Goal: Task Accomplishment & Management: Manage account settings

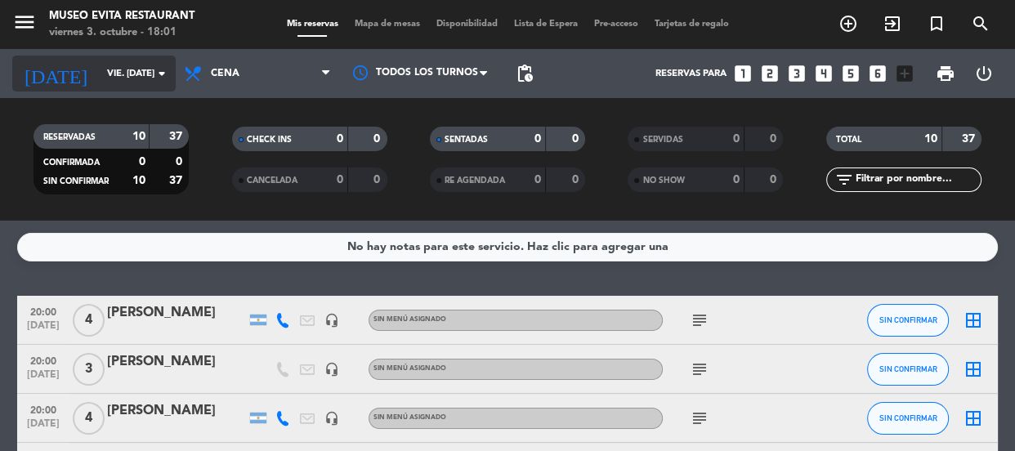
click at [138, 69] on input "vie. [DATE]" at bounding box center [162, 74] width 126 height 27
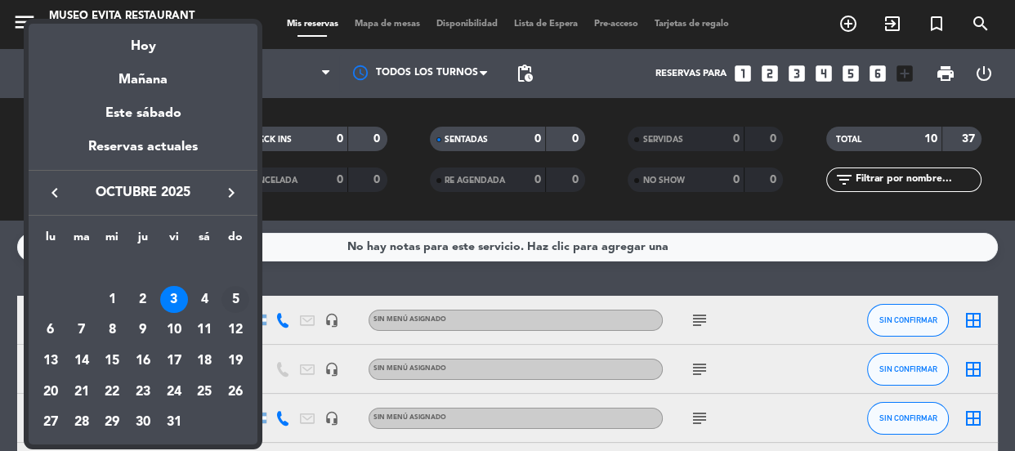
click at [237, 303] on div "5" at bounding box center [236, 300] width 28 height 28
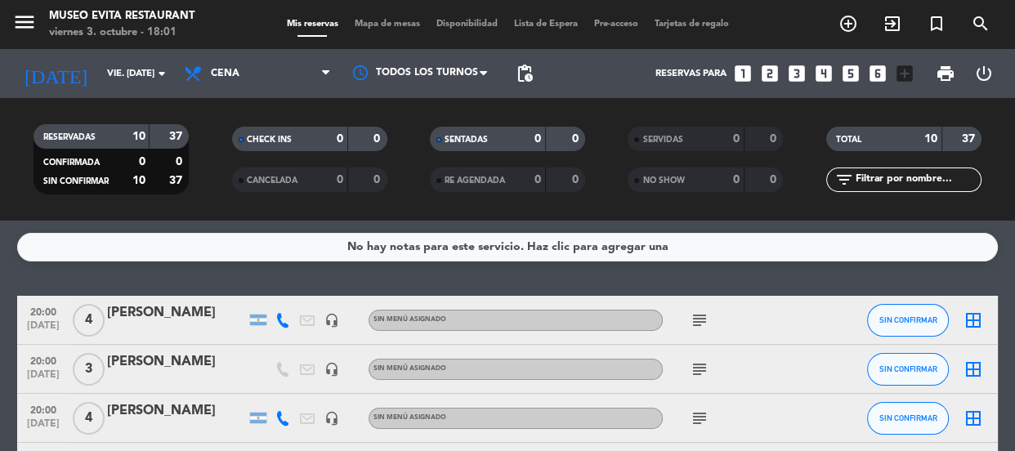
type input "dom. [DATE]"
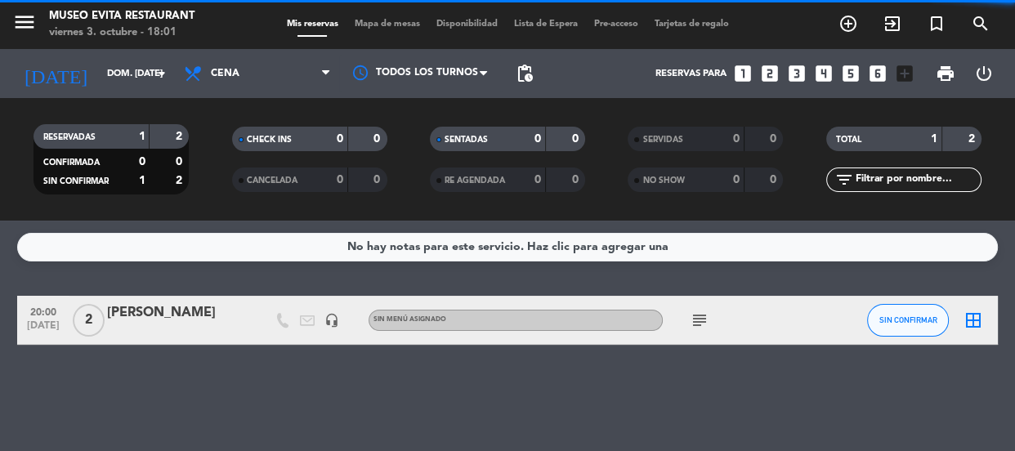
click at [253, 65] on span "Cena" at bounding box center [258, 74] width 164 height 36
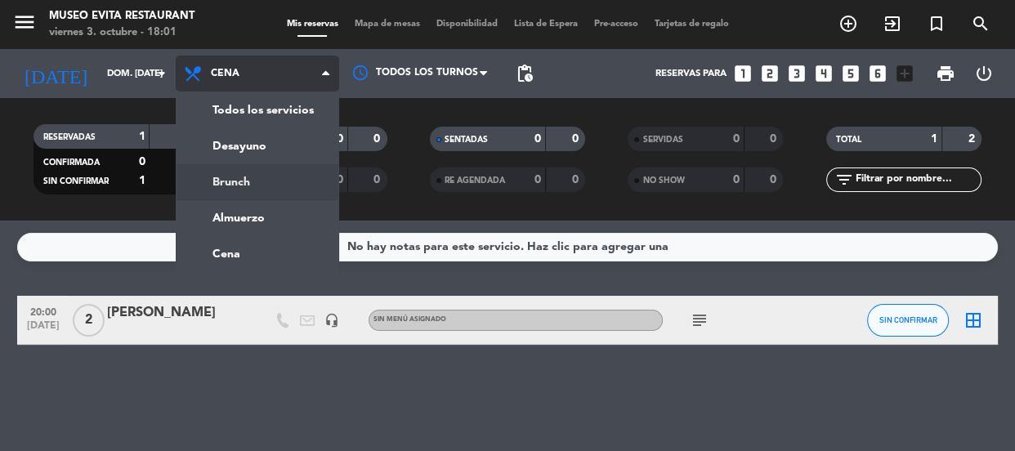
click at [244, 175] on div "menu [GEOGRAPHIC_DATA] viernes 3. octubre - 18:01 Mis reservas Mapa de mesas Di…" at bounding box center [507, 110] width 1015 height 221
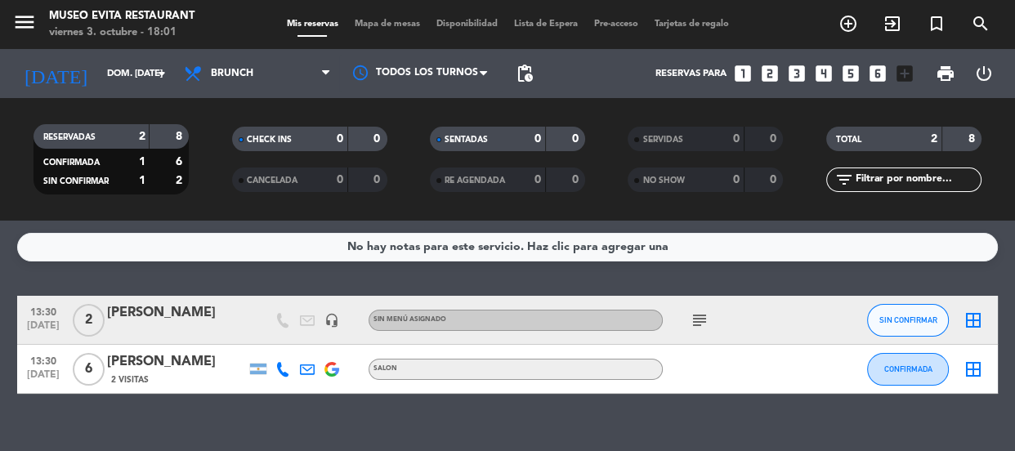
scroll to position [25, 0]
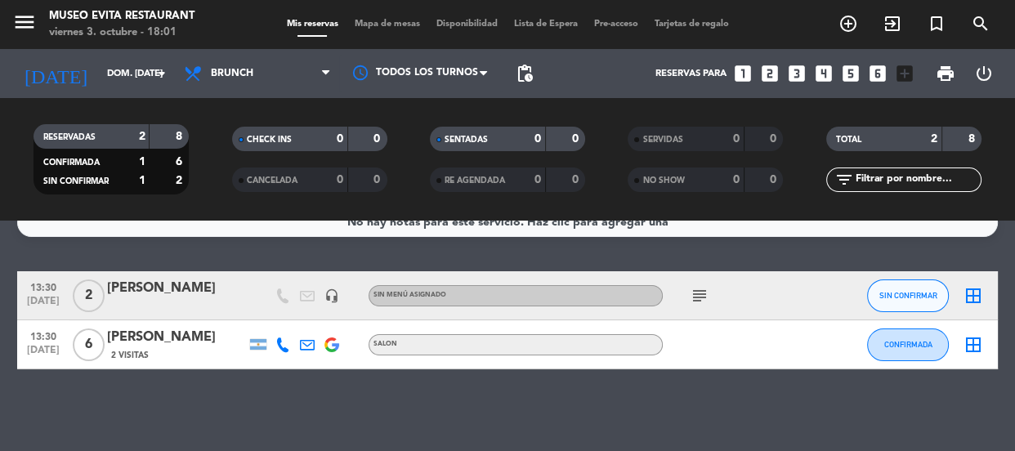
click at [700, 292] on icon "subject" at bounding box center [700, 296] width 20 height 20
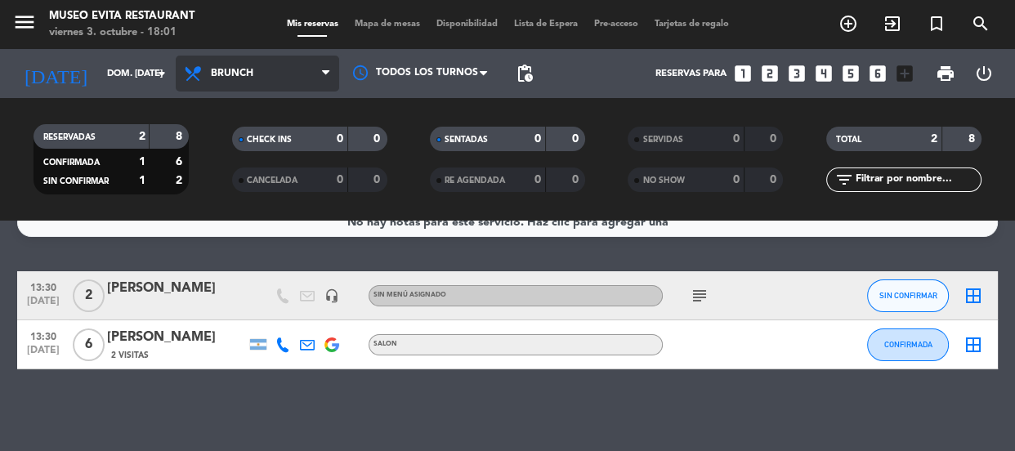
click at [264, 56] on span "Brunch" at bounding box center [258, 74] width 164 height 36
click at [225, 203] on div "menu [GEOGRAPHIC_DATA] viernes 3. octubre - 18:01 Mis reservas Mapa de mesas Di…" at bounding box center [507, 110] width 1015 height 221
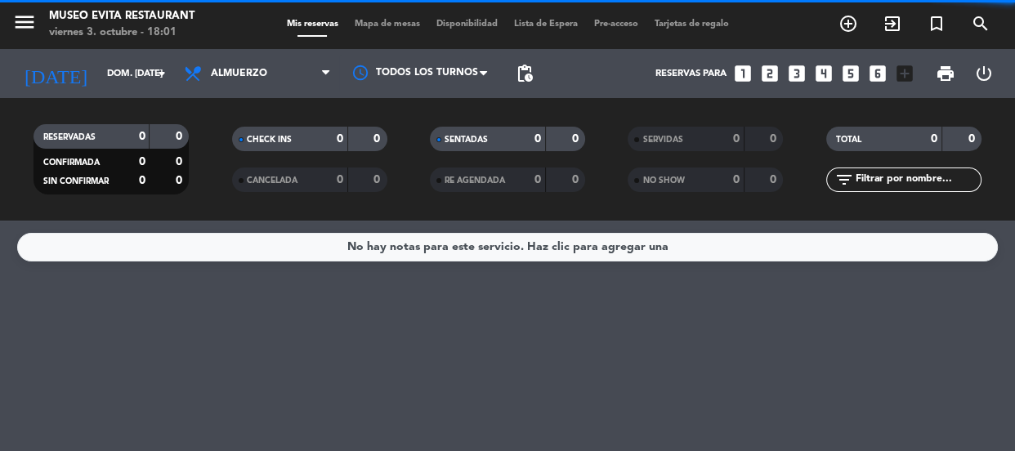
scroll to position [0, 0]
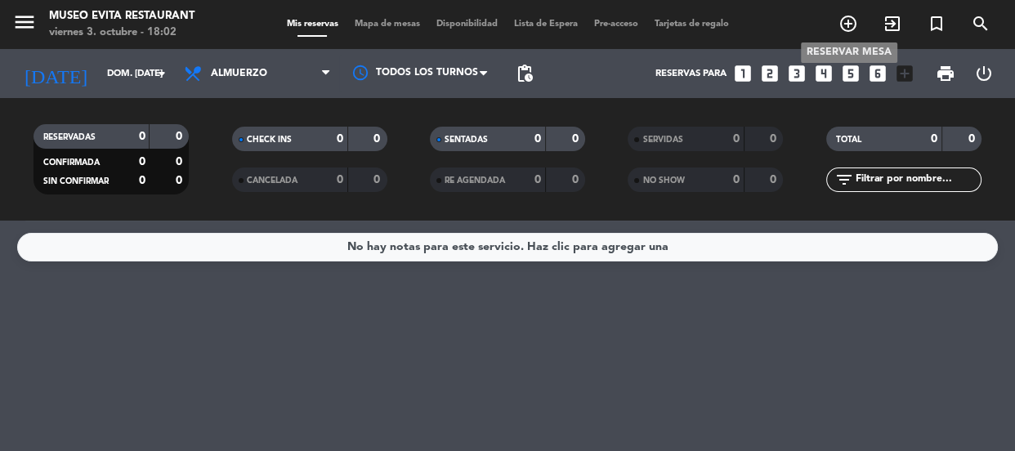
click at [853, 24] on icon "add_circle_outline" at bounding box center [849, 24] width 20 height 20
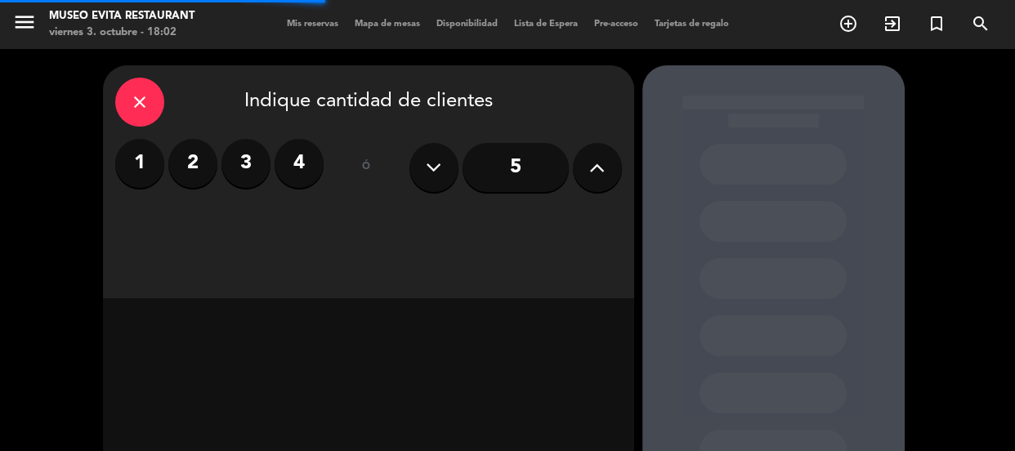
click at [283, 161] on label "4" at bounding box center [299, 163] width 49 height 49
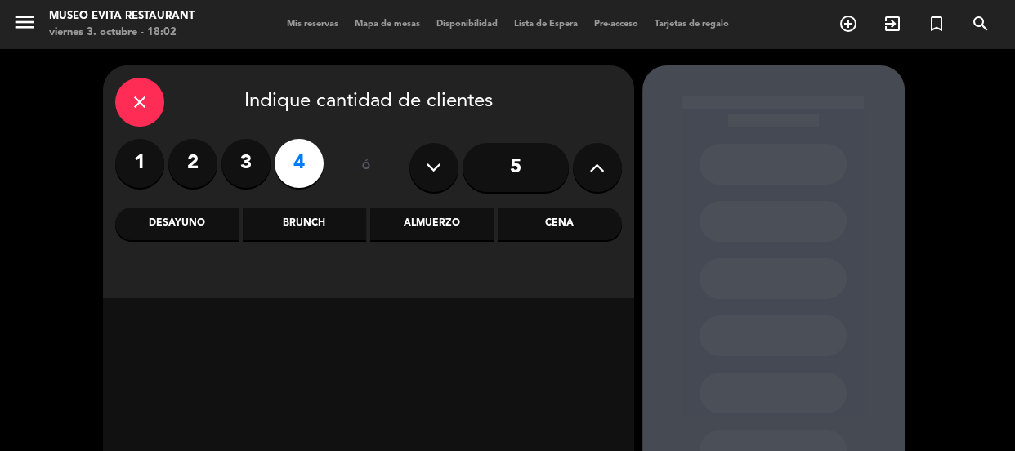
click at [343, 227] on div "Brunch" at bounding box center [304, 224] width 123 height 33
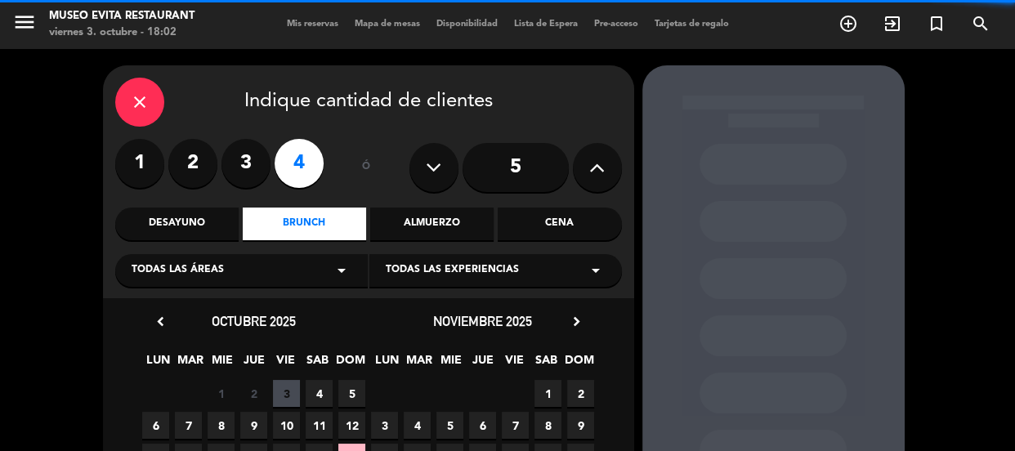
click at [287, 273] on div "Todas las áreas arrow_drop_down" at bounding box center [241, 270] width 253 height 33
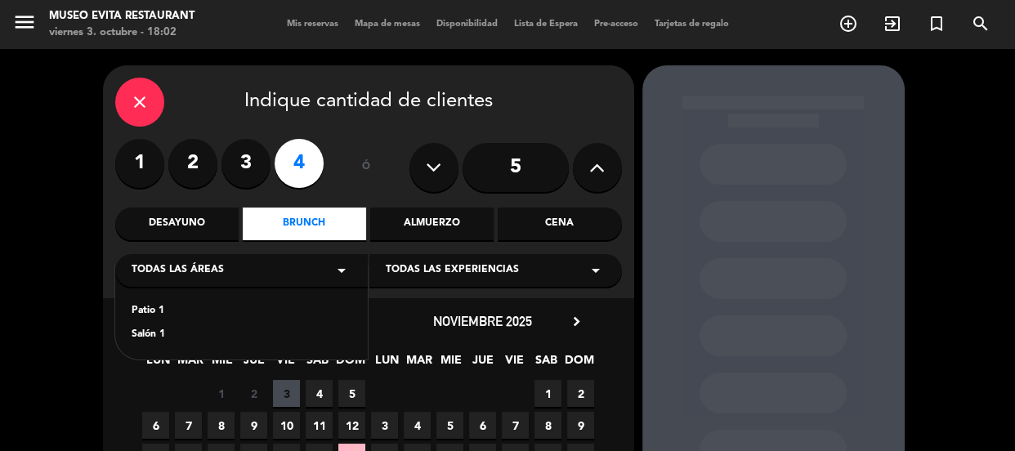
click at [147, 334] on div "Salón 1" at bounding box center [242, 335] width 220 height 16
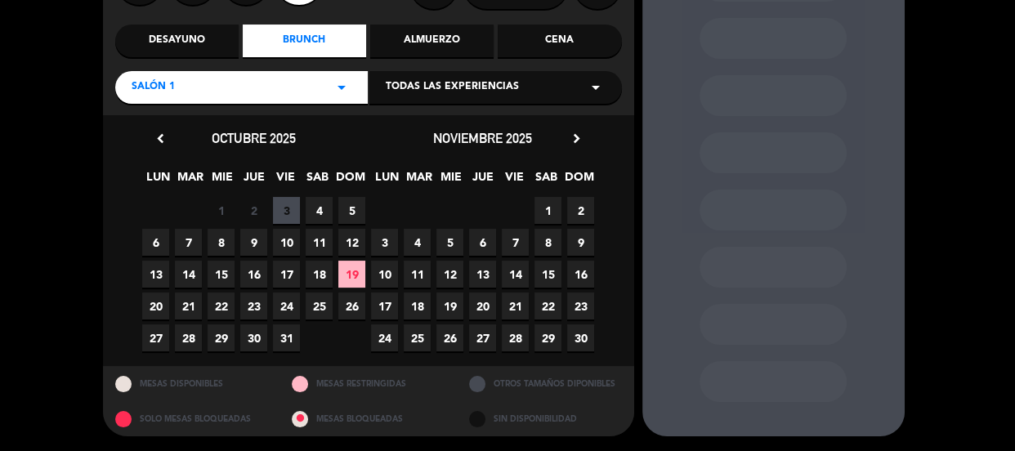
click at [355, 206] on span "5" at bounding box center [351, 210] width 27 height 27
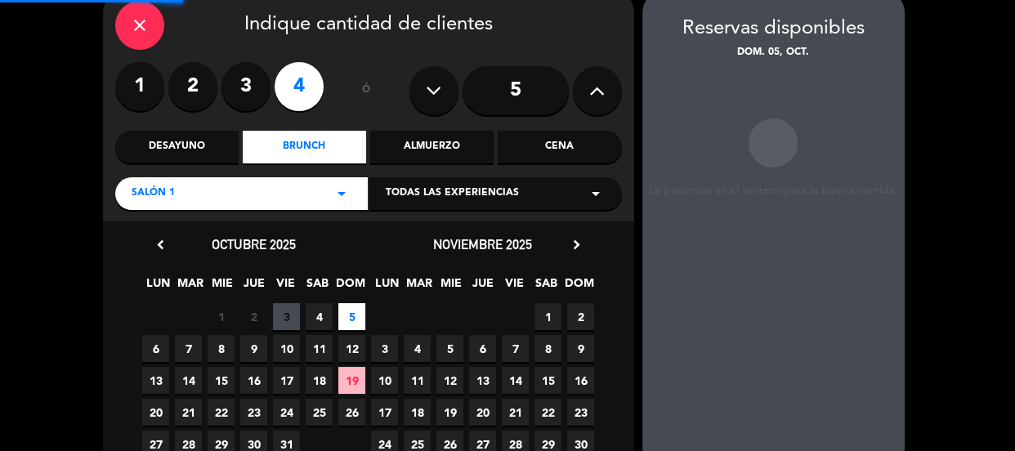
scroll to position [65, 0]
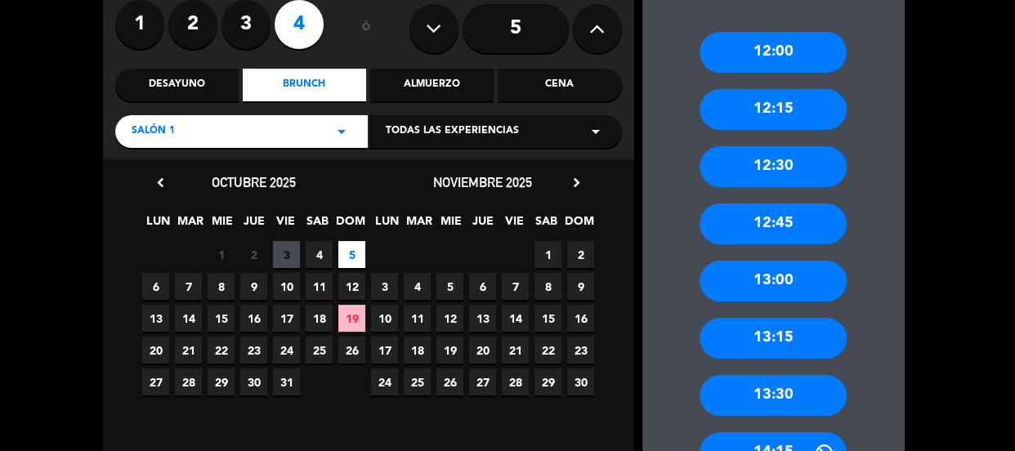
click at [780, 388] on div "13:30" at bounding box center [773, 395] width 147 height 41
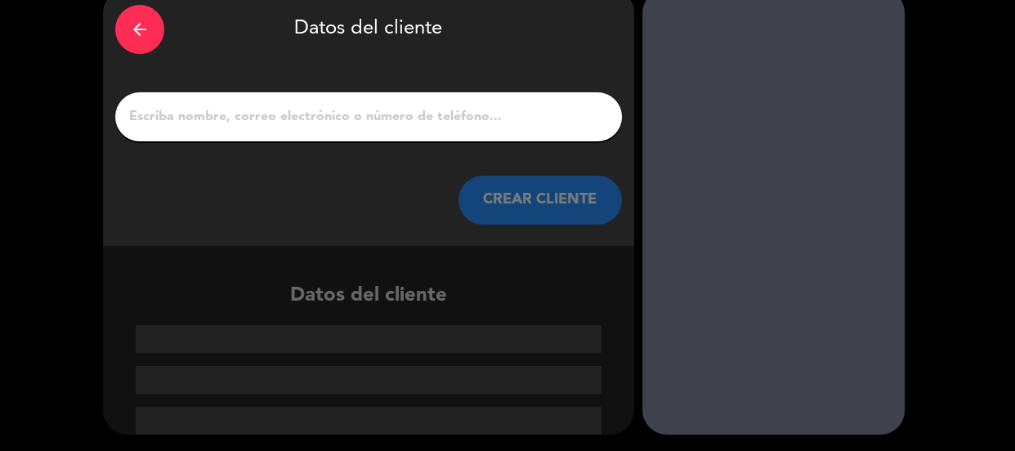
click at [290, 117] on input "1" at bounding box center [369, 116] width 482 height 23
paste input "[PERSON_NAME]"
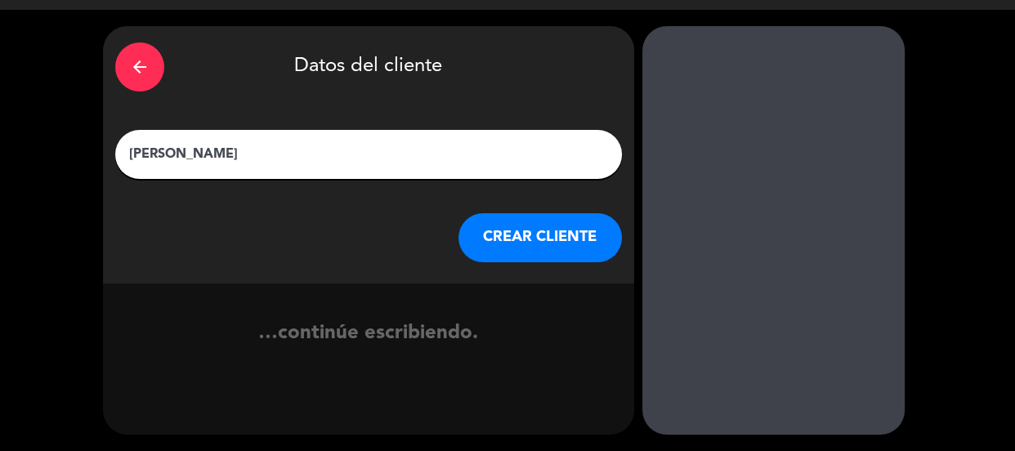
type input "[PERSON_NAME]"
click at [499, 229] on button "CREAR CLIENTE" at bounding box center [541, 237] width 164 height 49
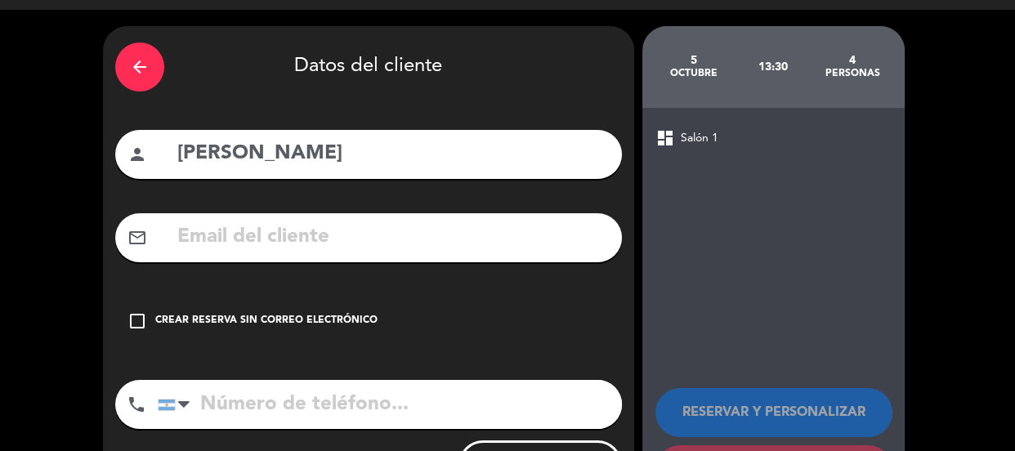
click at [357, 315] on div "Crear reserva sin correo electrónico" at bounding box center [266, 321] width 222 height 16
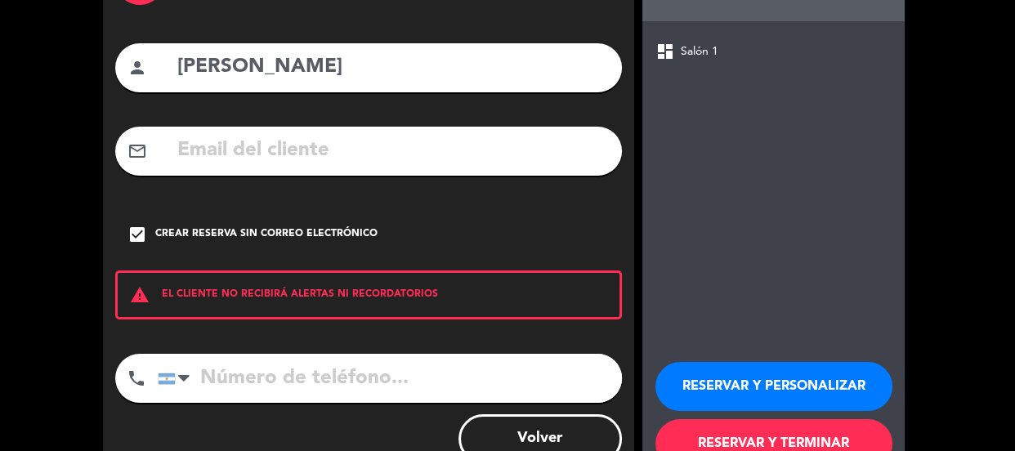
scroll to position [179, 0]
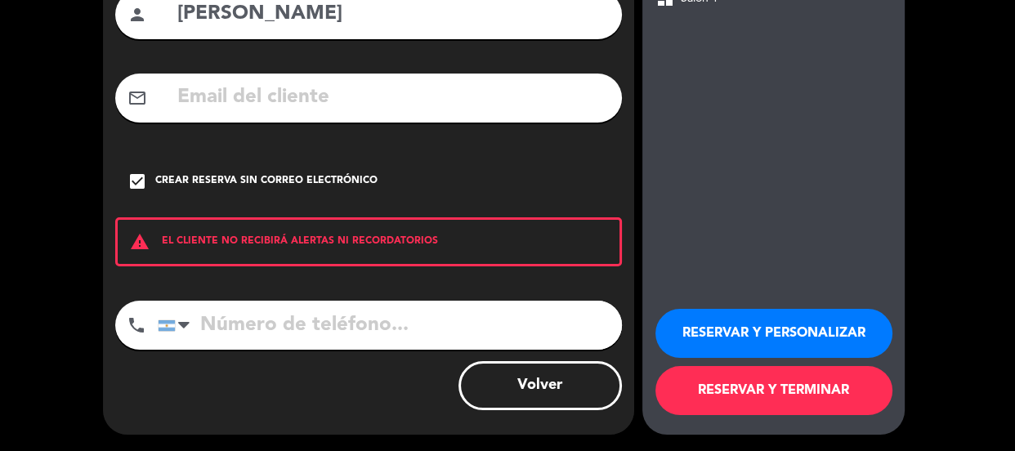
click at [365, 320] on input "tel" at bounding box center [390, 325] width 464 height 49
click at [235, 10] on input "[PERSON_NAME]" at bounding box center [393, 15] width 434 height 34
paste input "Dadin"
type input "[PERSON_NAME]"
click at [276, 339] on input "tel" at bounding box center [390, 325] width 464 height 49
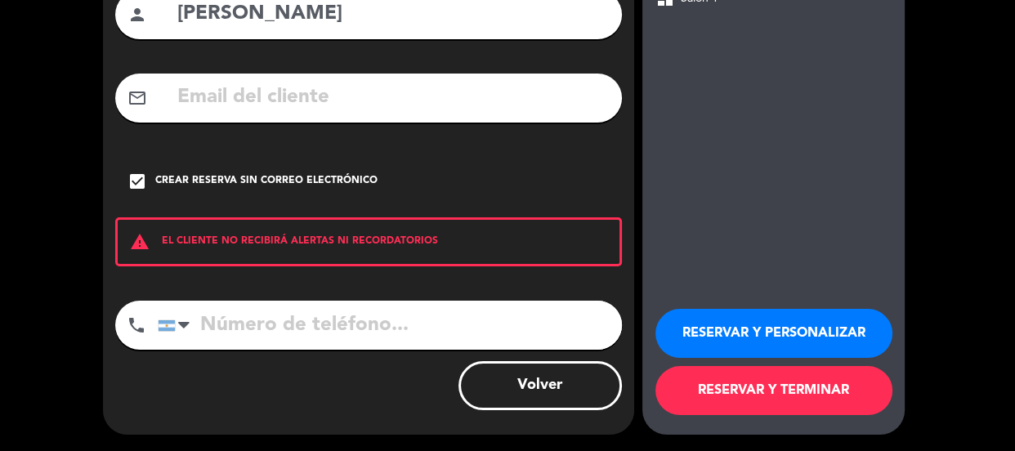
paste input "[PHONE_NUMBER]"
type input "[PHONE_NUMBER]"
click at [821, 323] on button "RESERVAR Y PERSONALIZAR" at bounding box center [774, 333] width 237 height 49
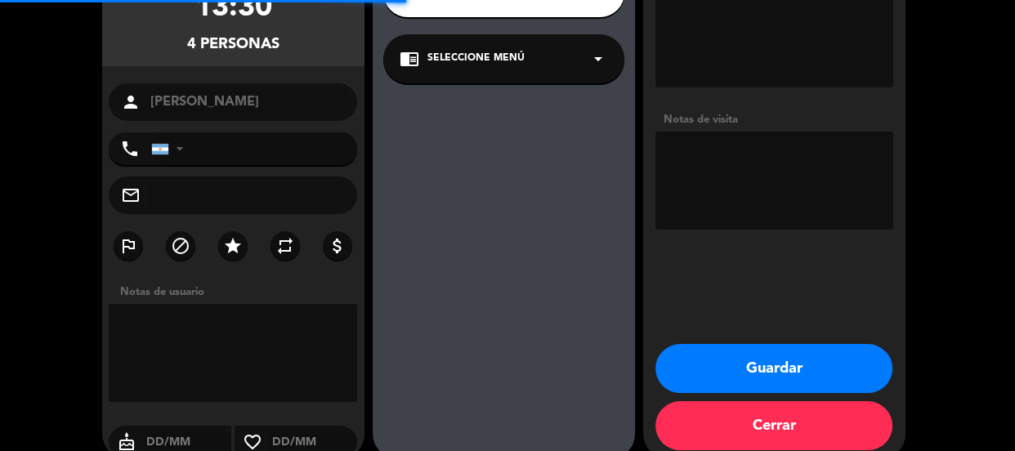
type input "[PHONE_NUMBER]"
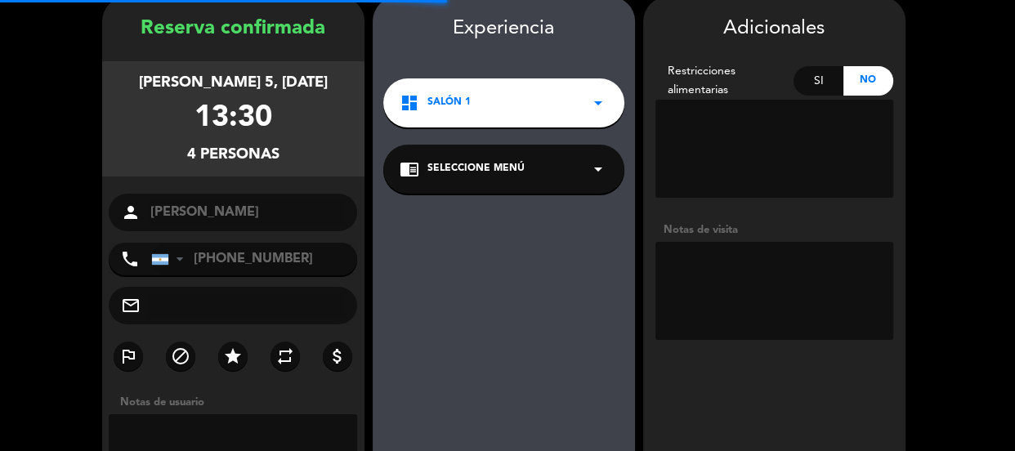
scroll to position [65, 0]
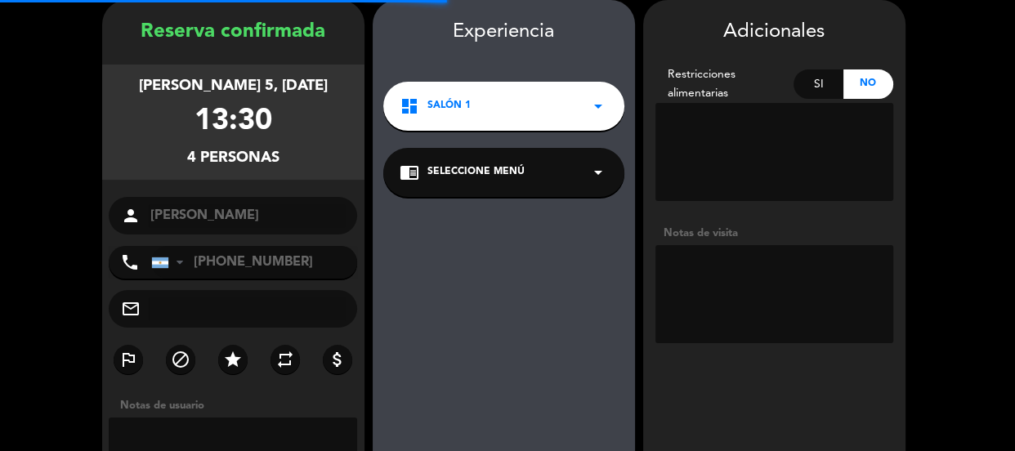
click at [733, 285] on textarea at bounding box center [775, 294] width 238 height 98
type textarea "ST AD"
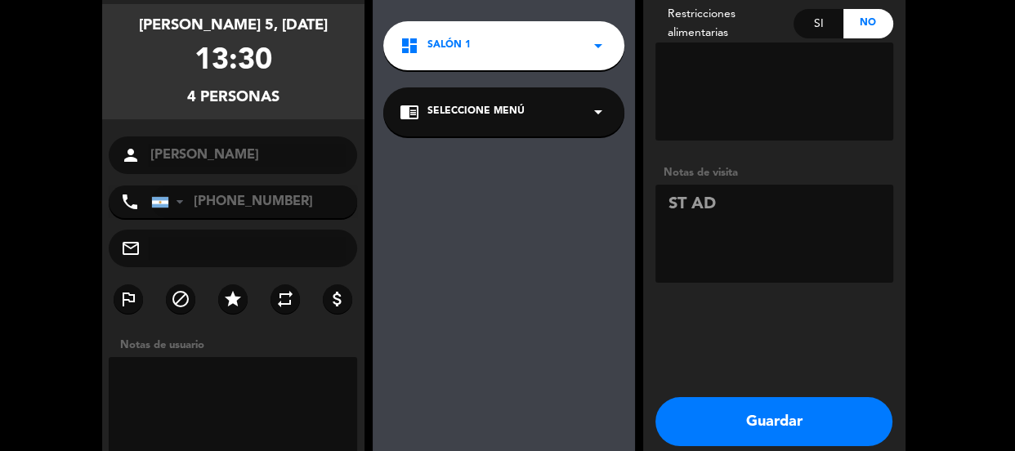
scroll to position [203, 0]
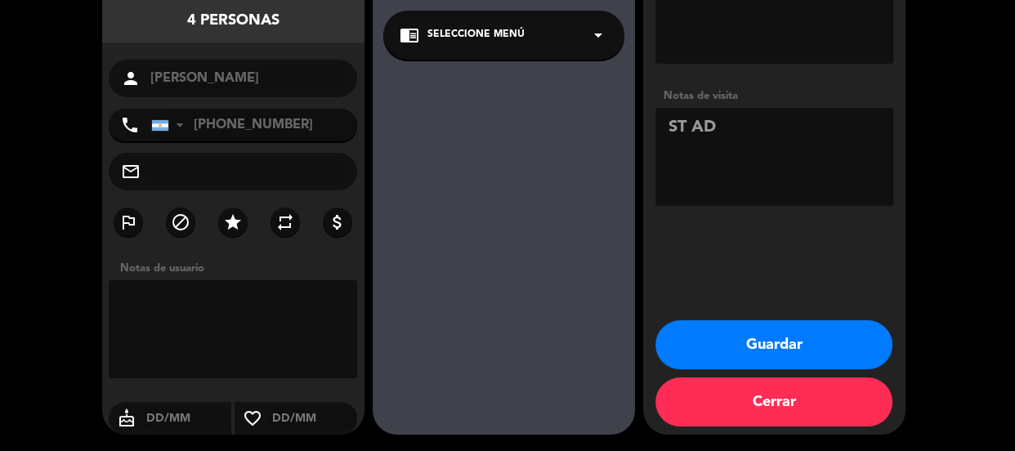
drag, startPoint x: 723, startPoint y: 351, endPoint x: 382, endPoint y: 90, distance: 429.3
click at [719, 351] on button "Guardar" at bounding box center [774, 344] width 237 height 49
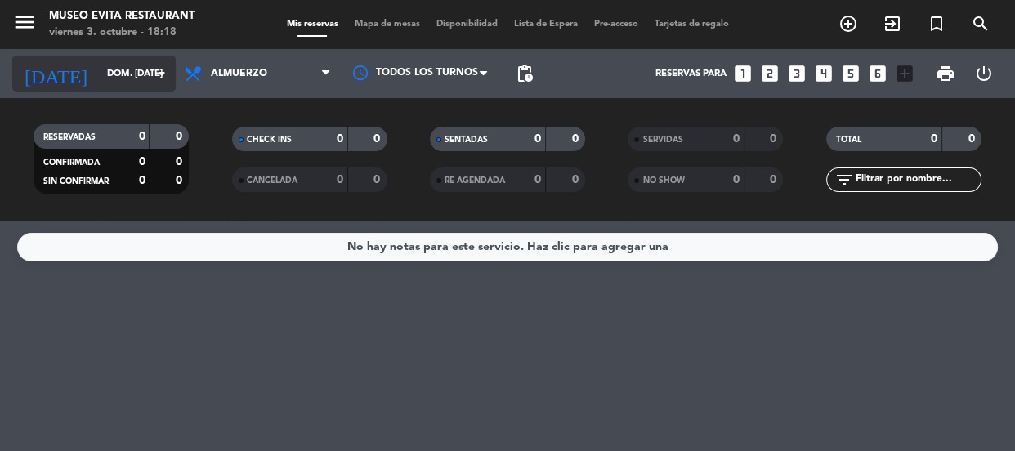
click at [99, 72] on input "dom. [DATE]" at bounding box center [162, 74] width 126 height 27
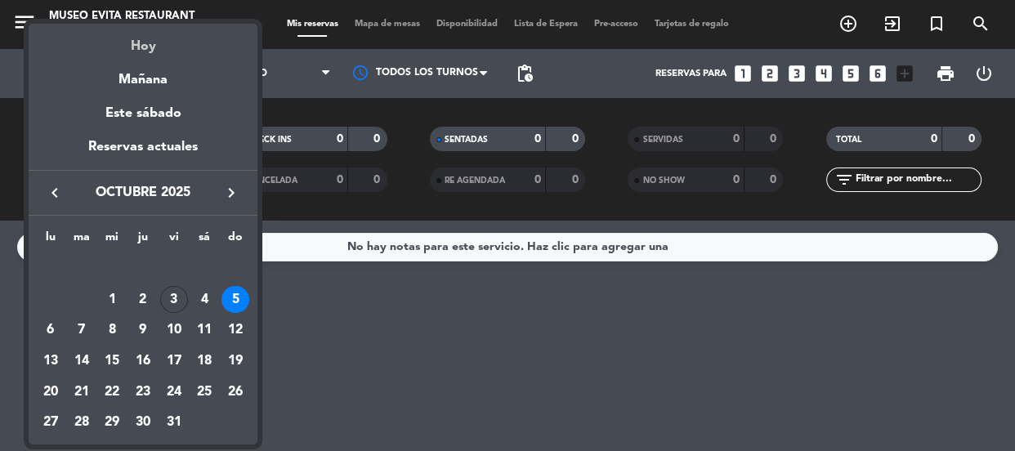
click at [143, 43] on div "Hoy" at bounding box center [143, 41] width 229 height 34
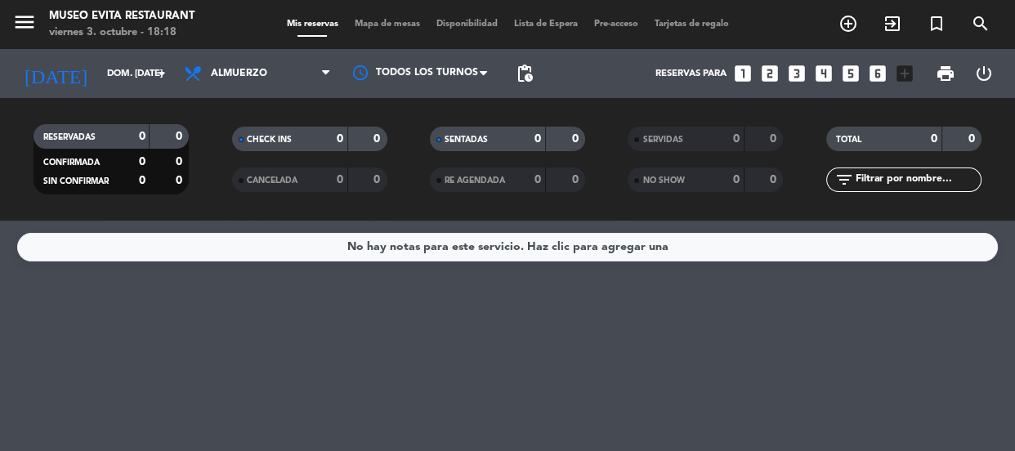
type input "vie. [DATE]"
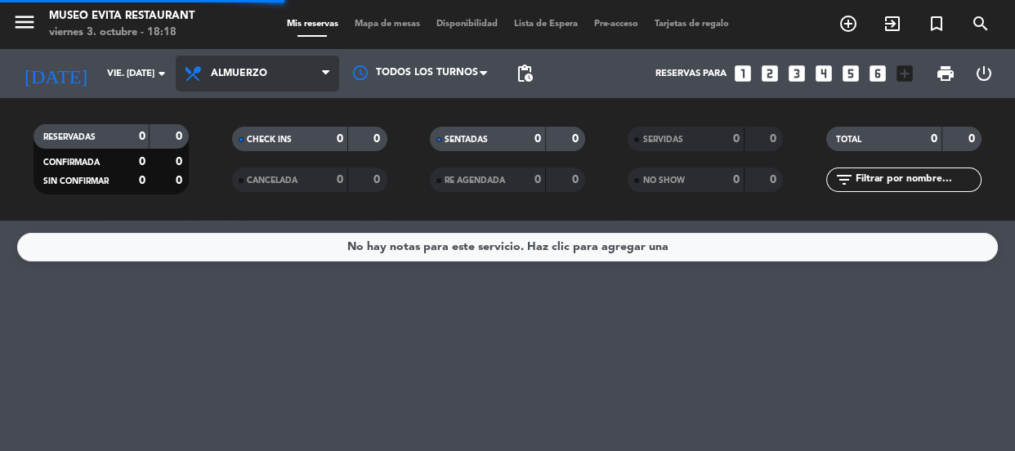
click at [253, 68] on span "Almuerzo" at bounding box center [239, 73] width 56 height 11
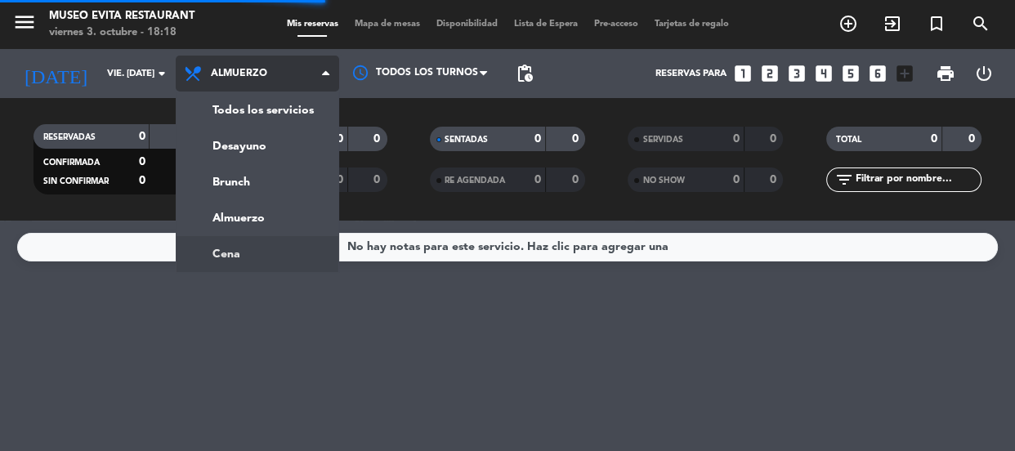
click at [200, 244] on ng-component "menu [GEOGRAPHIC_DATA] viernes 3. octubre - 18:18 Mis reservas Mapa de mesas Di…" at bounding box center [507, 225] width 1015 height 451
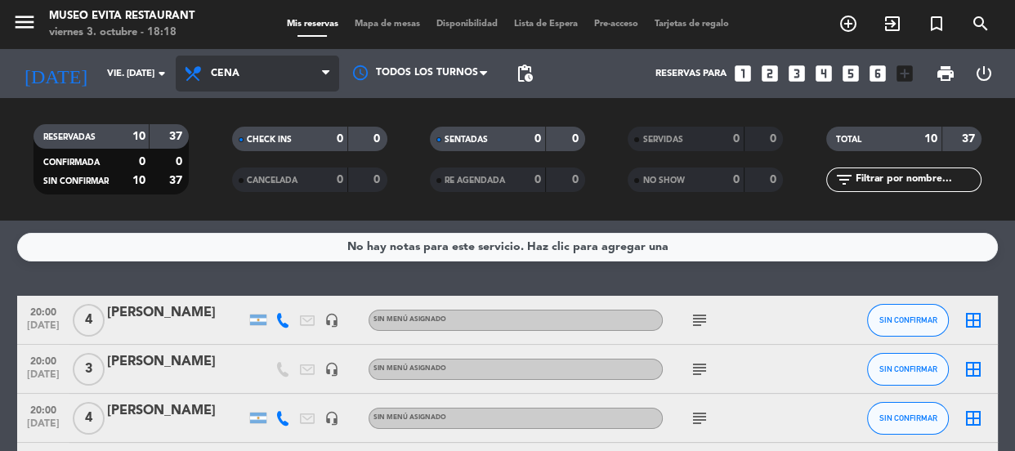
click at [249, 61] on span "Cena" at bounding box center [258, 74] width 164 height 36
click at [226, 248] on ng-component "menu [GEOGRAPHIC_DATA] viernes 3. octubre - 18:18 Mis reservas Mapa de mesas Di…" at bounding box center [507, 225] width 1015 height 451
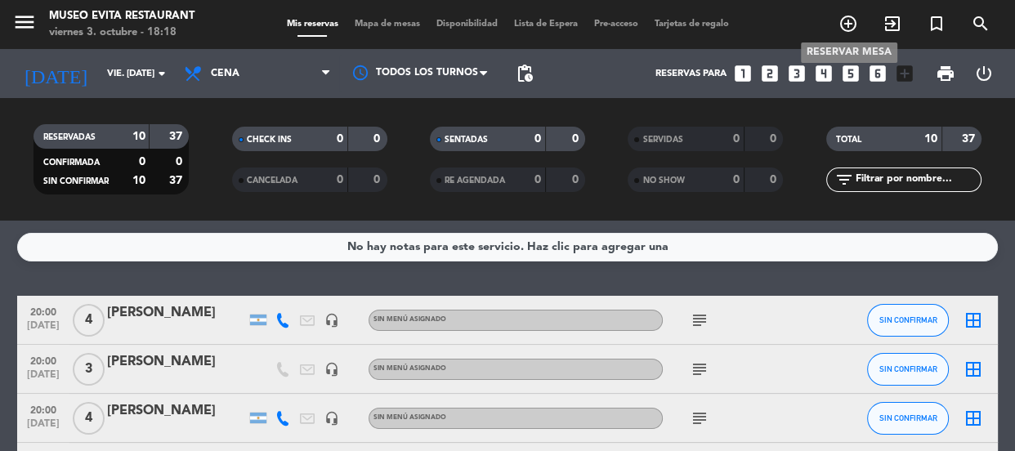
click at [849, 18] on icon "add_circle_outline" at bounding box center [849, 24] width 20 height 20
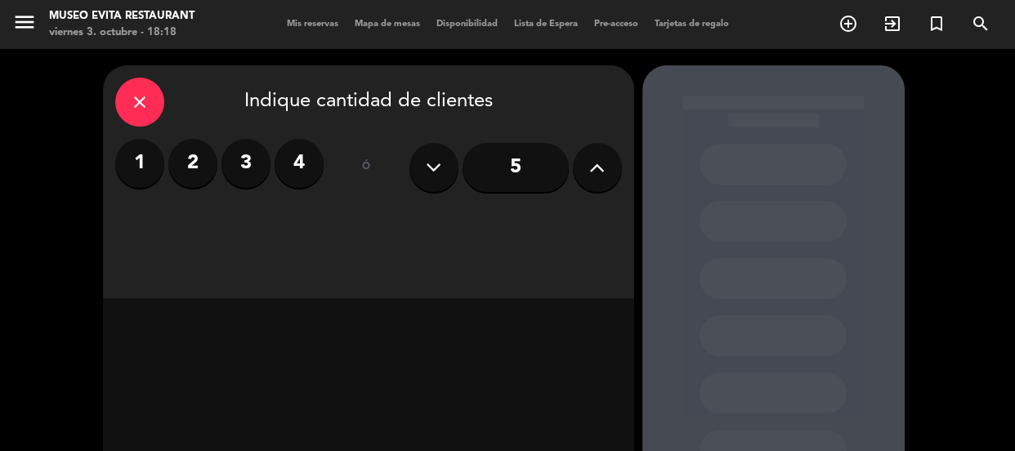
click at [196, 168] on label "2" at bounding box center [192, 163] width 49 height 49
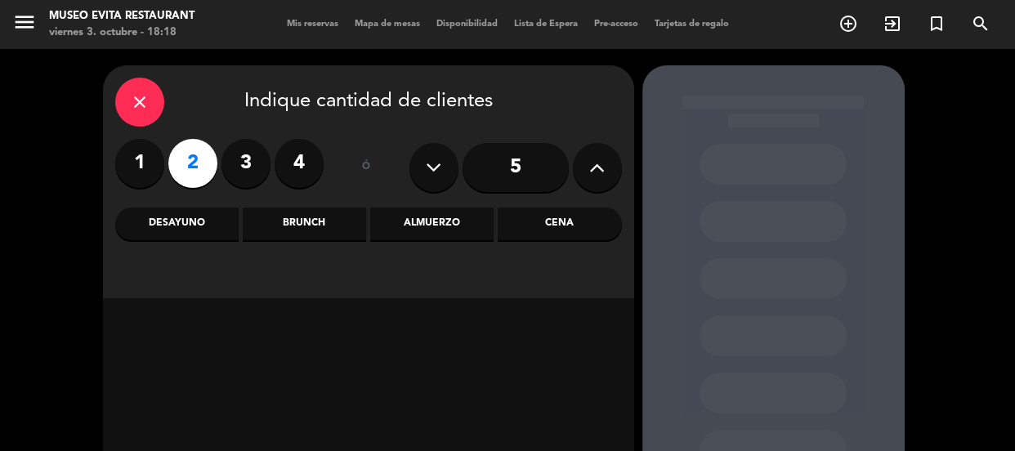
click at [582, 224] on div "Cena" at bounding box center [559, 224] width 123 height 33
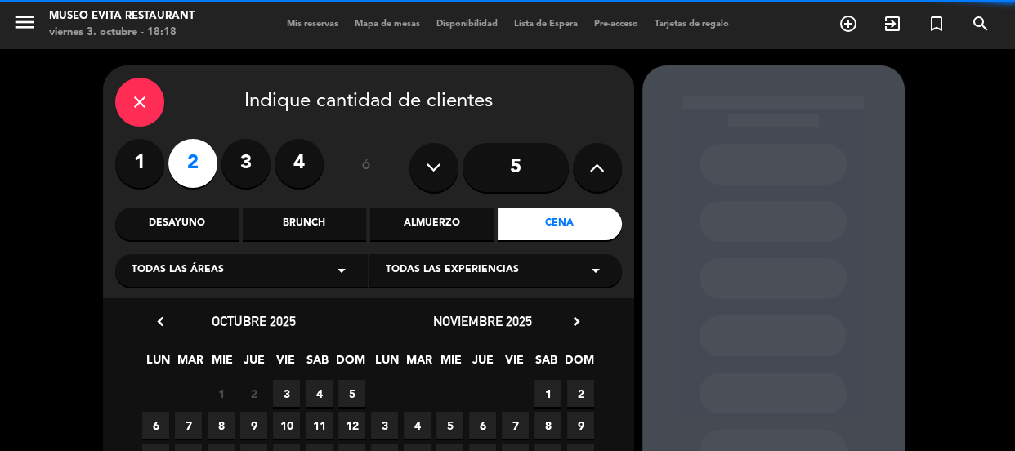
click at [241, 271] on div "Todas las áreas arrow_drop_down" at bounding box center [241, 270] width 253 height 33
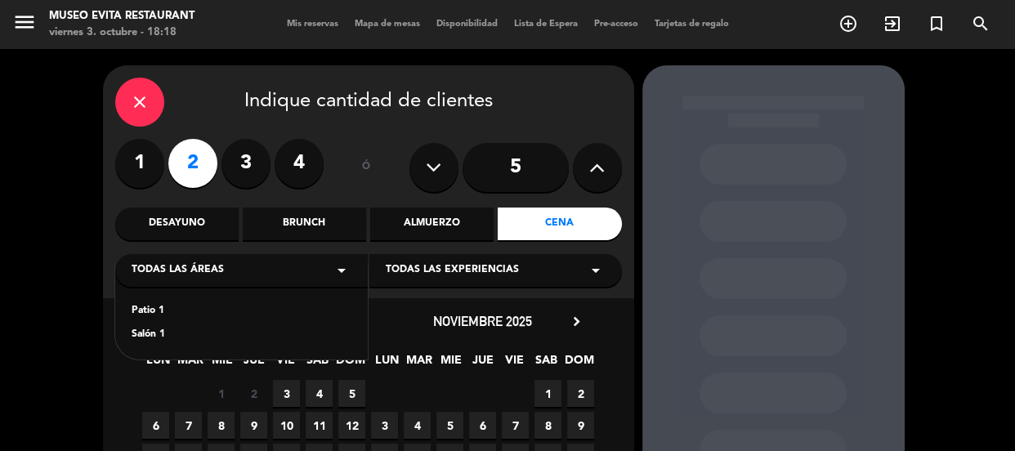
click at [147, 308] on div "Patio 1" at bounding box center [242, 311] width 220 height 16
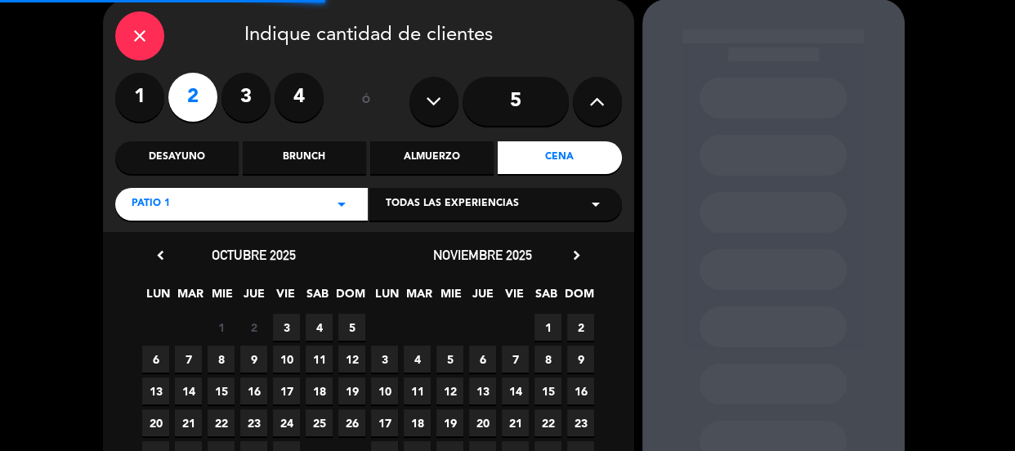
scroll to position [183, 0]
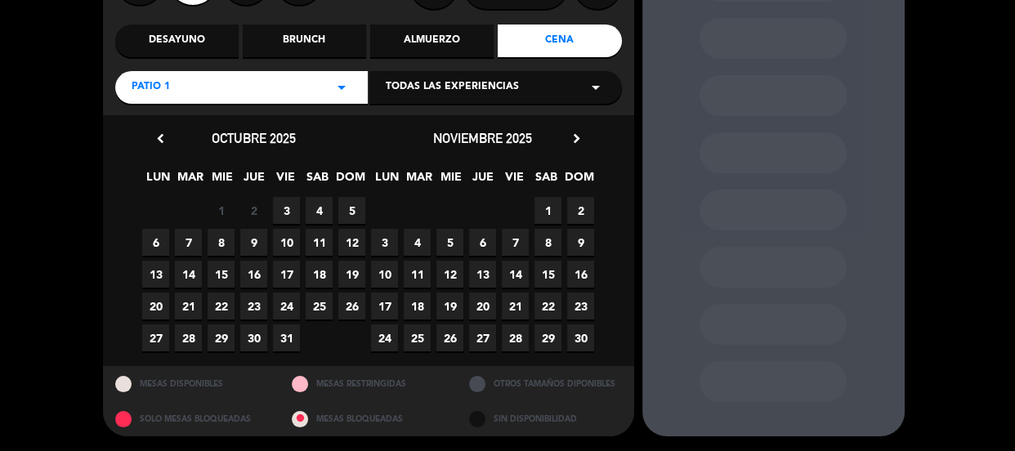
click at [286, 208] on span "3" at bounding box center [286, 210] width 27 height 27
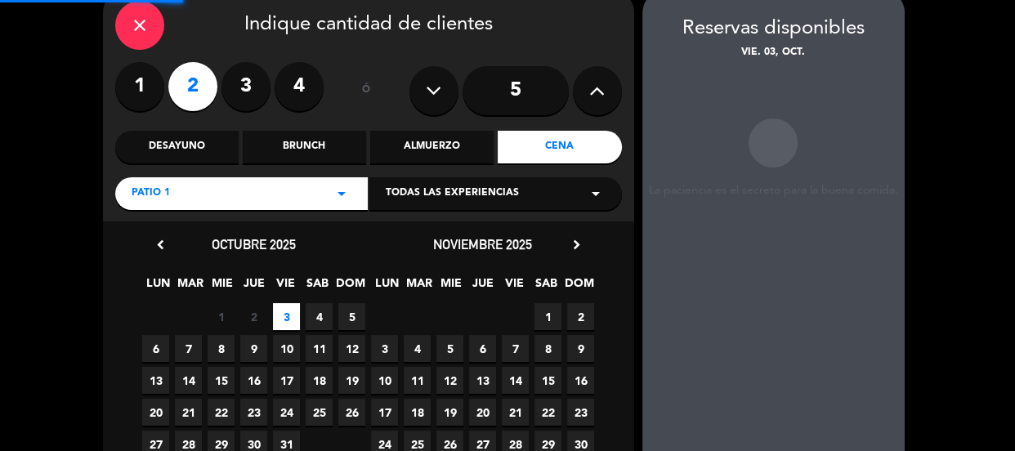
scroll to position [65, 0]
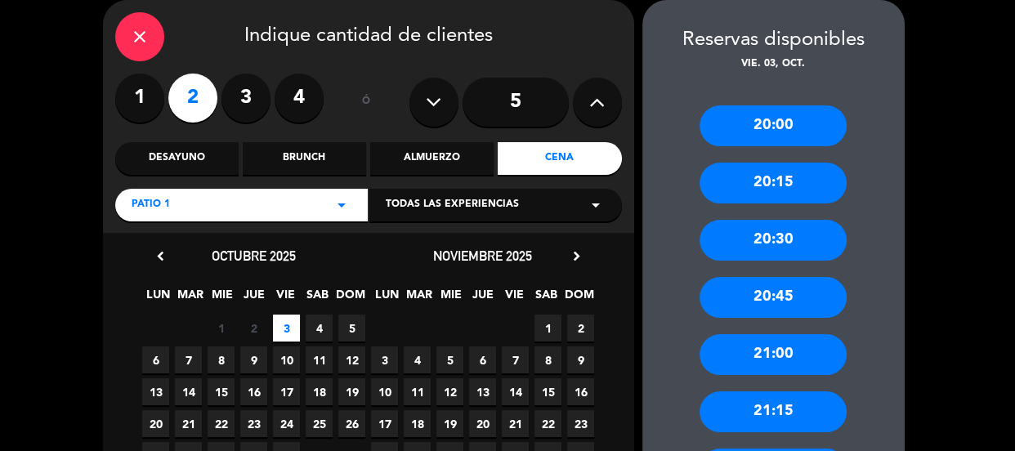
click at [778, 238] on div "20:30" at bounding box center [773, 240] width 147 height 41
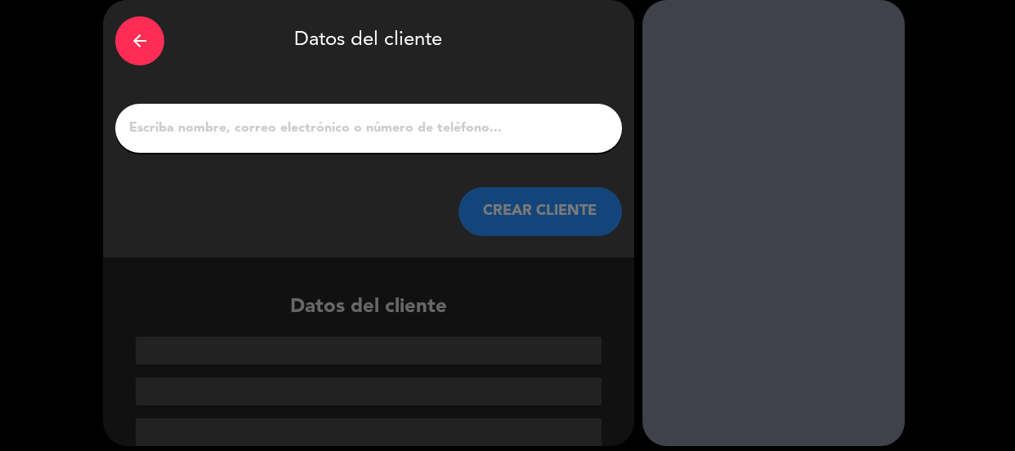
click at [251, 134] on input "1" at bounding box center [369, 128] width 482 height 23
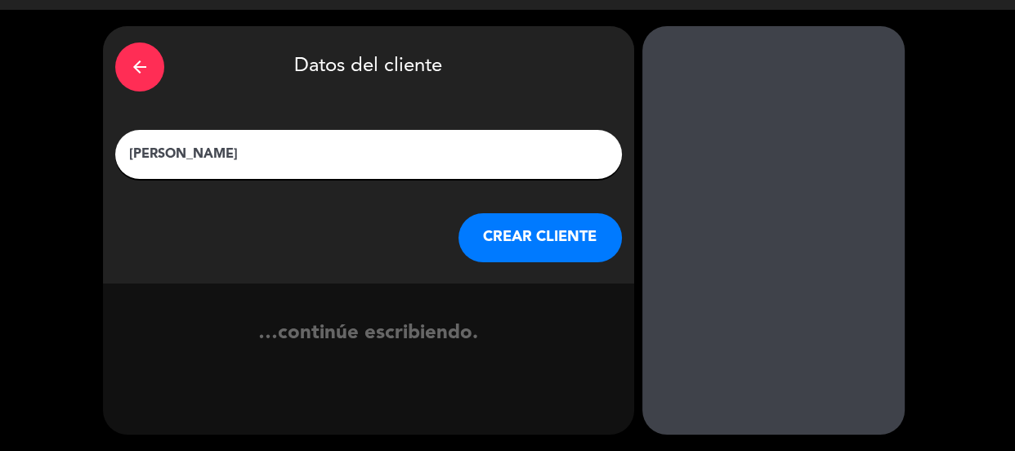
type input "[PERSON_NAME]"
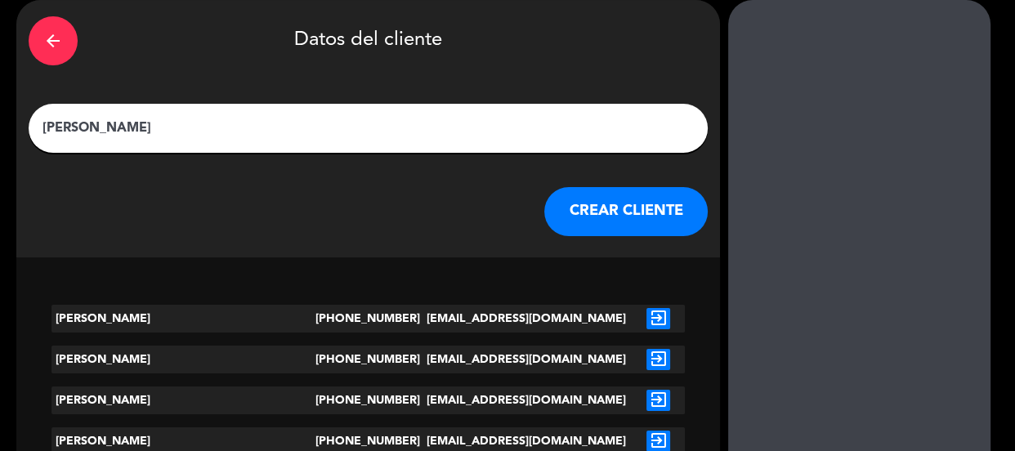
drag, startPoint x: 203, startPoint y: 121, endPoint x: 57, endPoint y: 87, distance: 149.3
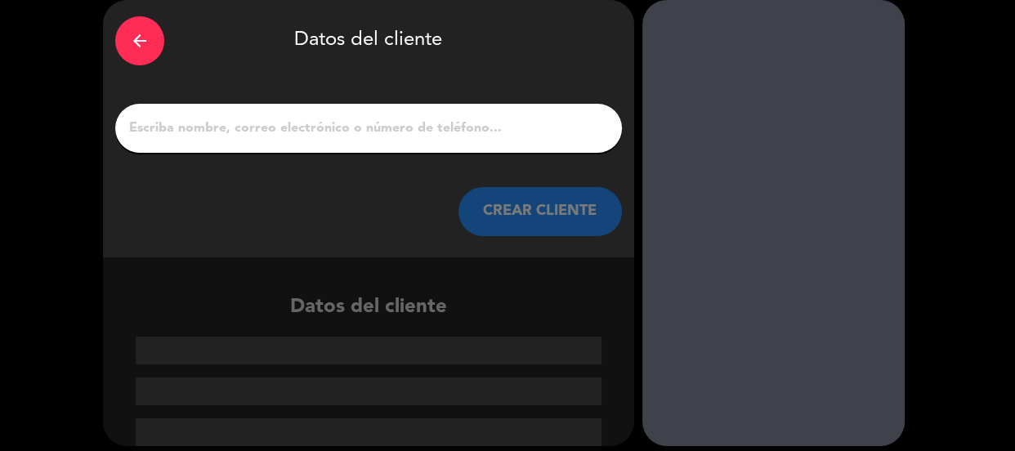
click at [132, 36] on icon "arrow_back" at bounding box center [140, 41] width 20 height 20
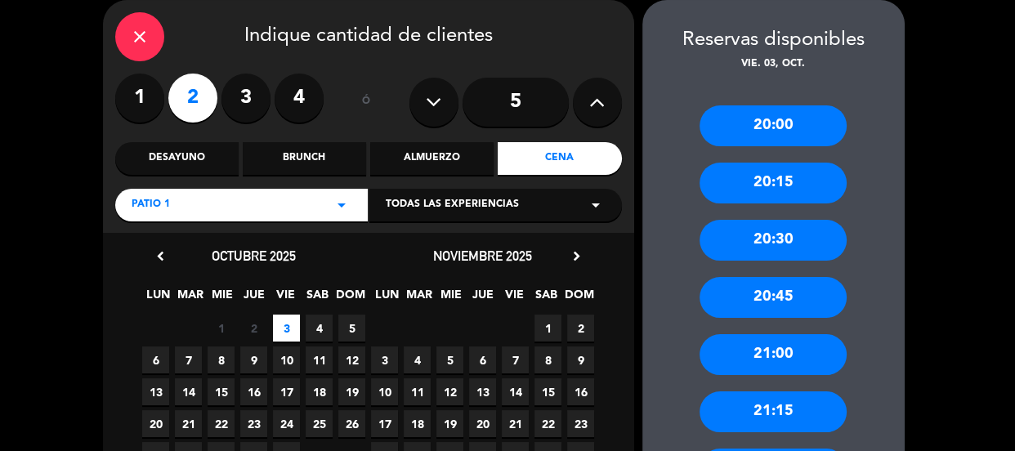
click at [136, 34] on icon "close" at bounding box center [140, 37] width 20 height 20
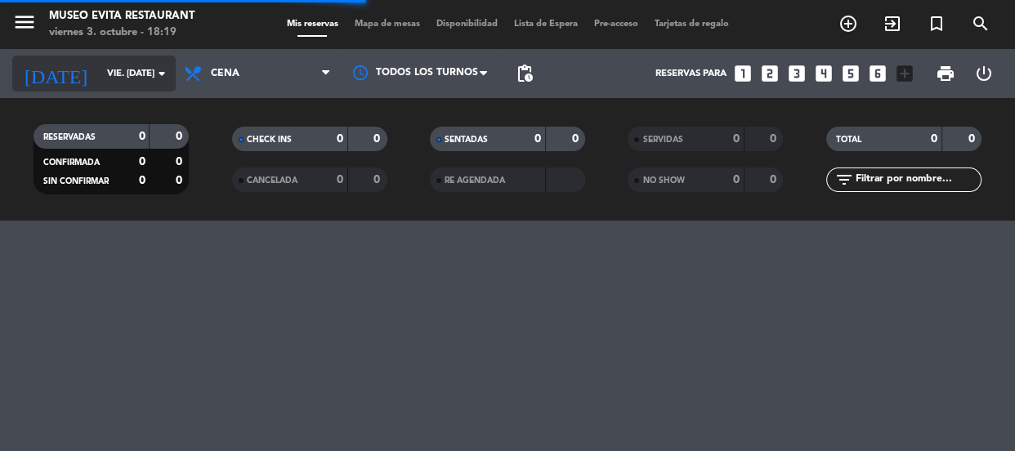
click at [99, 73] on input "vie. [DATE]" at bounding box center [162, 74] width 126 height 27
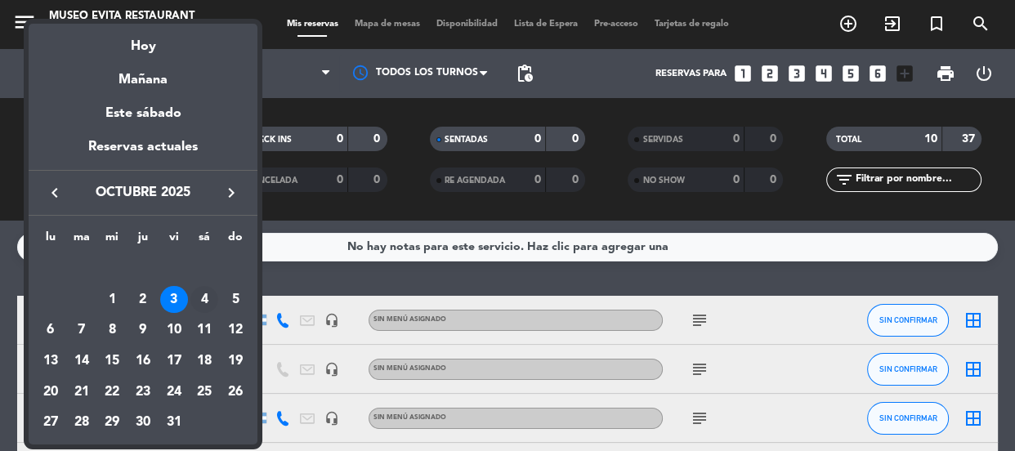
click at [201, 304] on div "4" at bounding box center [204, 300] width 28 height 28
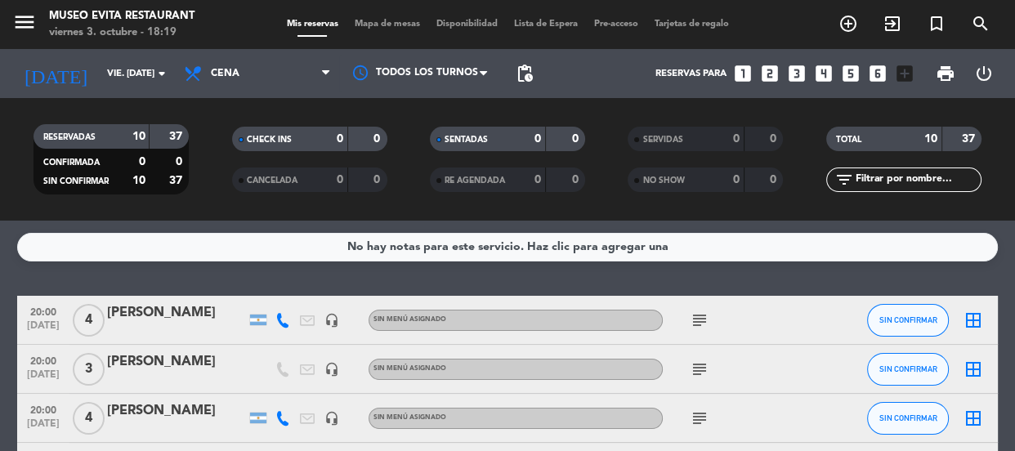
type input "sáb. [DATE]"
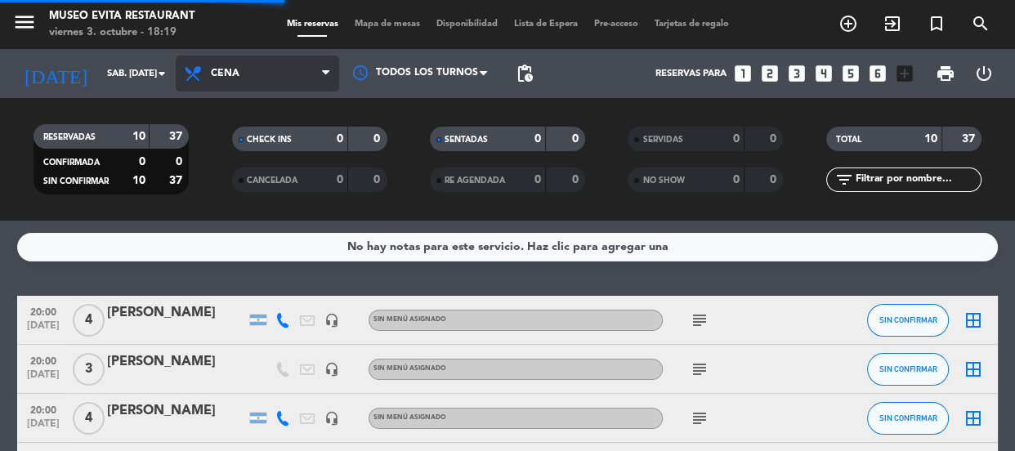
click at [221, 74] on span "Cena" at bounding box center [225, 73] width 29 height 11
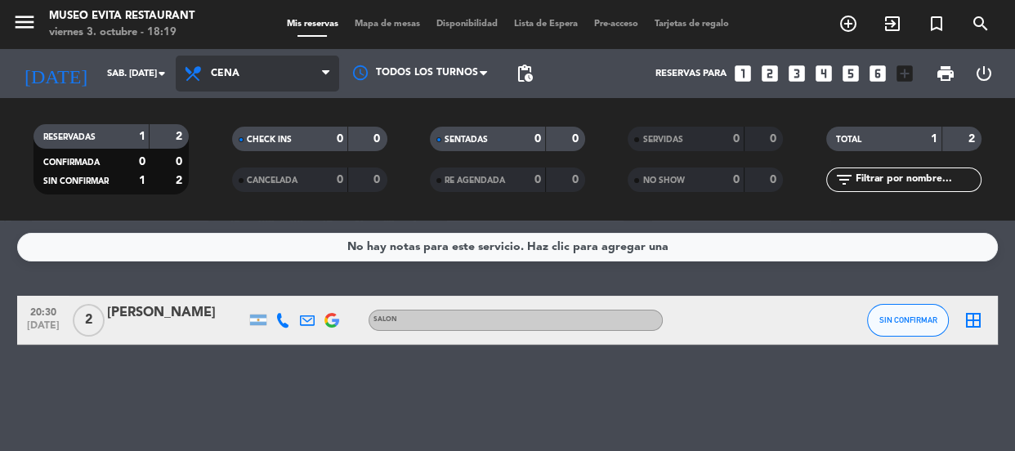
click at [229, 72] on span "Cena" at bounding box center [225, 73] width 29 height 11
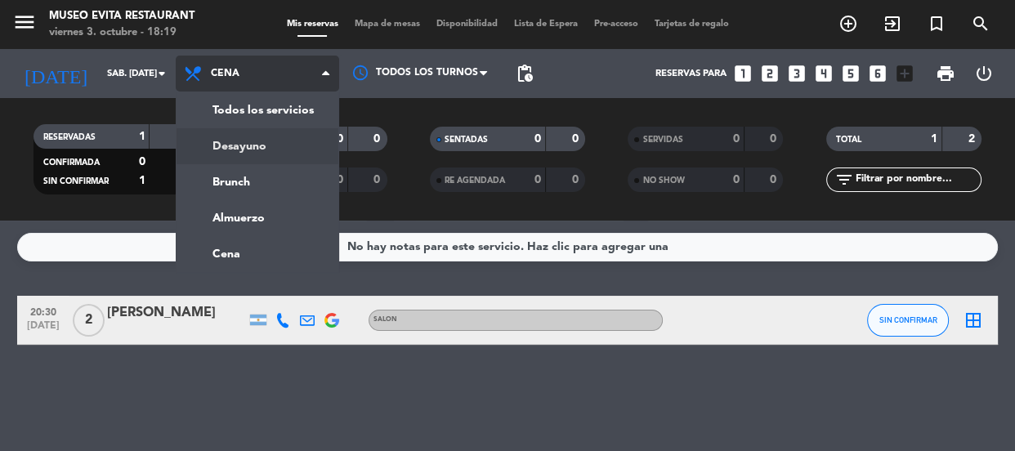
click at [238, 140] on div "menu [GEOGRAPHIC_DATA] viernes 3. octubre - 18:19 Mis reservas Mapa de mesas Di…" at bounding box center [507, 110] width 1015 height 221
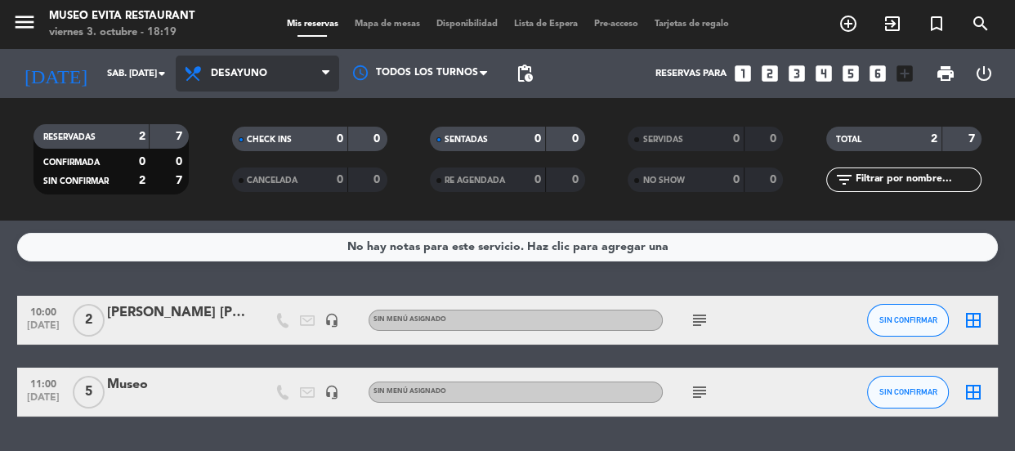
click at [255, 70] on span "Desayuno" at bounding box center [239, 73] width 56 height 11
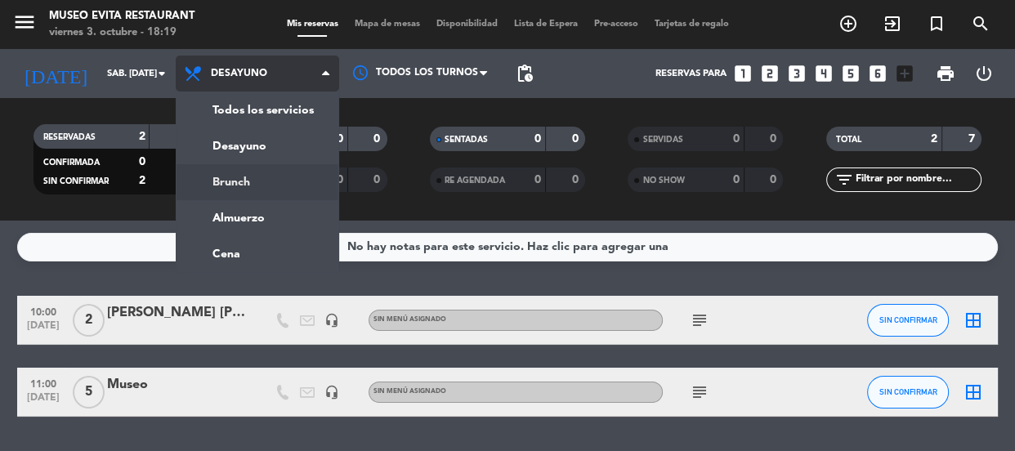
click at [241, 172] on div "menu [GEOGRAPHIC_DATA] viernes 3. octubre - 18:19 Mis reservas Mapa de mesas Di…" at bounding box center [507, 110] width 1015 height 221
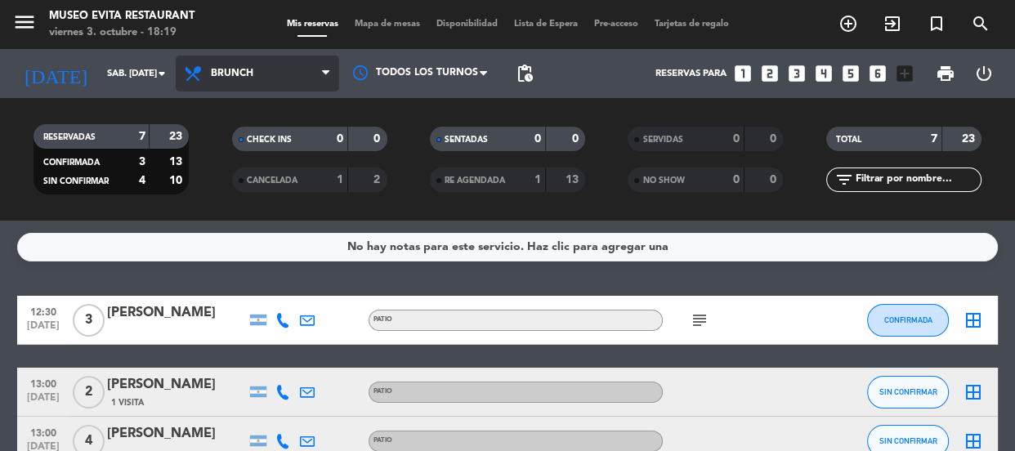
click at [253, 74] on span "Brunch" at bounding box center [232, 73] width 43 height 11
click at [236, 178] on div "menu [GEOGRAPHIC_DATA] viernes 3. octubre - 18:19 Mis reservas Mapa de mesas Di…" at bounding box center [507, 110] width 1015 height 221
click at [239, 56] on span "Brunch" at bounding box center [258, 74] width 164 height 36
click at [228, 149] on div "menu [GEOGRAPHIC_DATA] viernes 3. octubre - 18:19 Mis reservas Mapa de mesas Di…" at bounding box center [507, 110] width 1015 height 221
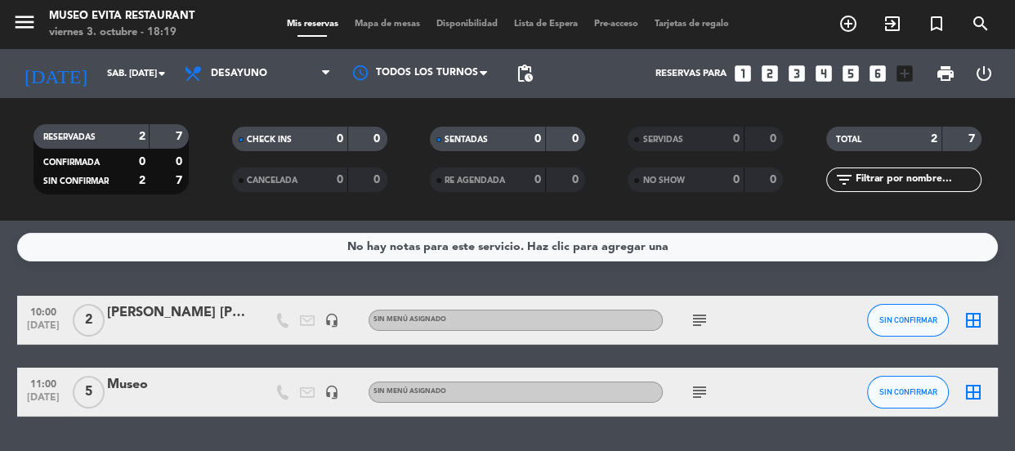
scroll to position [47, 0]
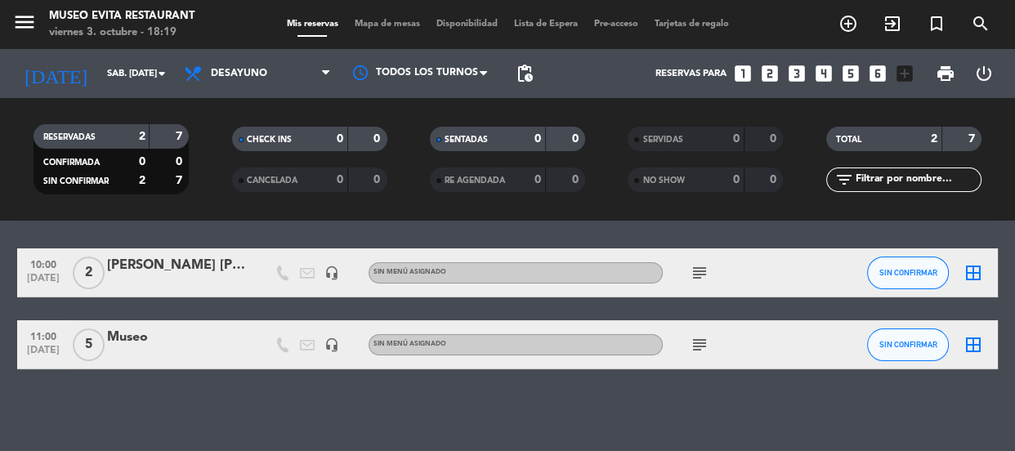
click at [701, 346] on icon "subject" at bounding box center [700, 345] width 20 height 20
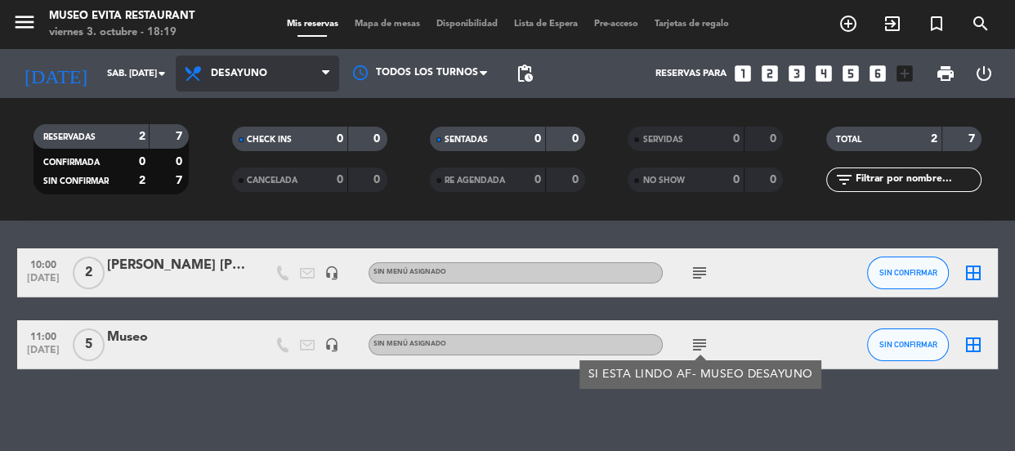
click at [274, 73] on span "Desayuno" at bounding box center [258, 74] width 164 height 36
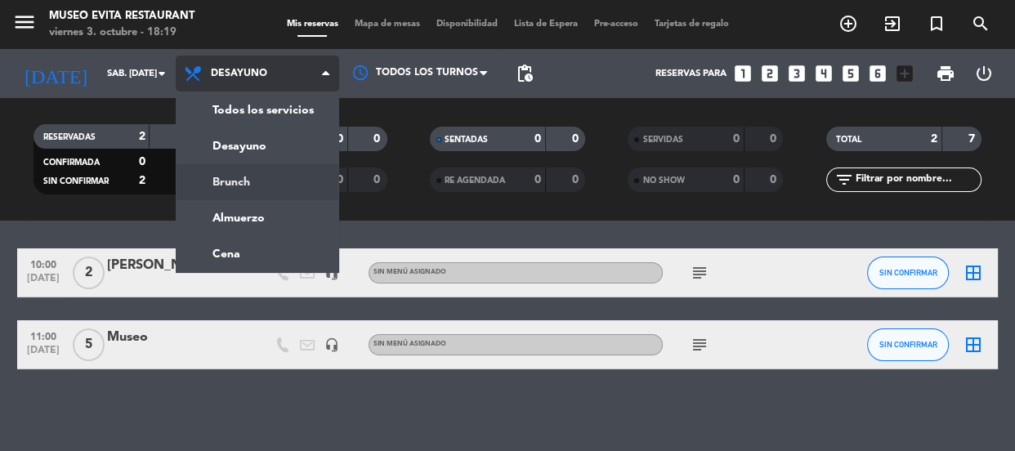
click at [245, 177] on div "menu [GEOGRAPHIC_DATA] viernes 3. octubre - 18:19 Mis reservas Mapa de mesas Di…" at bounding box center [507, 110] width 1015 height 221
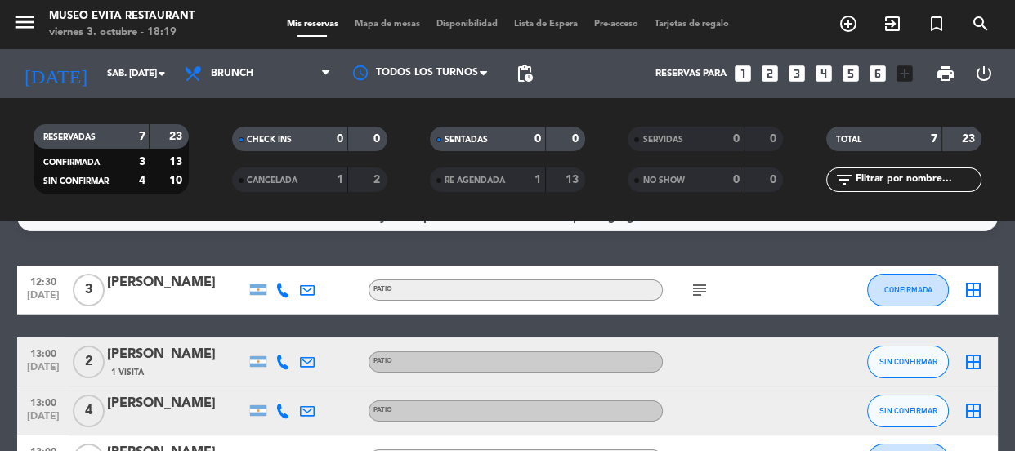
scroll to position [0, 0]
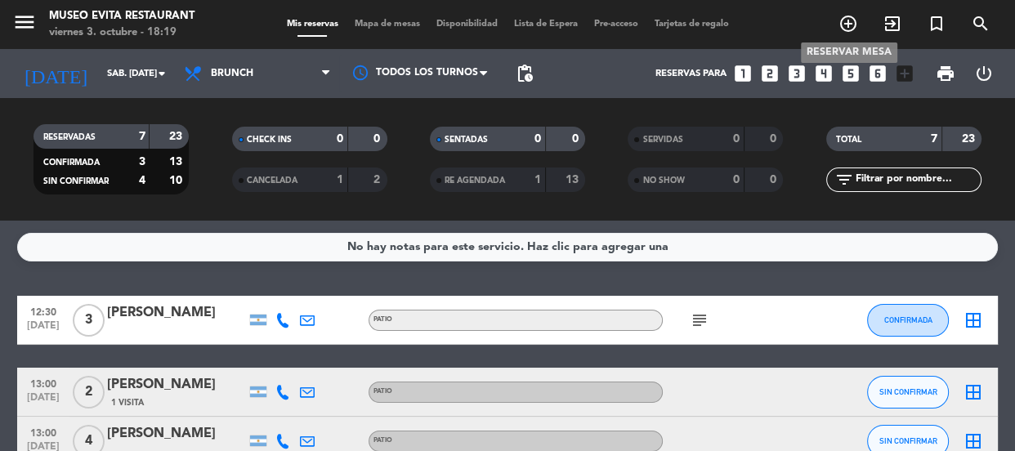
click at [849, 33] on icon "add_circle_outline" at bounding box center [849, 24] width 20 height 20
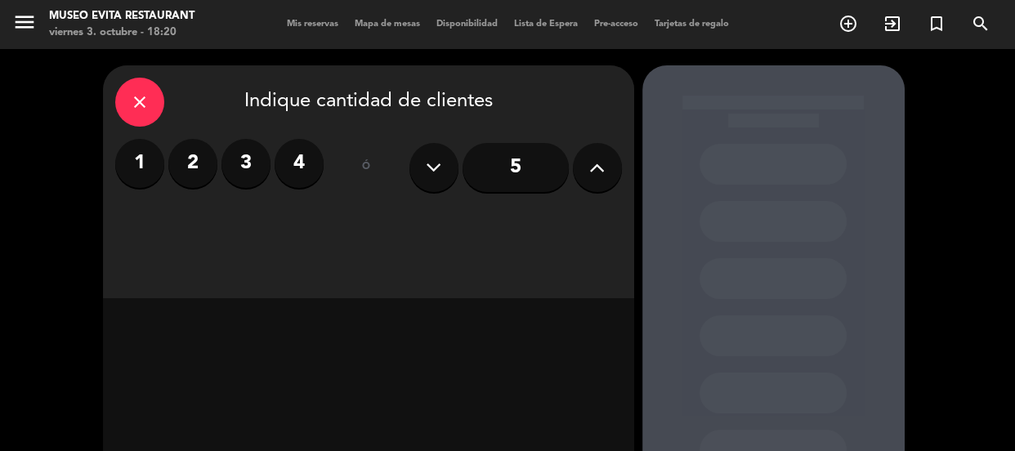
click at [194, 161] on label "2" at bounding box center [192, 163] width 49 height 49
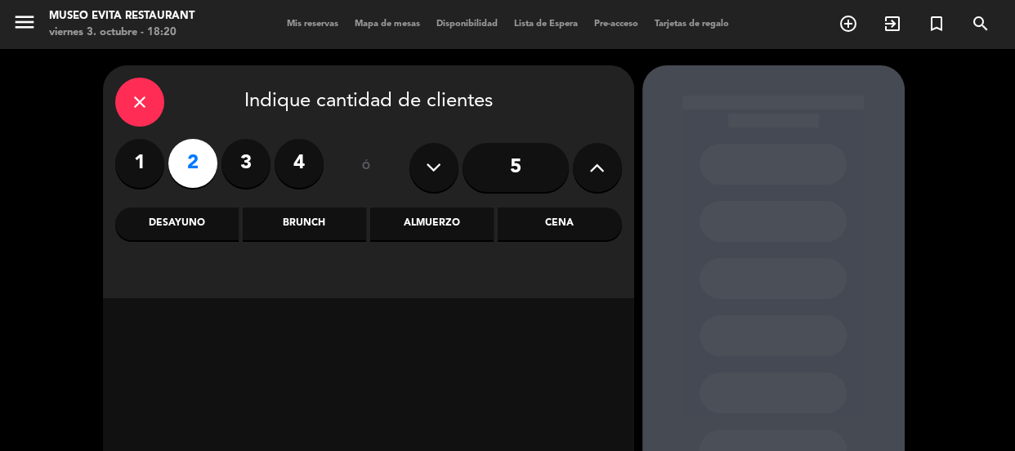
click at [187, 162] on label "2" at bounding box center [192, 163] width 49 height 49
click at [190, 159] on label "2" at bounding box center [192, 163] width 49 height 49
click at [197, 173] on label "2" at bounding box center [192, 163] width 49 height 49
click at [566, 227] on div "Cena" at bounding box center [559, 224] width 123 height 33
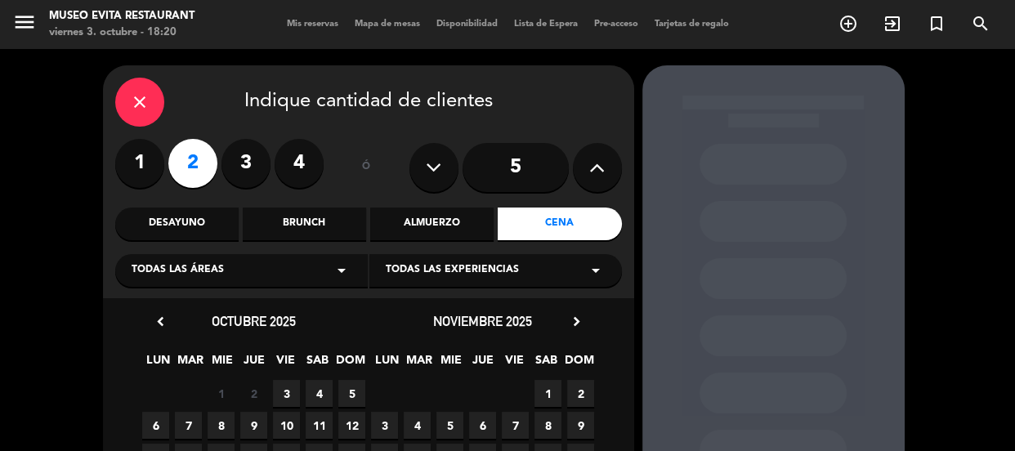
click at [161, 265] on span "Todas las áreas" at bounding box center [178, 270] width 92 height 16
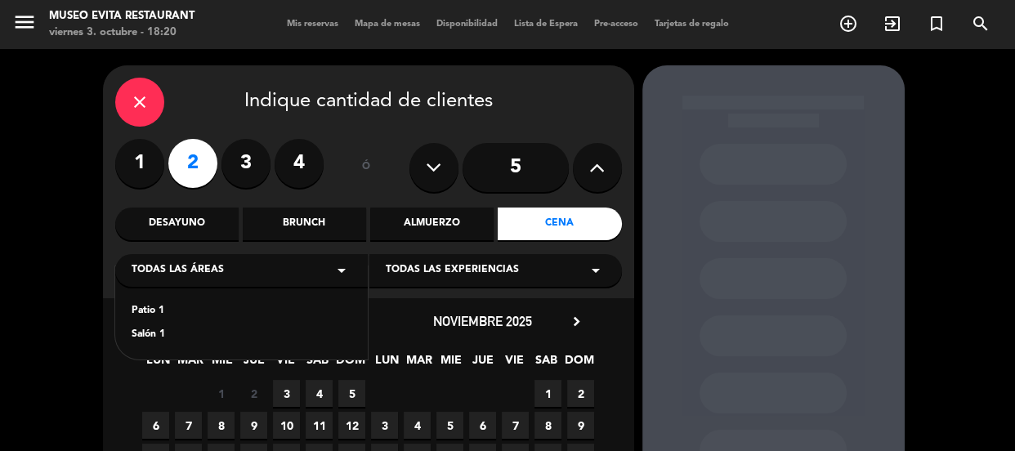
click at [142, 311] on div "Patio 1" at bounding box center [242, 311] width 220 height 16
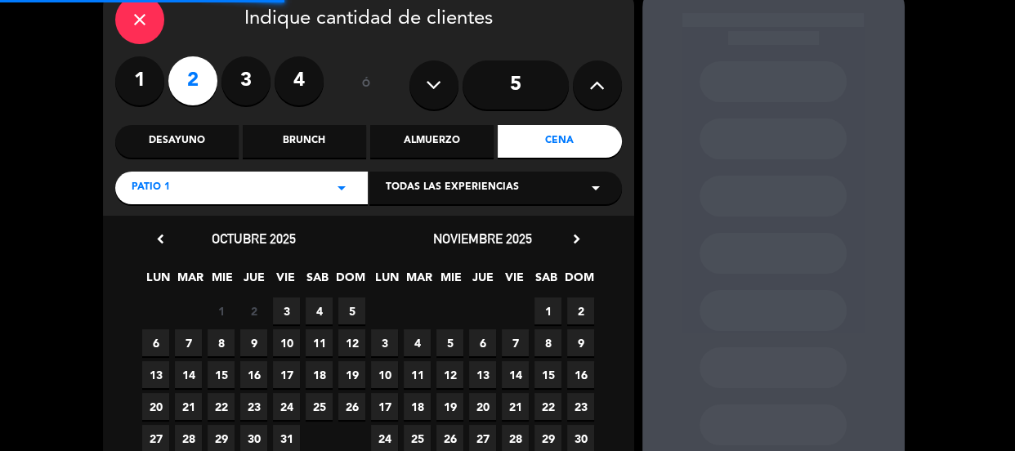
scroll to position [183, 0]
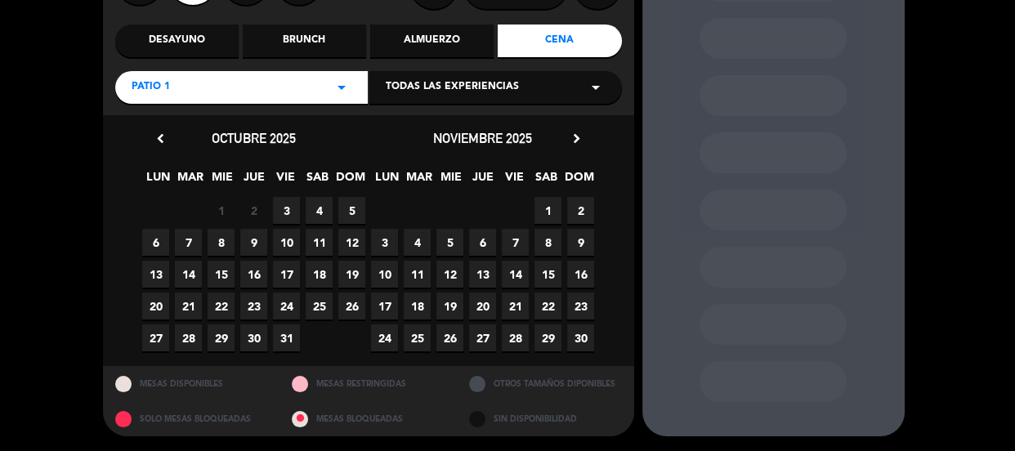
click at [284, 213] on span "3" at bounding box center [286, 210] width 27 height 27
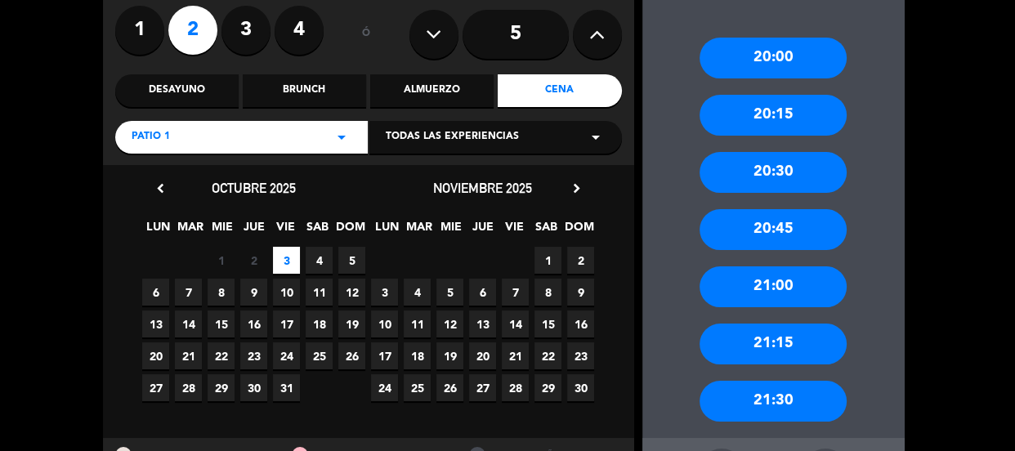
scroll to position [206, 0]
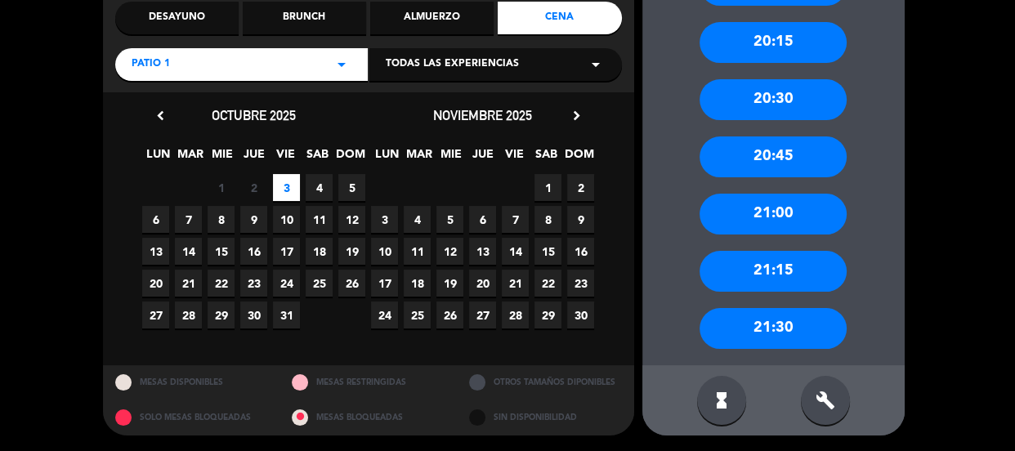
click at [765, 98] on div "20:30" at bounding box center [773, 99] width 147 height 41
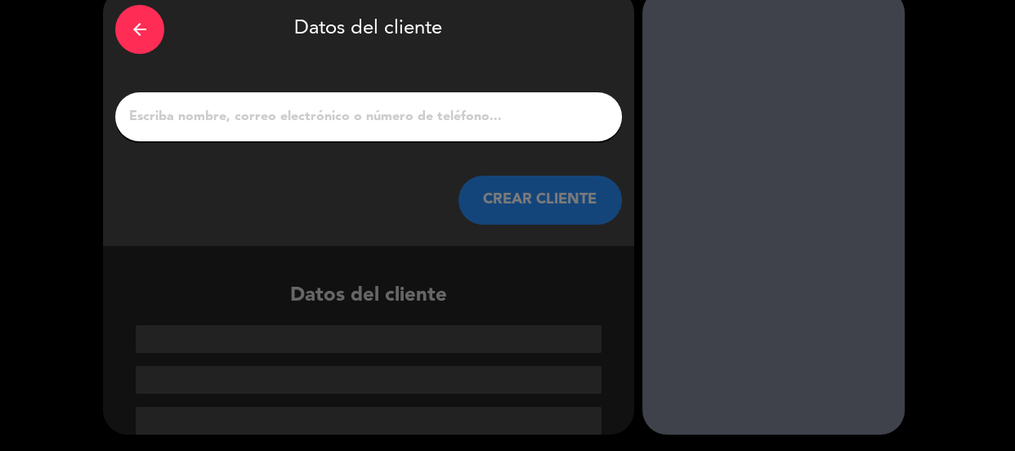
click at [340, 107] on input "1" at bounding box center [369, 116] width 482 height 23
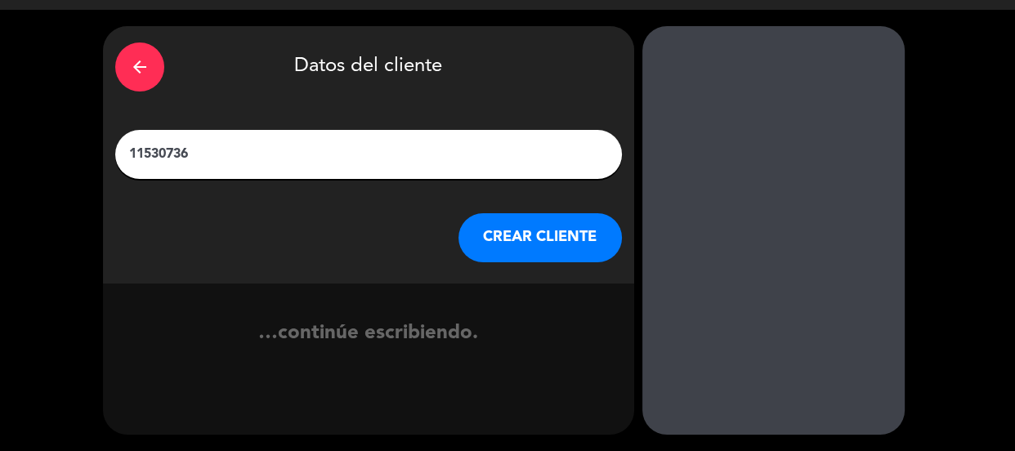
scroll to position [39, 0]
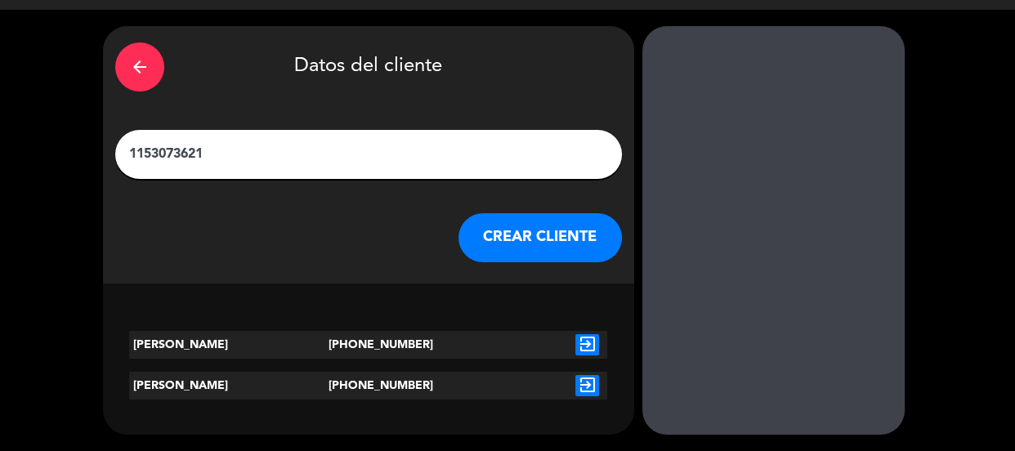
type input "1153073621"
click at [585, 340] on icon "exit_to_app" at bounding box center [588, 344] width 24 height 21
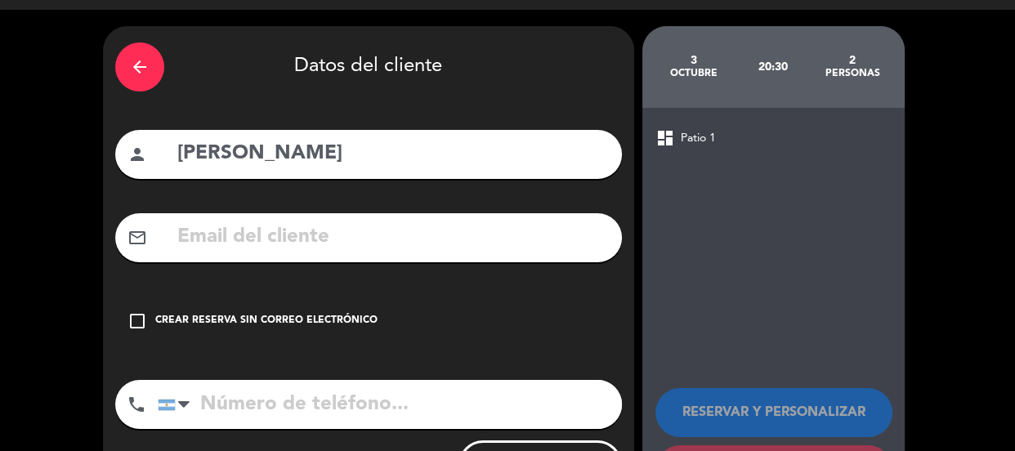
type input "[PHONE_NUMBER]"
click at [319, 311] on div "check_box_outline_blank Crear reserva sin correo electrónico" at bounding box center [368, 321] width 507 height 49
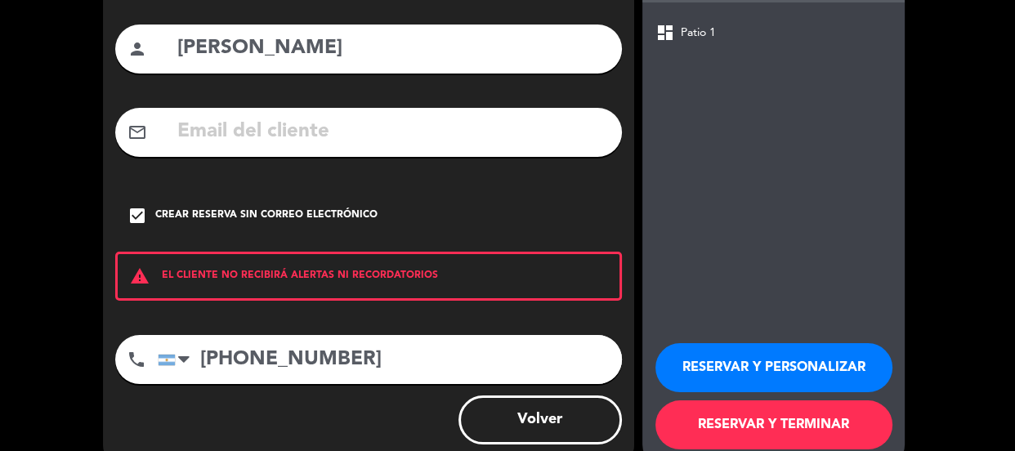
scroll to position [179, 0]
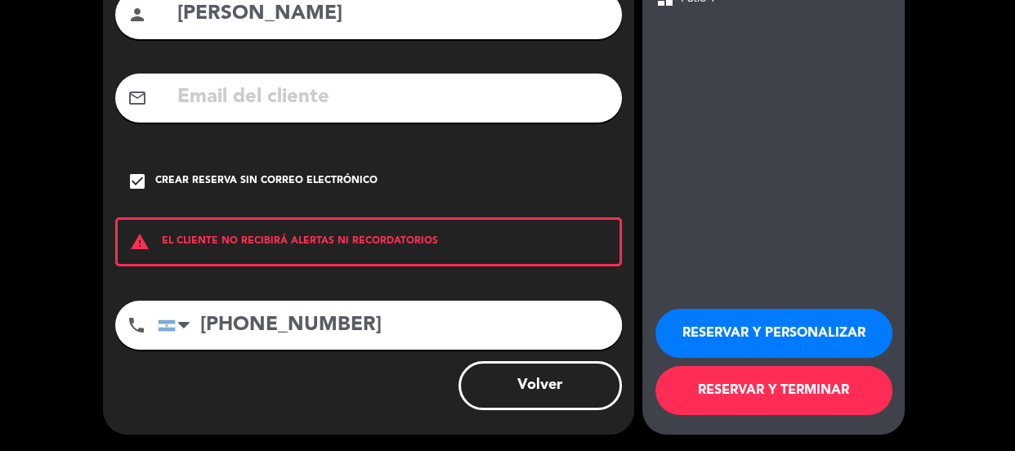
click at [750, 325] on button "RESERVAR Y PERSONALIZAR" at bounding box center [774, 333] width 237 height 49
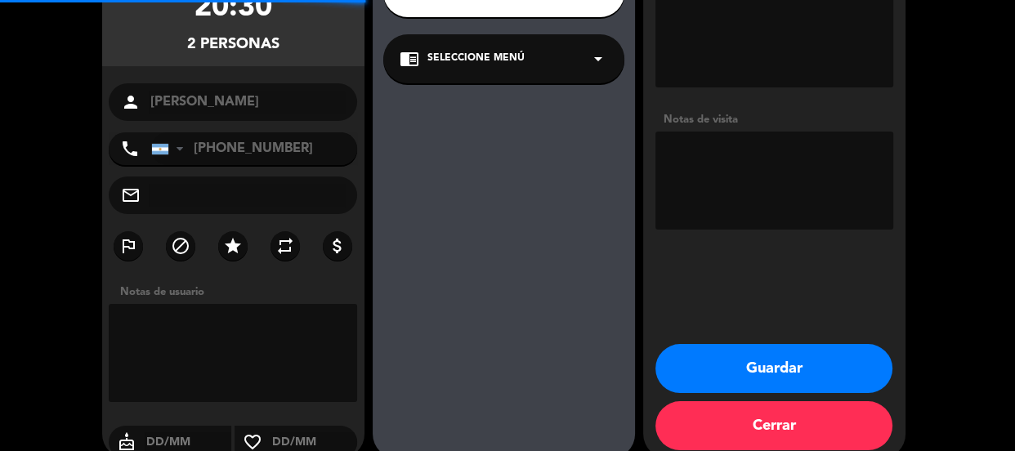
scroll to position [65, 0]
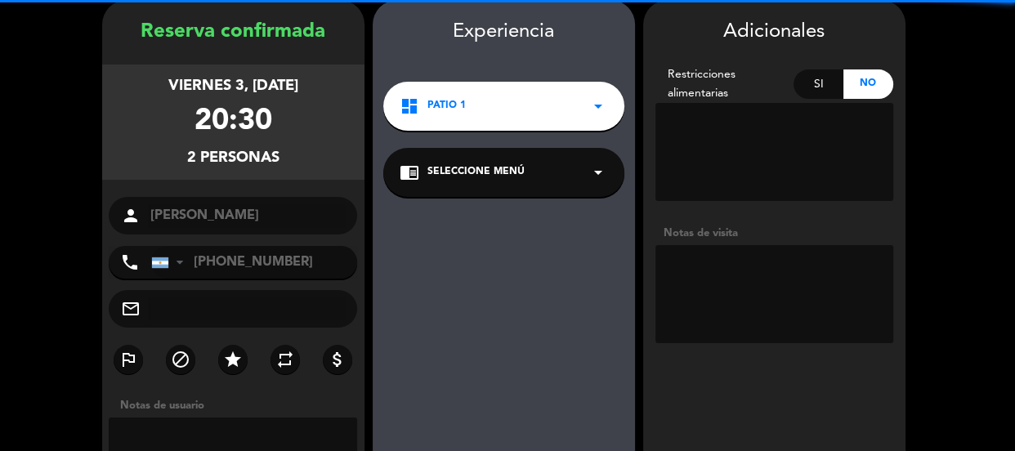
click at [748, 266] on textarea at bounding box center [775, 294] width 238 height 98
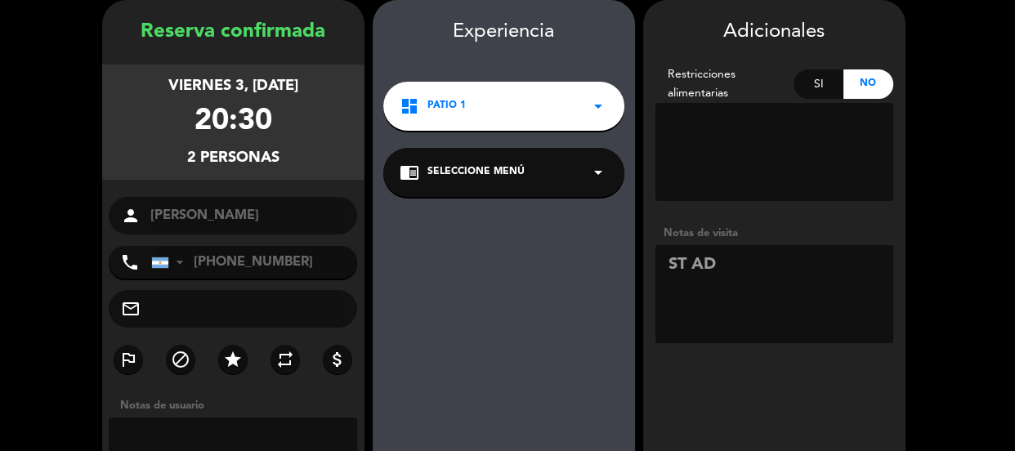
drag, startPoint x: 174, startPoint y: 82, endPoint x: 298, endPoint y: 128, distance: 132.4
click at [298, 128] on div "viernes 3, [DATE] 20:30 2 personas" at bounding box center [233, 122] width 262 height 115
click at [753, 262] on textarea at bounding box center [775, 294] width 238 height 98
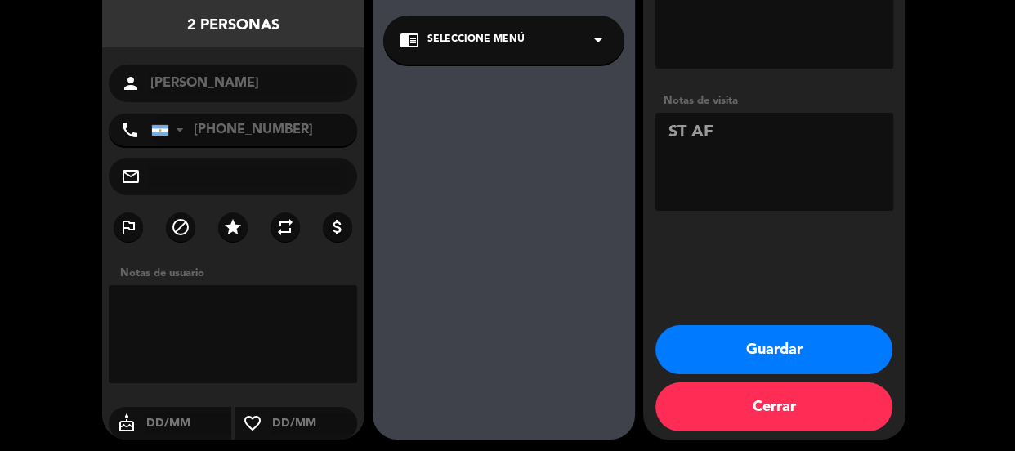
scroll to position [203, 0]
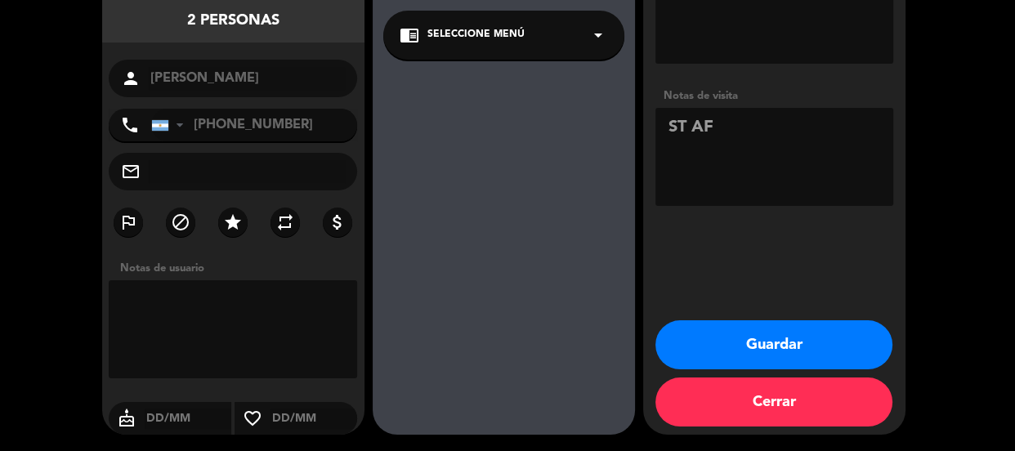
type textarea "ST AF"
click at [724, 359] on button "Guardar" at bounding box center [774, 344] width 237 height 49
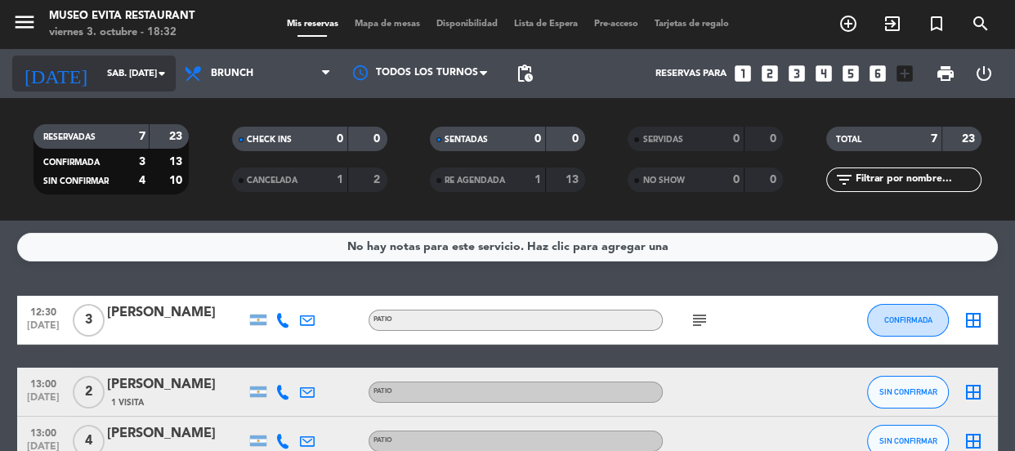
click at [125, 72] on input "sáb. [DATE]" at bounding box center [162, 74] width 126 height 27
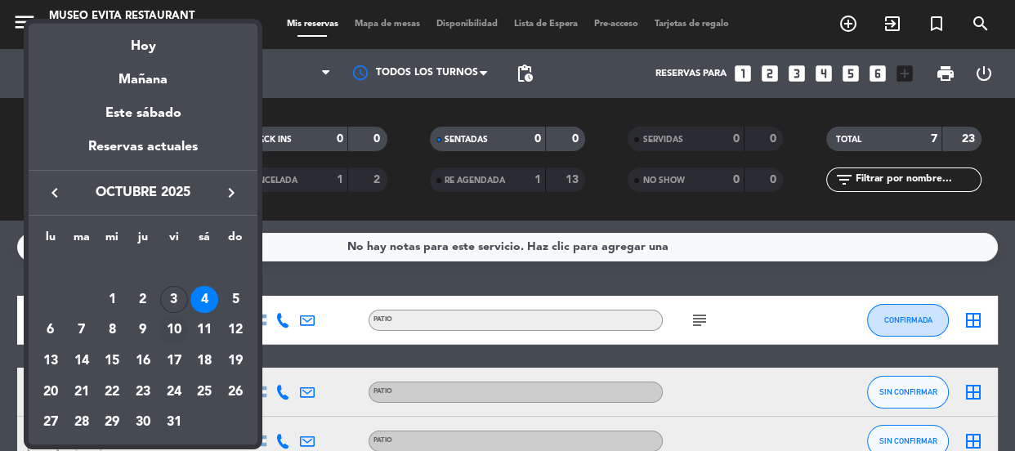
click at [181, 331] on div "10" at bounding box center [174, 330] width 28 height 28
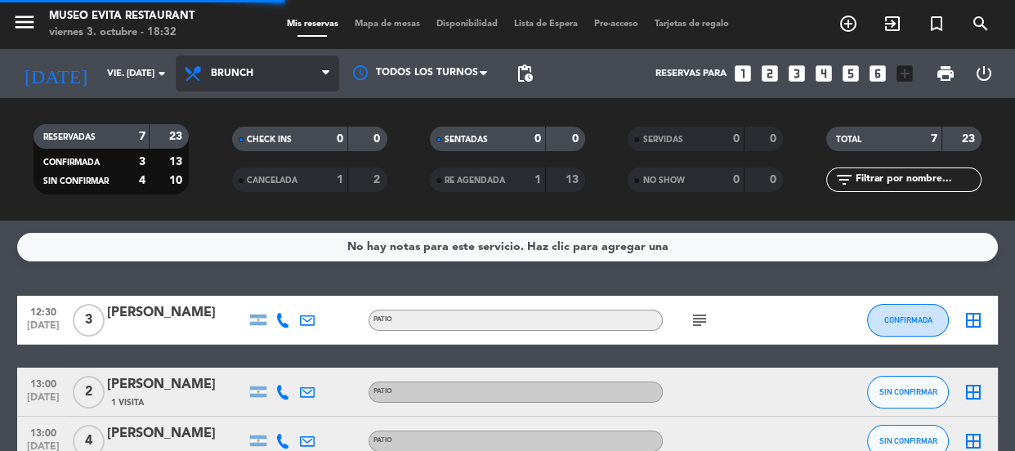
click at [231, 68] on span "Brunch" at bounding box center [232, 73] width 43 height 11
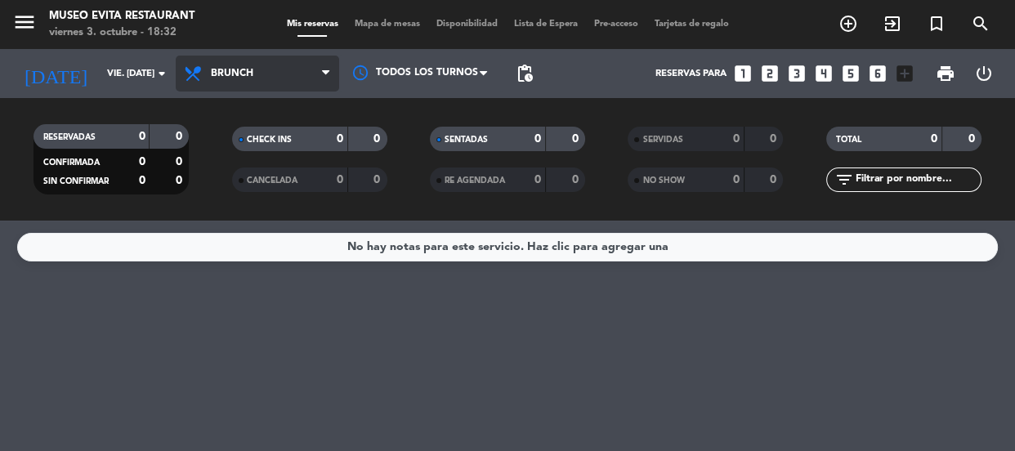
click at [233, 62] on span "Brunch" at bounding box center [258, 74] width 164 height 36
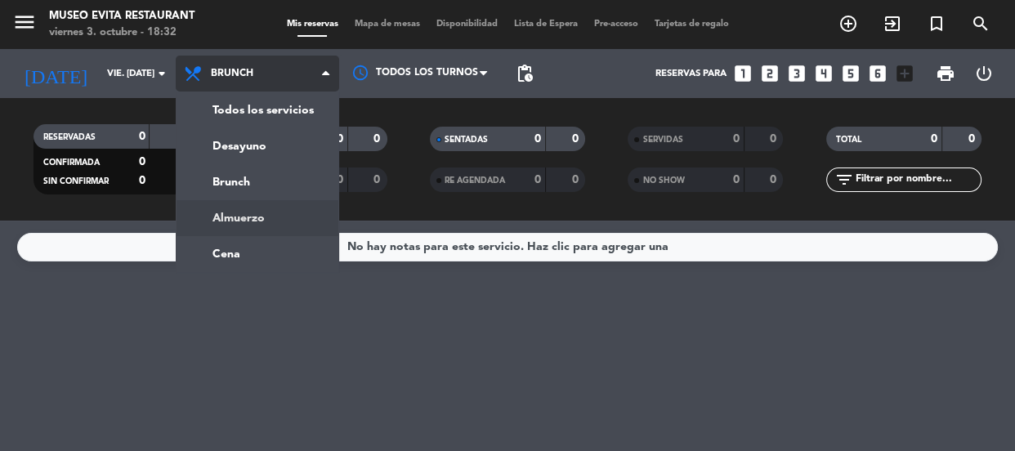
click at [219, 213] on div "menu [GEOGRAPHIC_DATA] viernes 3. octubre - 18:32 Mis reservas Mapa de mesas Di…" at bounding box center [507, 110] width 1015 height 221
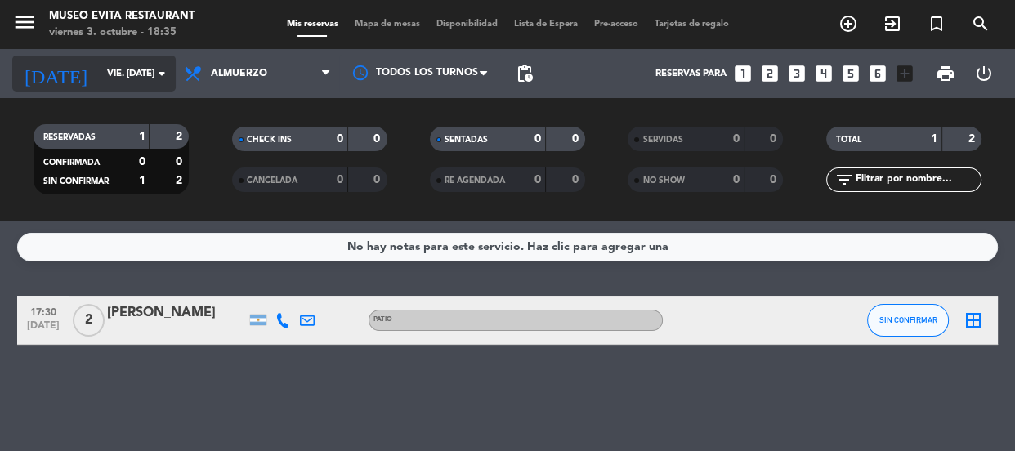
click at [163, 69] on icon "arrow_drop_down" at bounding box center [162, 74] width 20 height 20
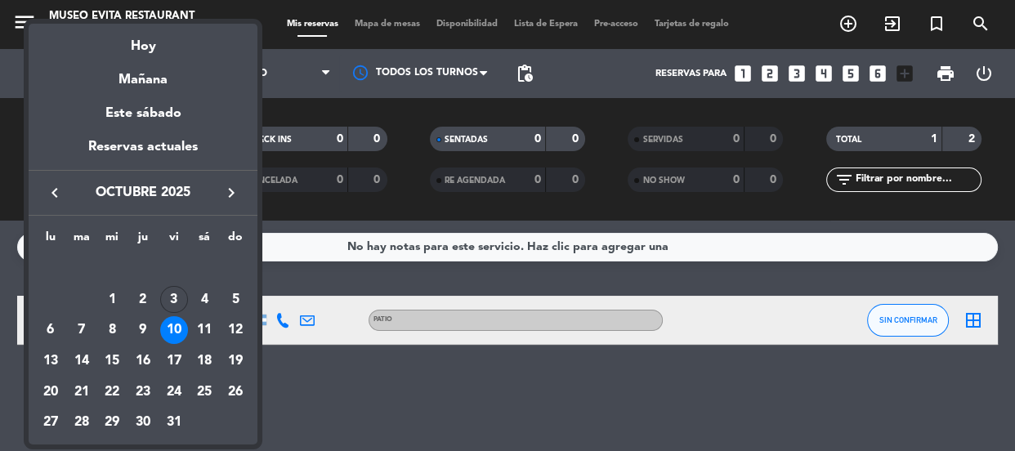
click at [173, 294] on div "3" at bounding box center [174, 300] width 28 height 28
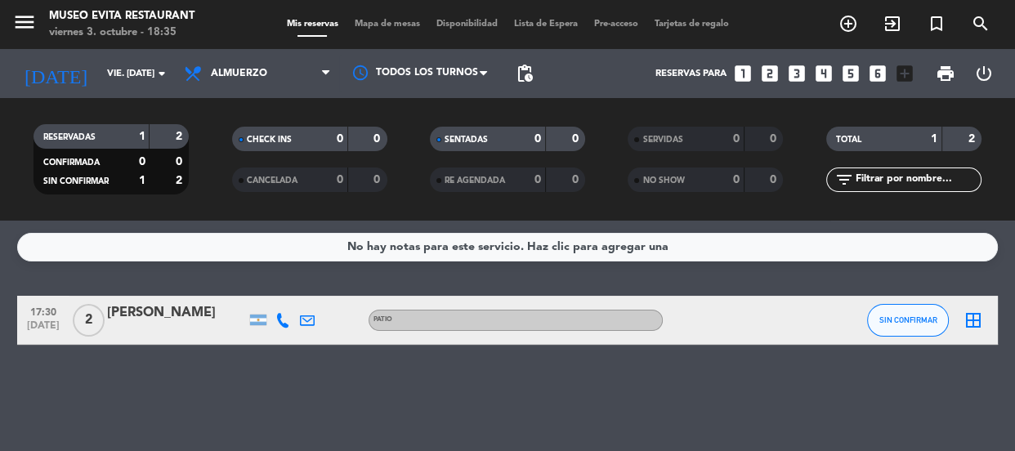
type input "vie. [DATE]"
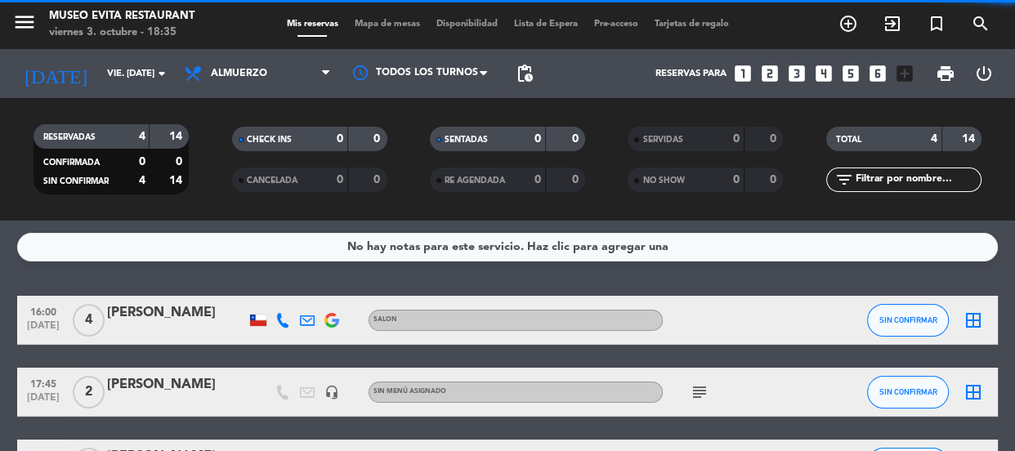
click at [328, 67] on icon at bounding box center [325, 73] width 7 height 13
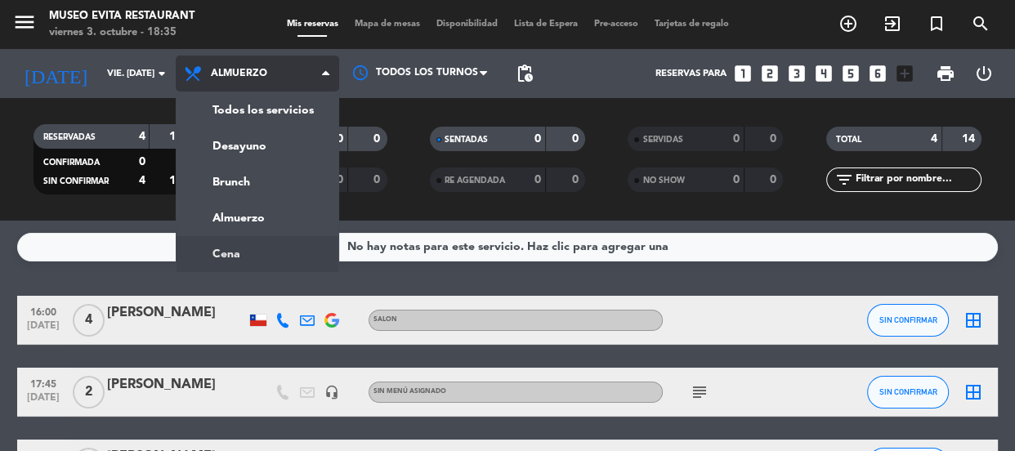
click at [233, 250] on ng-component "menu [GEOGRAPHIC_DATA] viernes 3. octubre - 18:35 Mis reservas Mapa de mesas Di…" at bounding box center [507, 225] width 1015 height 451
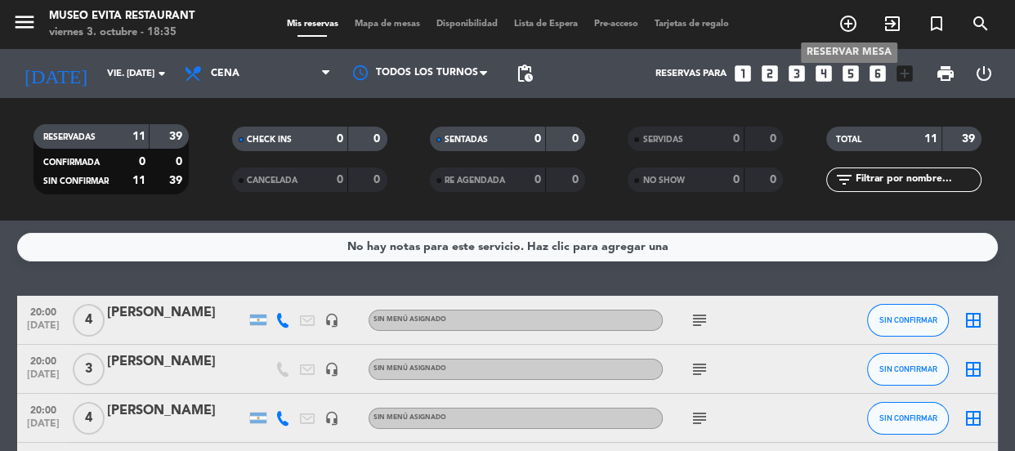
click at [847, 20] on icon "add_circle_outline" at bounding box center [849, 24] width 20 height 20
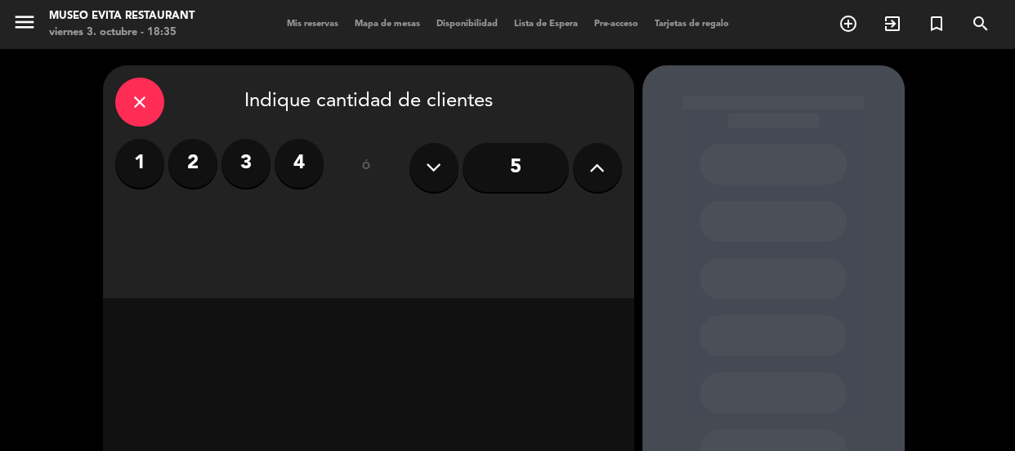
click at [248, 164] on label "3" at bounding box center [246, 163] width 49 height 49
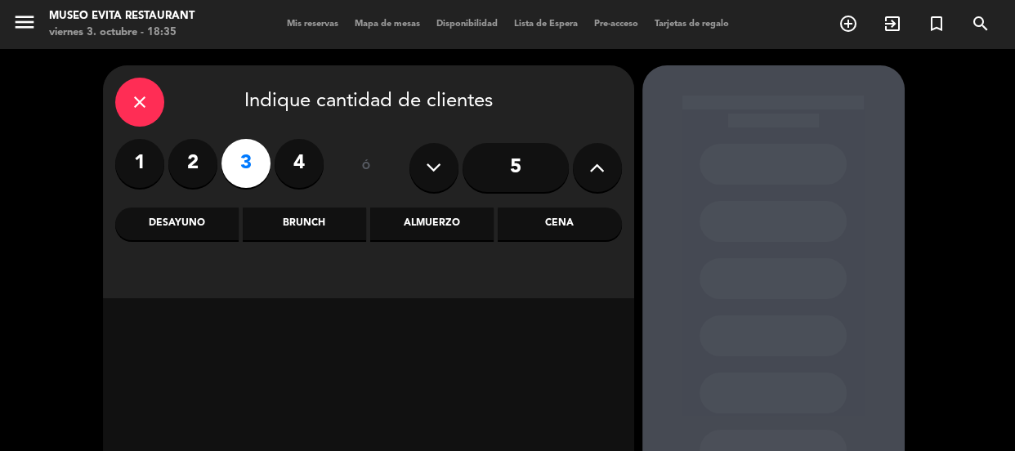
click at [561, 226] on div "Cena" at bounding box center [559, 224] width 123 height 33
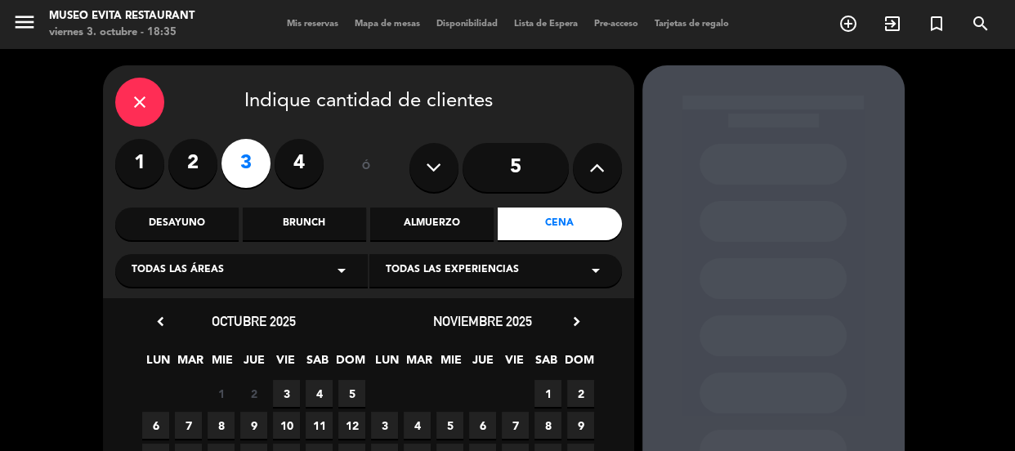
click at [270, 275] on div "Todas las áreas arrow_drop_down" at bounding box center [241, 270] width 253 height 33
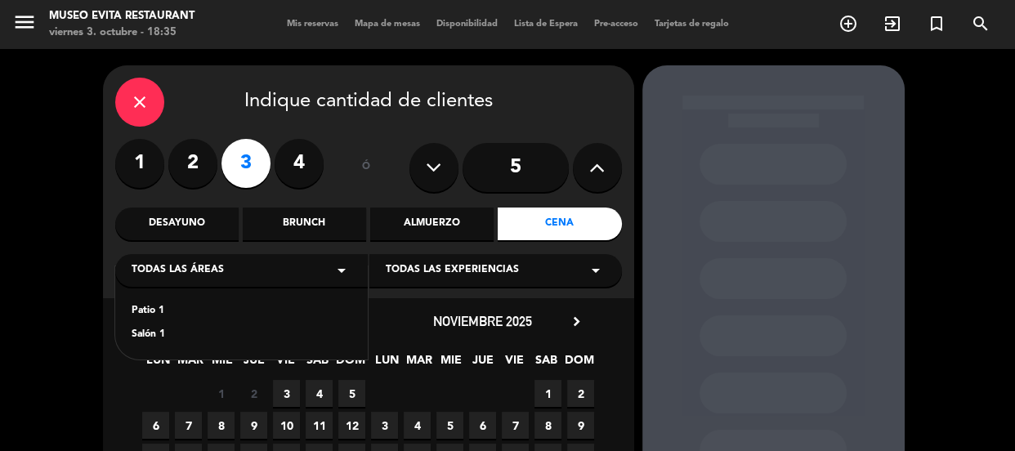
click at [147, 306] on div "Patio 1" at bounding box center [242, 311] width 220 height 16
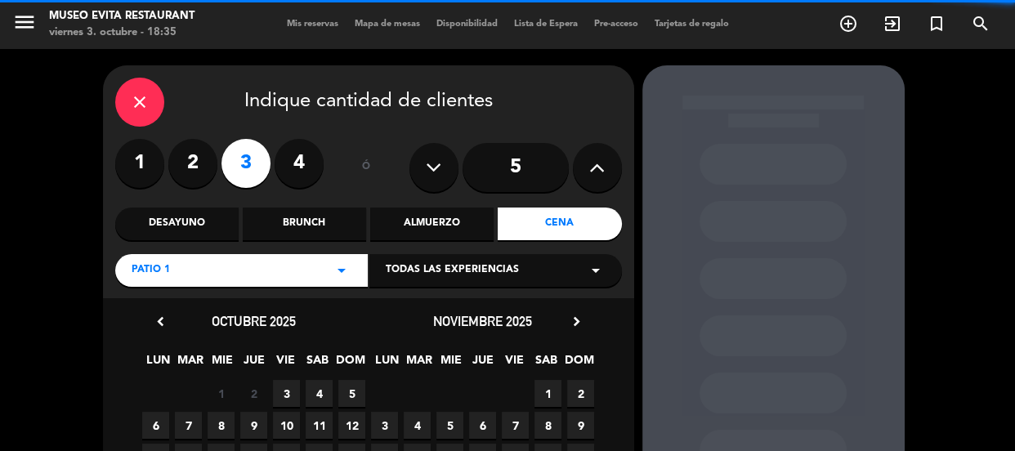
scroll to position [148, 0]
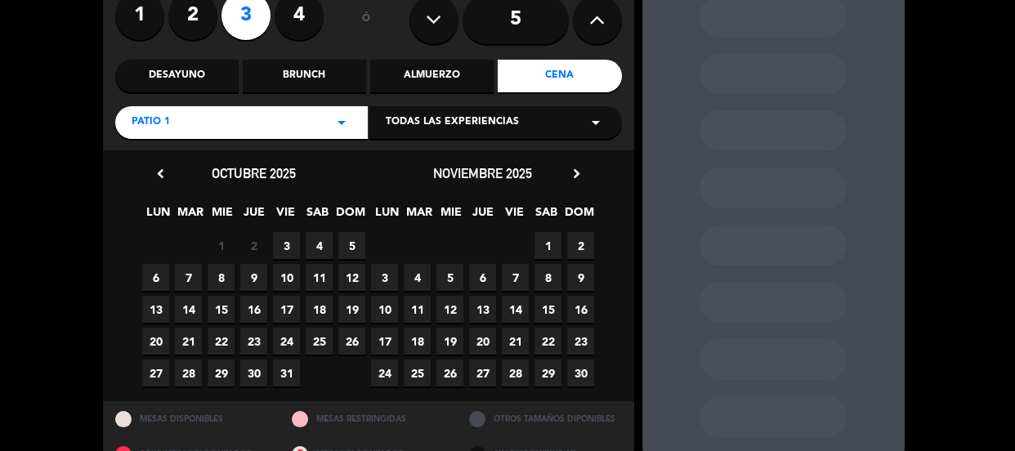
click at [285, 250] on span "3" at bounding box center [286, 245] width 27 height 27
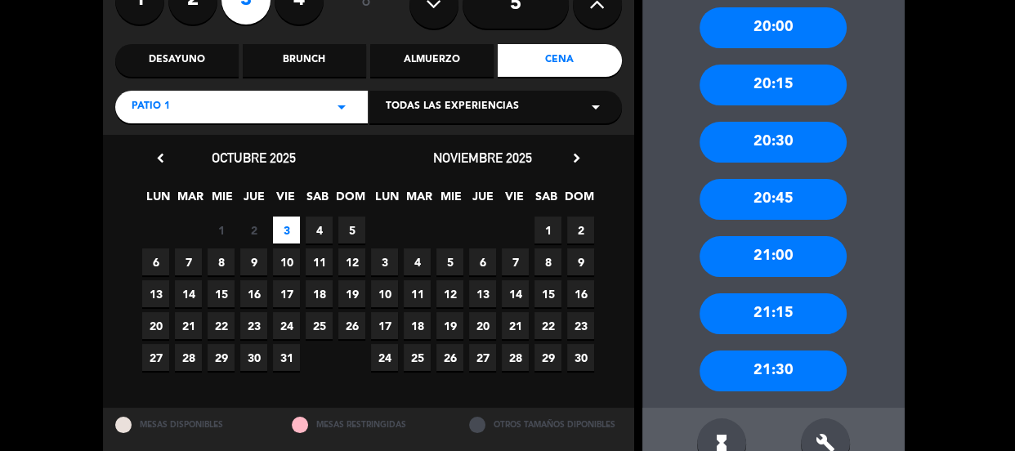
scroll to position [206, 0]
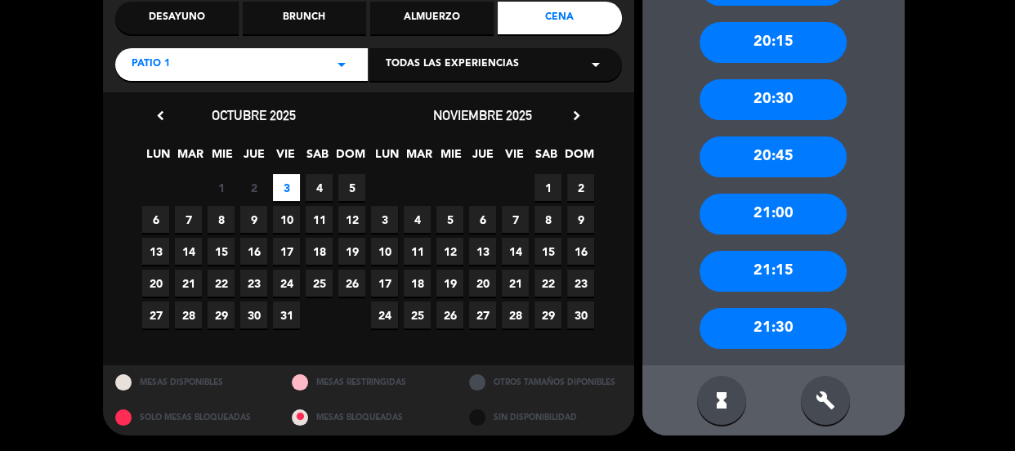
drag, startPoint x: 802, startPoint y: 325, endPoint x: 666, endPoint y: 227, distance: 167.7
click at [800, 322] on div "21:30" at bounding box center [773, 328] width 147 height 41
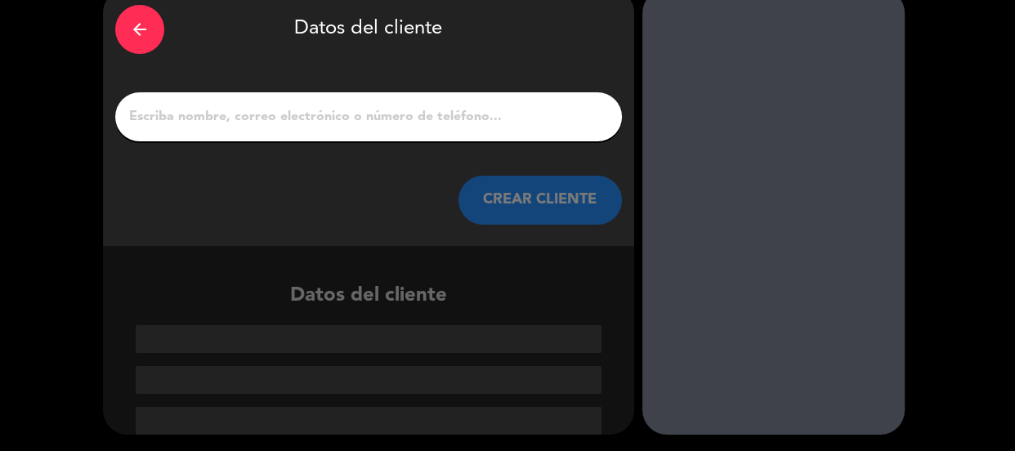
click at [346, 114] on input "1" at bounding box center [369, 116] width 482 height 23
type input "s"
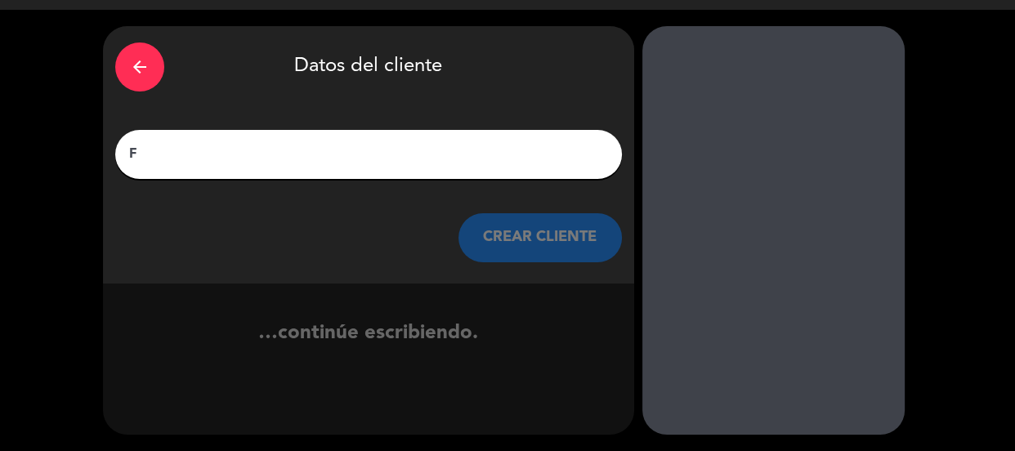
scroll to position [39, 0]
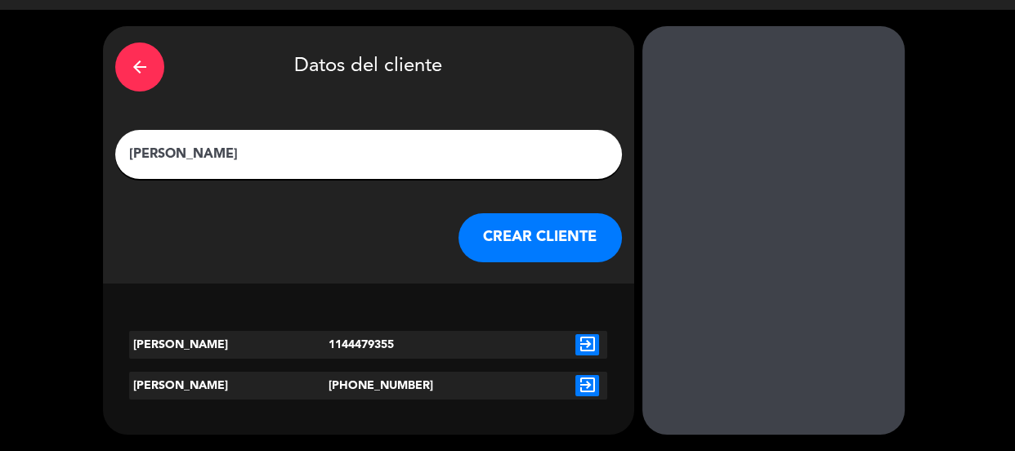
type input "[PERSON_NAME]"
click at [592, 343] on icon "exit_to_app" at bounding box center [588, 344] width 24 height 21
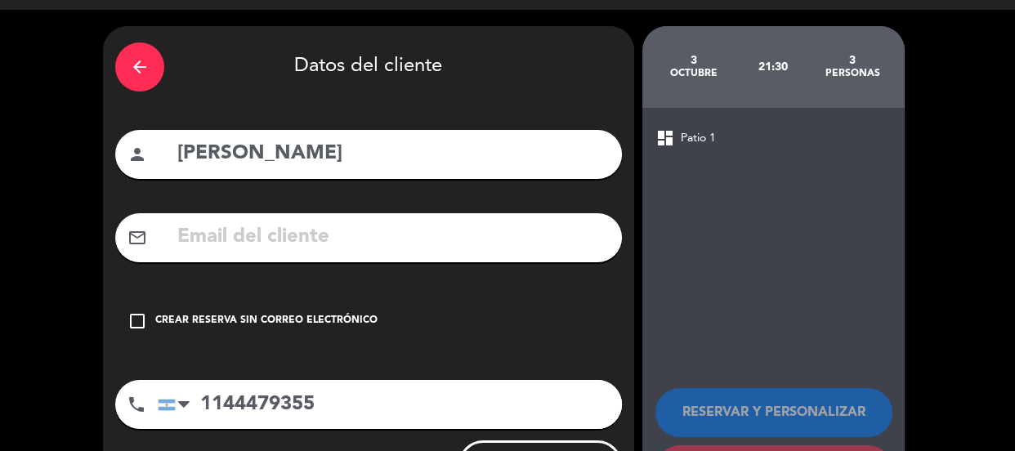
drag, startPoint x: 140, startPoint y: 327, endPoint x: 175, endPoint y: 319, distance: 36.1
click at [140, 326] on icon "check_box_outline_blank" at bounding box center [138, 321] width 20 height 20
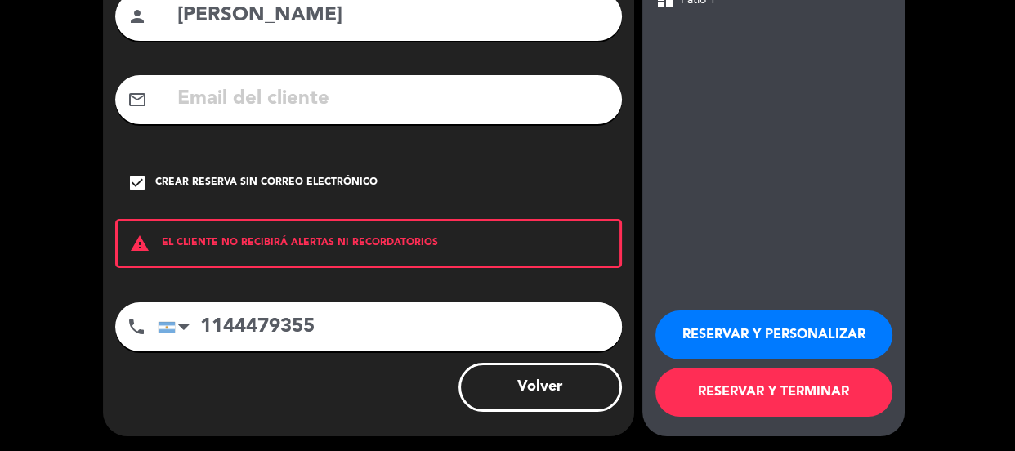
scroll to position [179, 0]
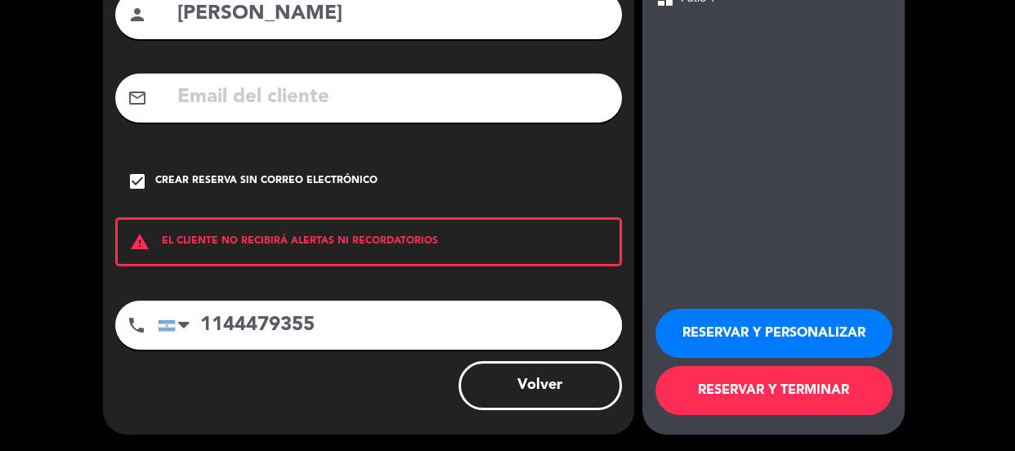
click at [820, 333] on button "RESERVAR Y PERSONALIZAR" at bounding box center [774, 333] width 237 height 49
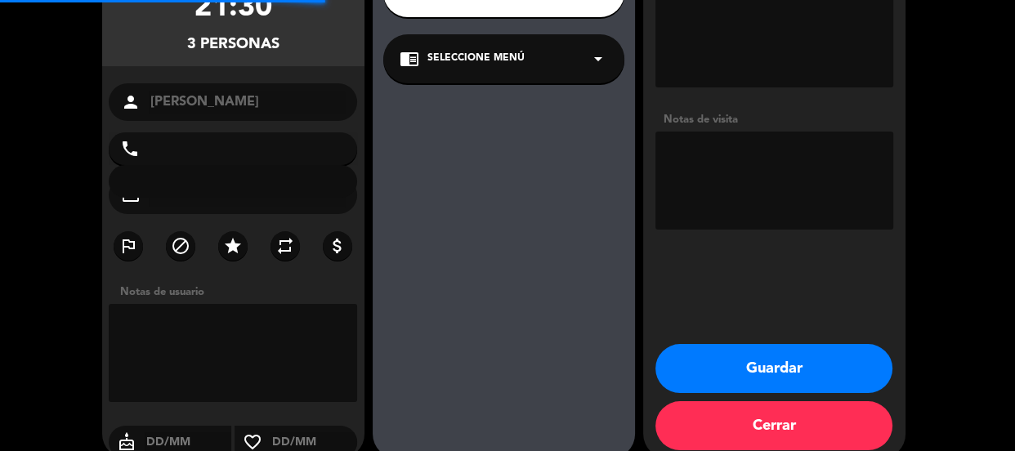
type input "[PHONE_NUMBER]"
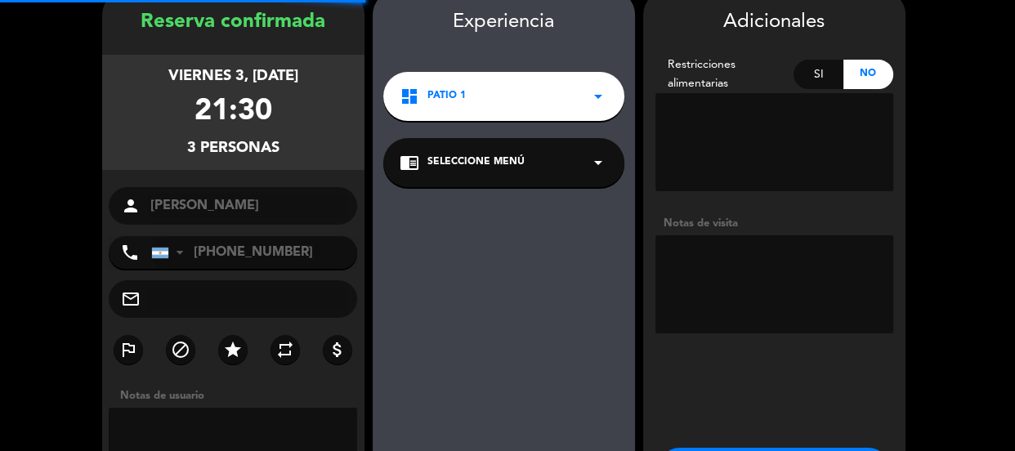
scroll to position [65, 0]
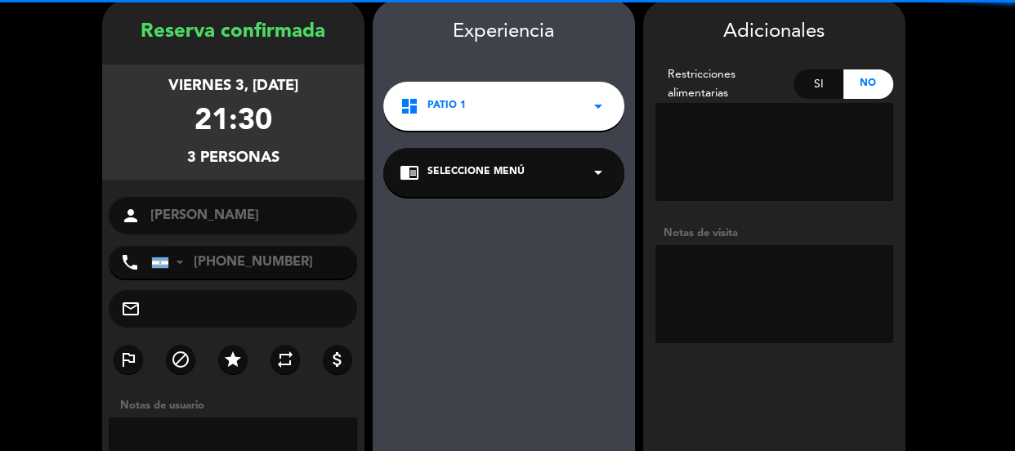
click at [773, 267] on textarea at bounding box center [775, 294] width 238 height 98
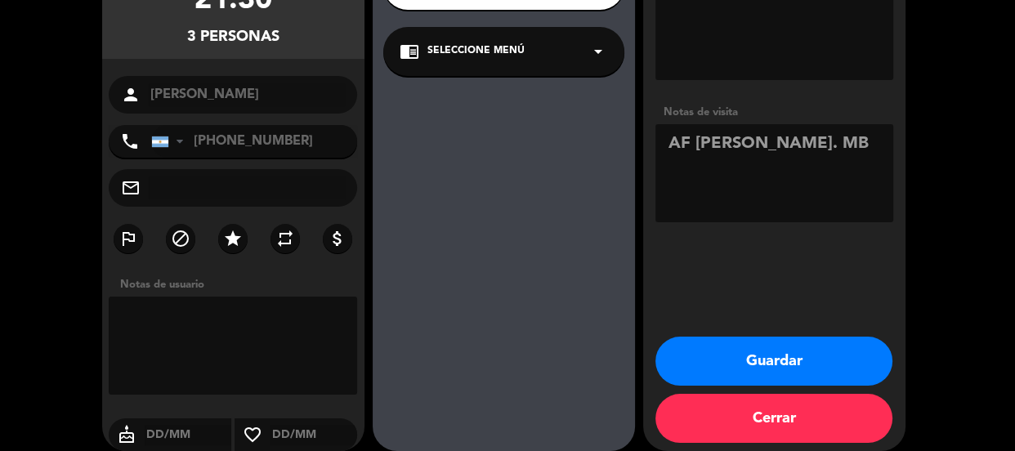
scroll to position [203, 0]
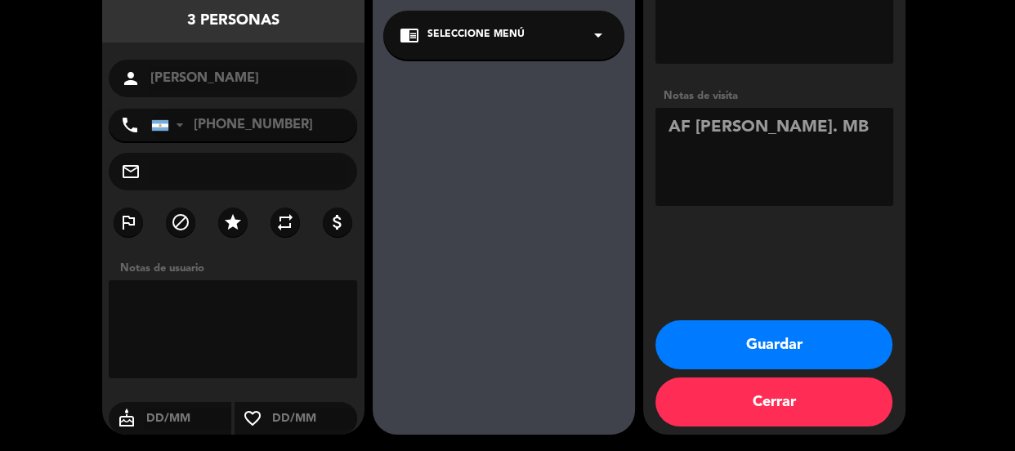
type textarea "AF [PERSON_NAME]. MB"
click at [782, 335] on button "Guardar" at bounding box center [774, 344] width 237 height 49
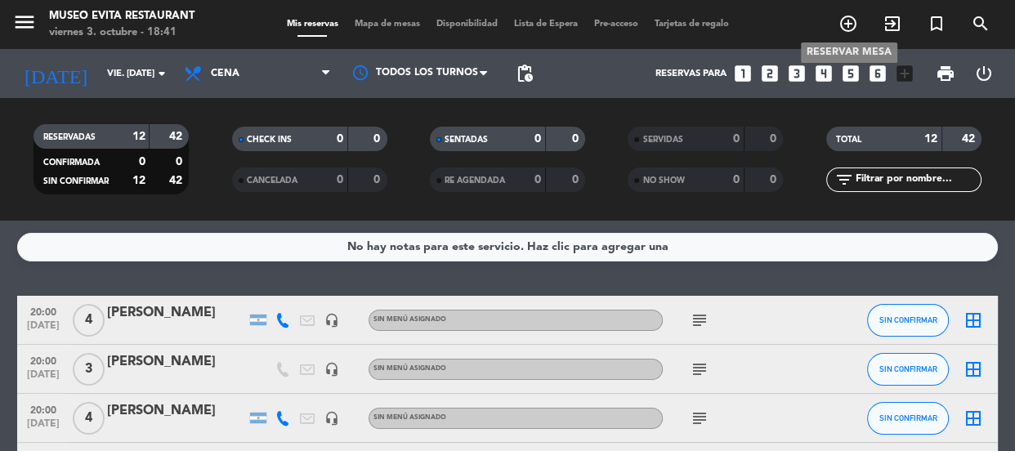
click at [851, 24] on icon "add_circle_outline" at bounding box center [849, 24] width 20 height 20
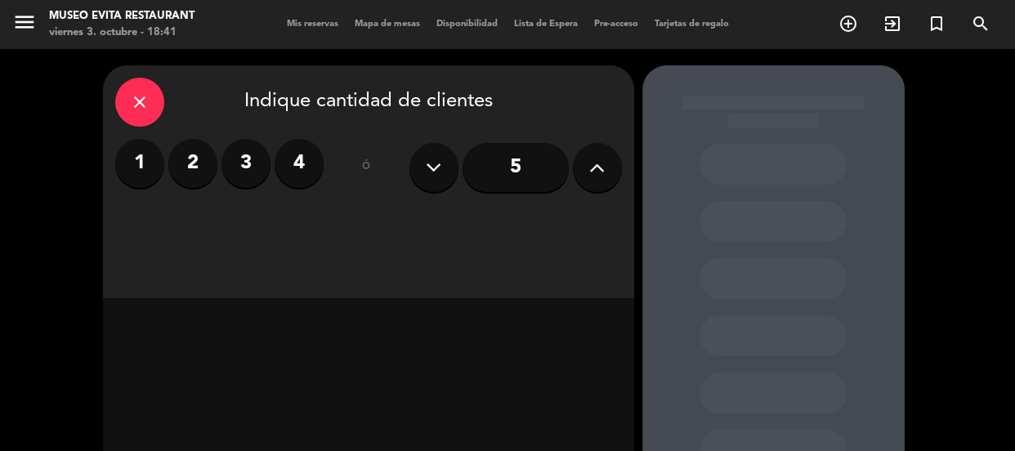
click at [180, 176] on label "2" at bounding box center [192, 163] width 49 height 49
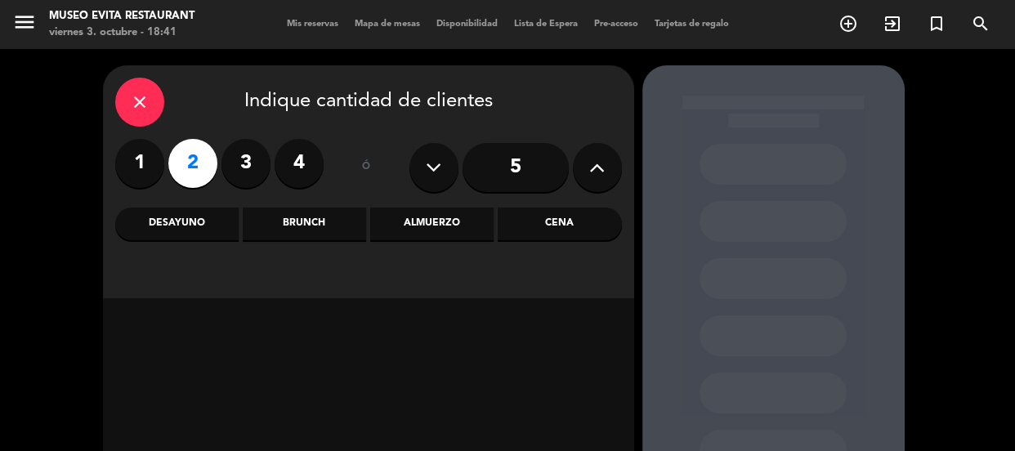
click at [542, 221] on div "Cena" at bounding box center [559, 224] width 123 height 33
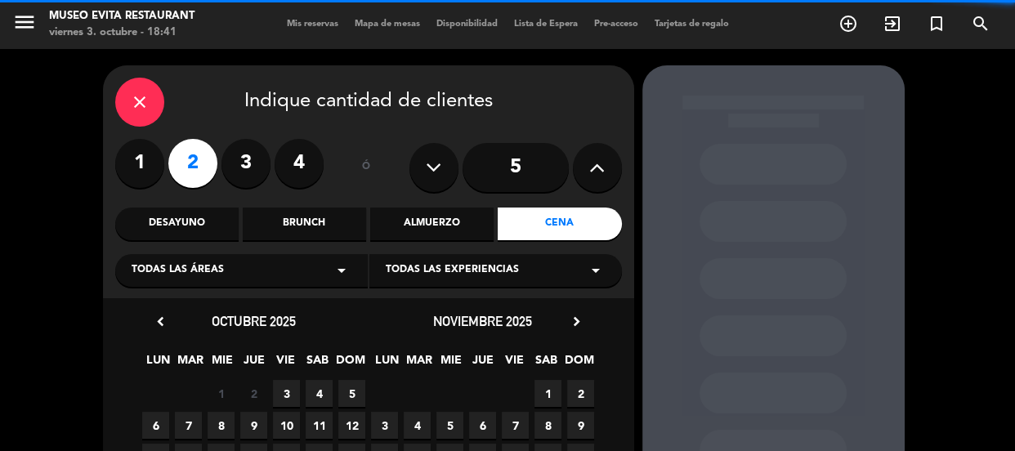
click at [281, 267] on div "Todas las áreas arrow_drop_down" at bounding box center [241, 270] width 253 height 33
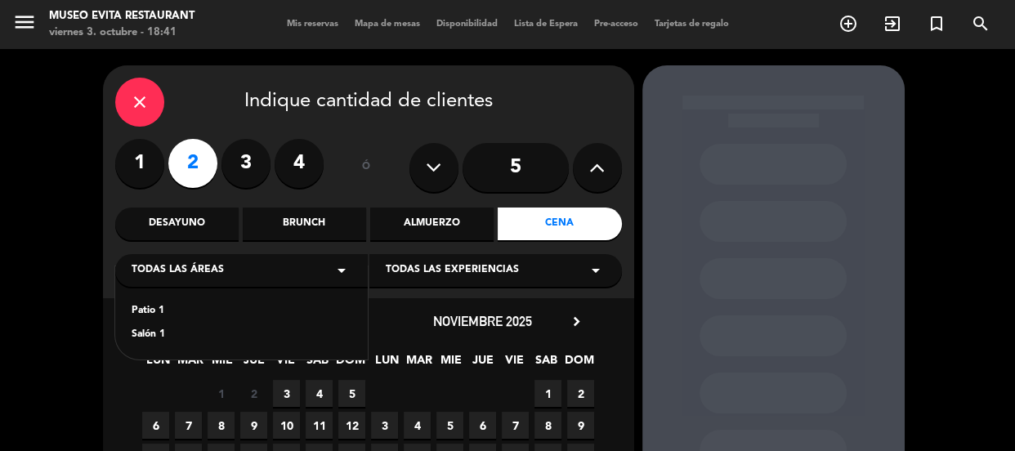
click at [142, 311] on div "Patio 1" at bounding box center [242, 311] width 220 height 16
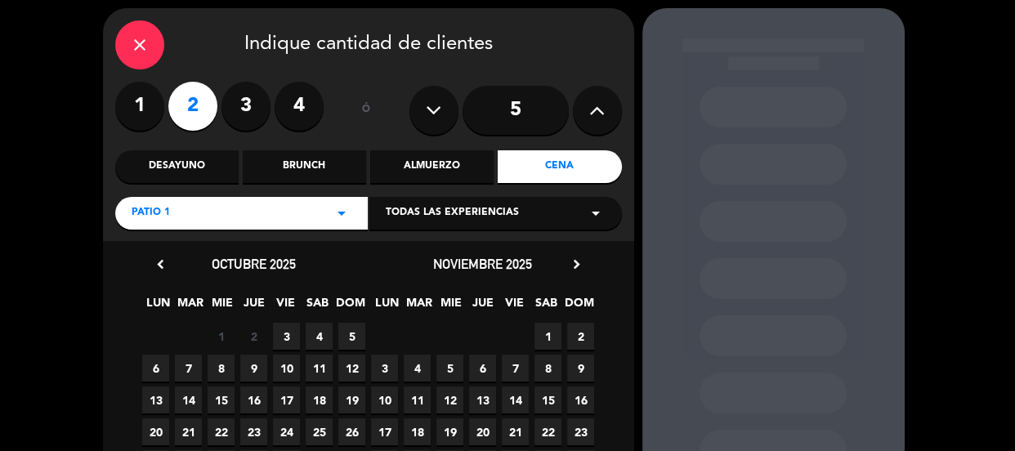
scroll to position [74, 0]
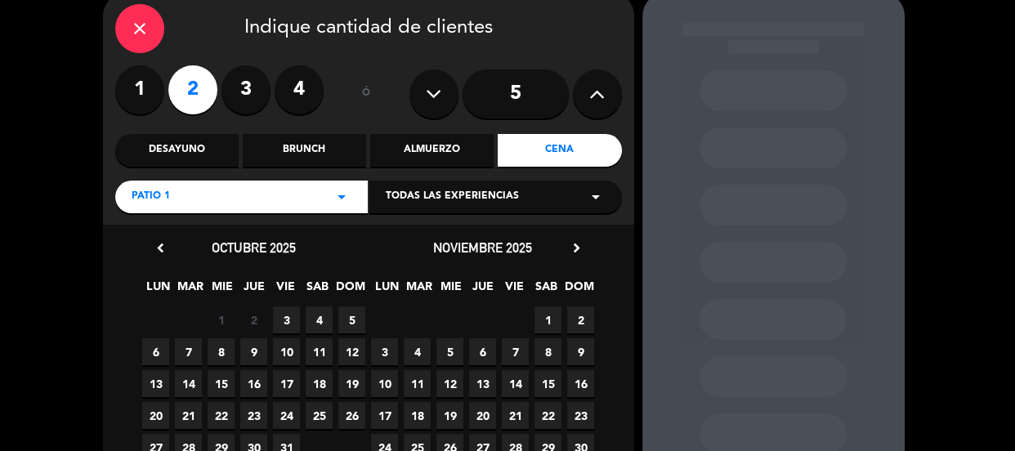
click at [289, 322] on span "3" at bounding box center [286, 320] width 27 height 27
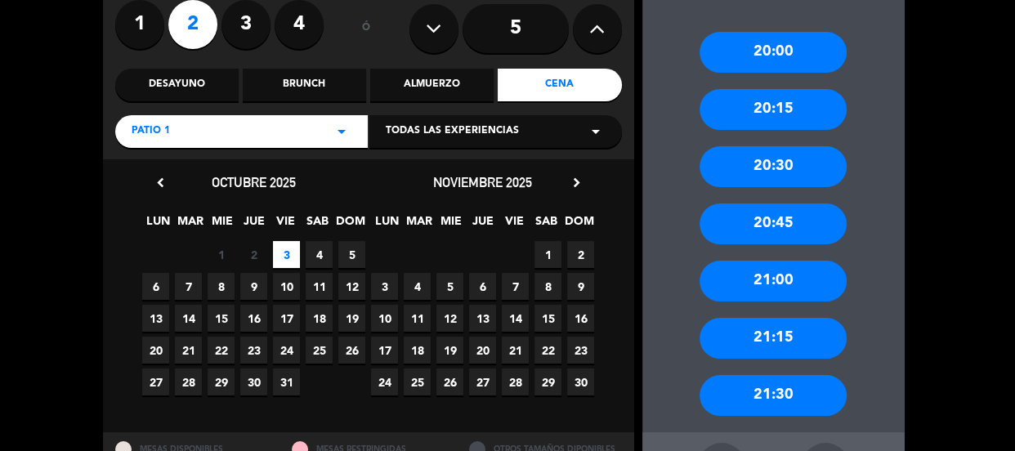
click at [785, 393] on div "21:30" at bounding box center [773, 395] width 147 height 41
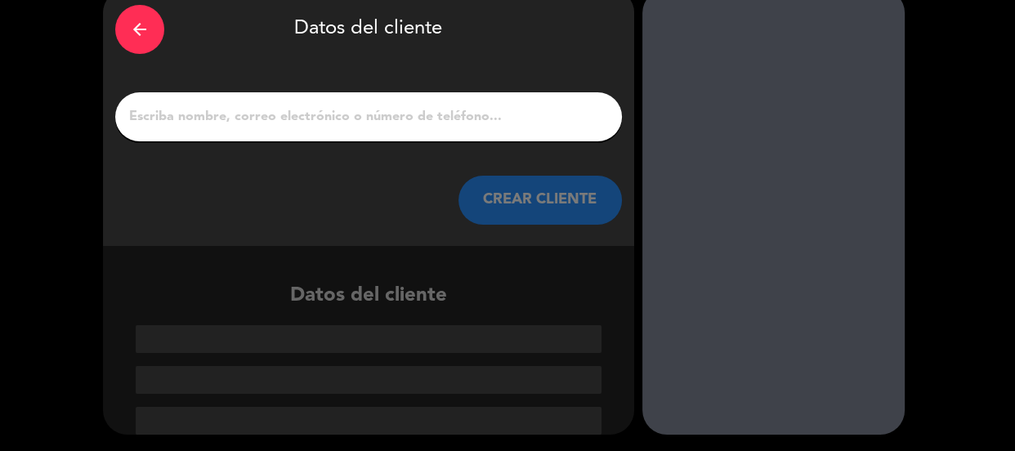
click at [375, 111] on input "1" at bounding box center [369, 116] width 482 height 23
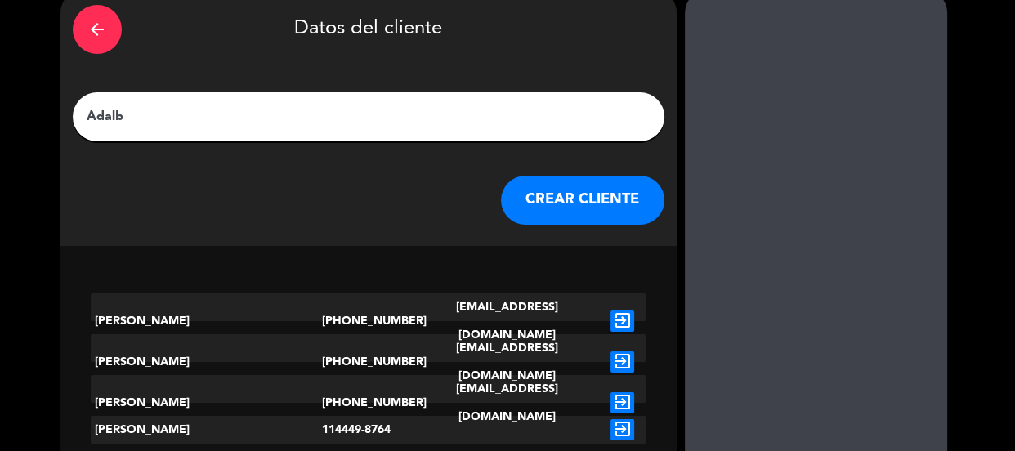
scroll to position [39, 0]
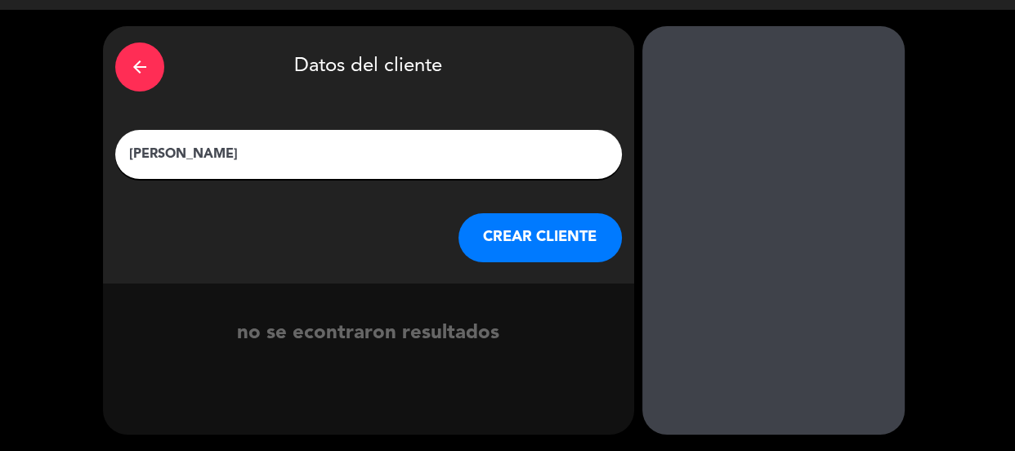
type input "[PERSON_NAME]"
click at [545, 240] on button "CREAR CLIENTE" at bounding box center [541, 237] width 164 height 49
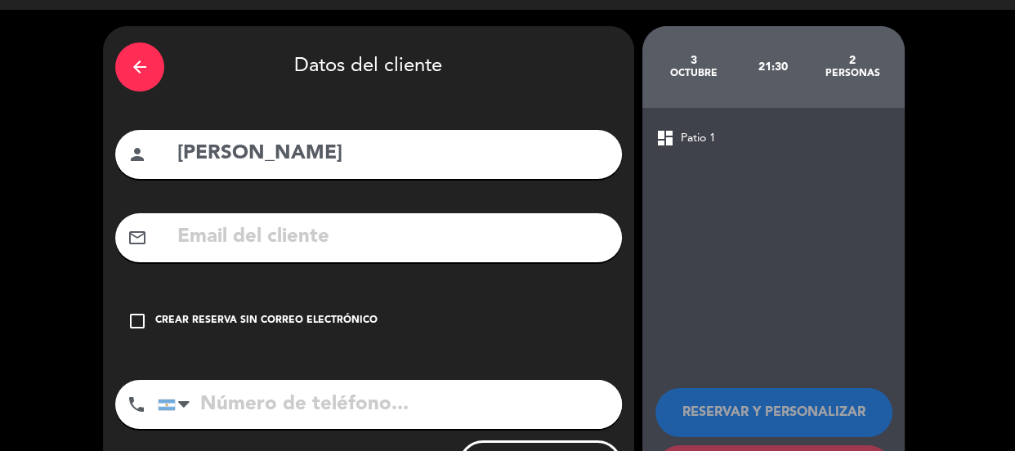
click at [373, 334] on div "check_box_outline_blank Crear reserva sin correo electrónico" at bounding box center [368, 321] width 507 height 49
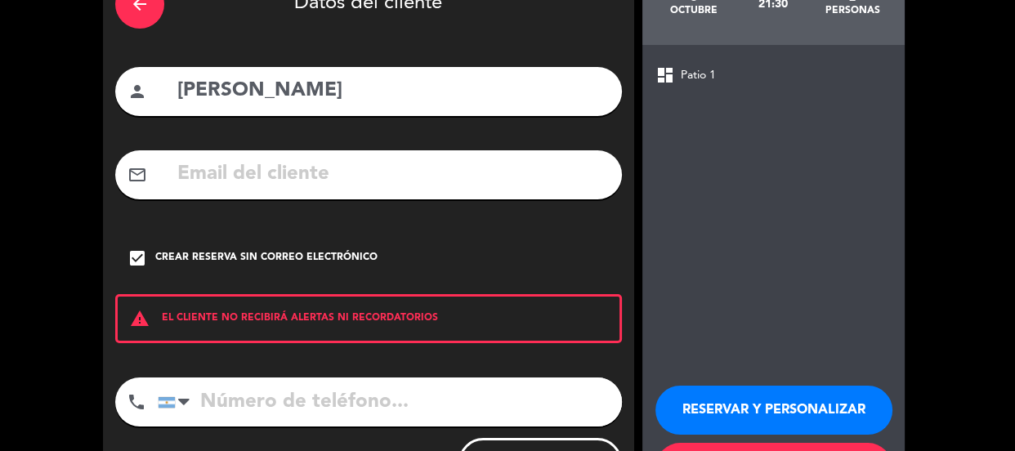
scroll to position [179, 0]
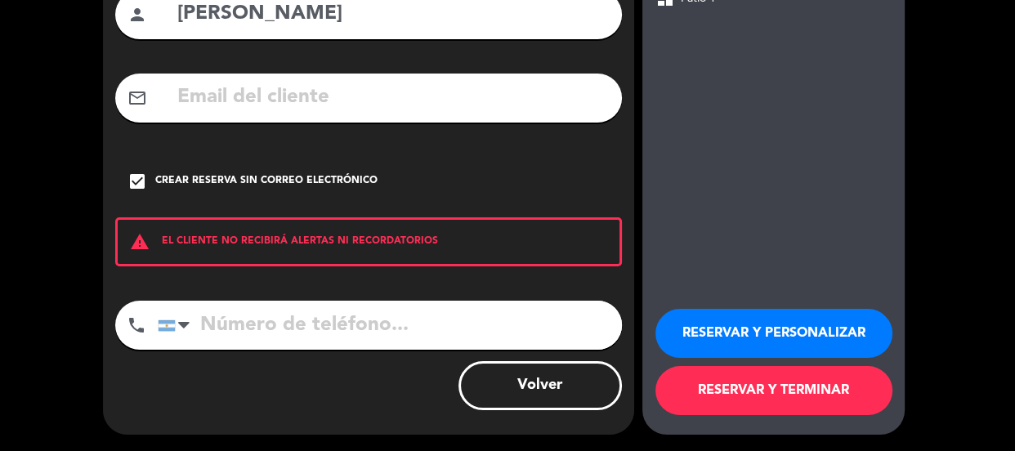
click at [370, 335] on input "tel" at bounding box center [390, 325] width 464 height 49
type input "1144077248"
click at [842, 324] on button "RESERVAR Y PERSONALIZAR" at bounding box center [774, 333] width 237 height 49
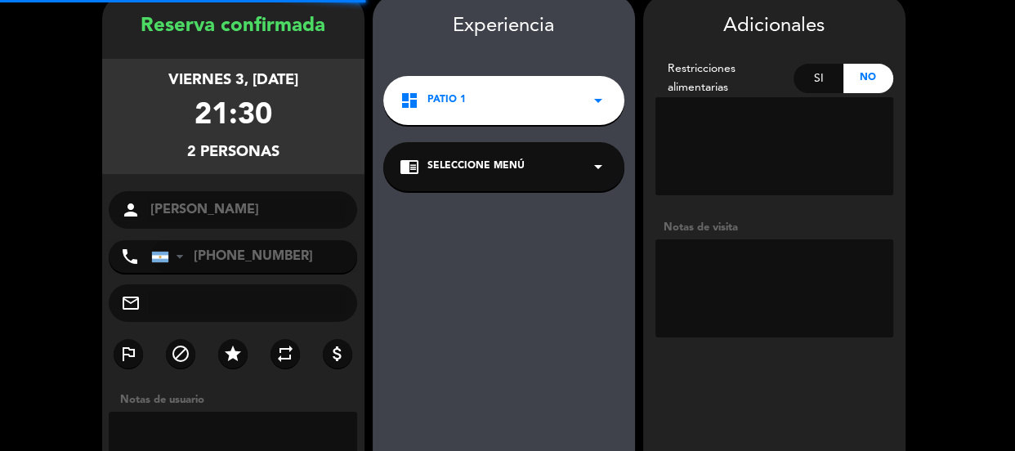
scroll to position [65, 0]
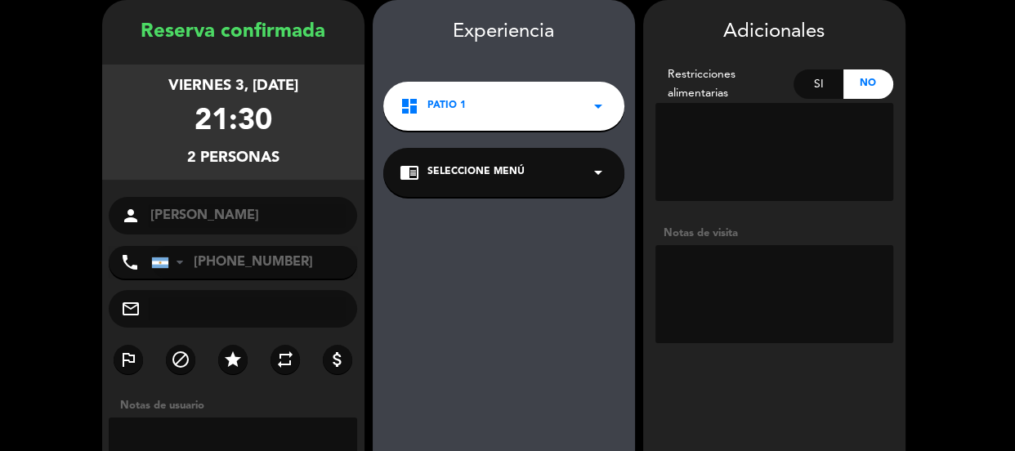
click at [838, 320] on textarea at bounding box center [775, 294] width 238 height 98
type textarea "ST AF"
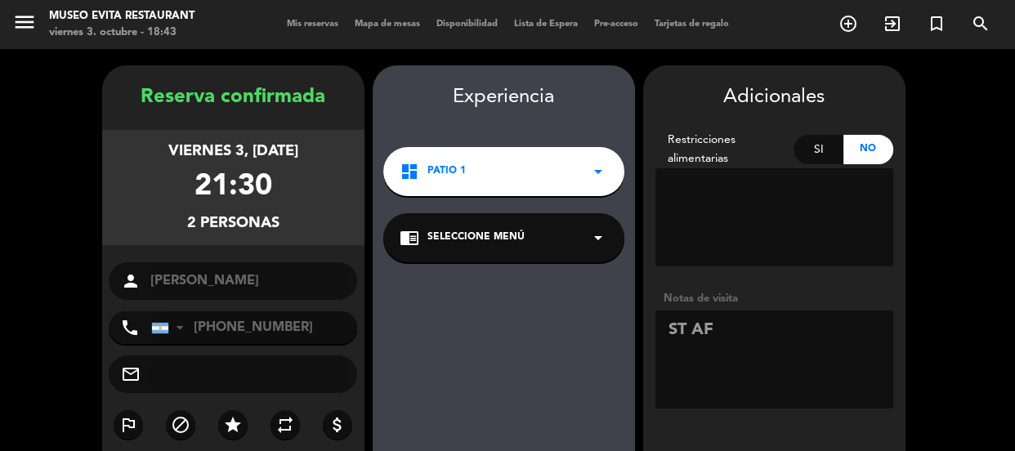
click at [157, 168] on div "viernes 3, [DATE] 21:30 2 personas" at bounding box center [233, 187] width 262 height 115
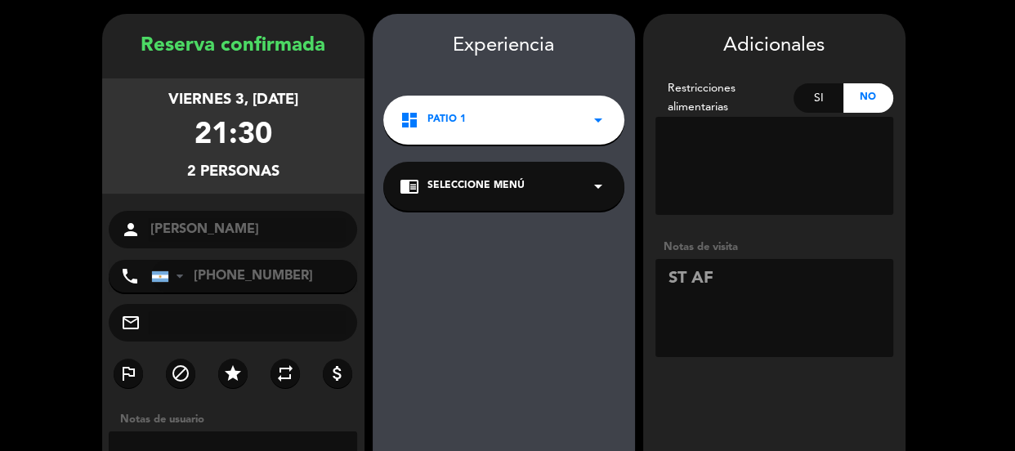
scroll to position [148, 0]
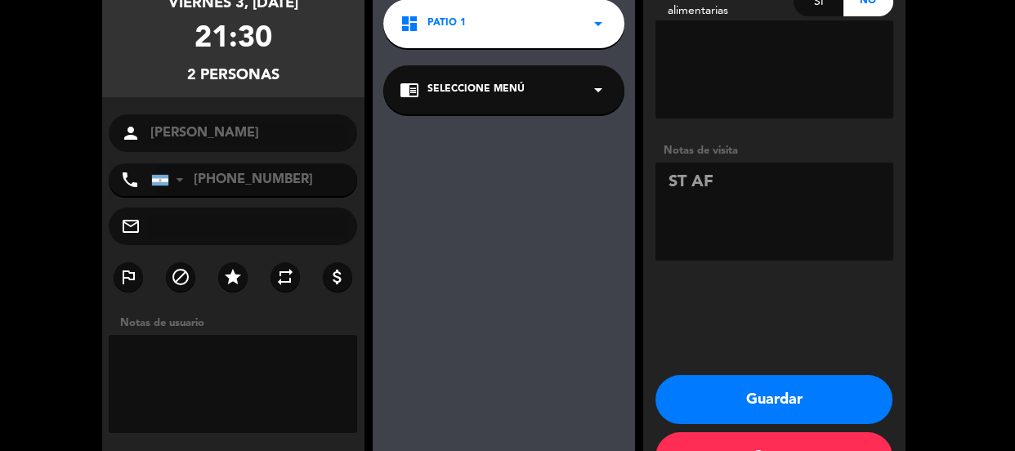
click at [751, 389] on button "Guardar" at bounding box center [774, 399] width 237 height 49
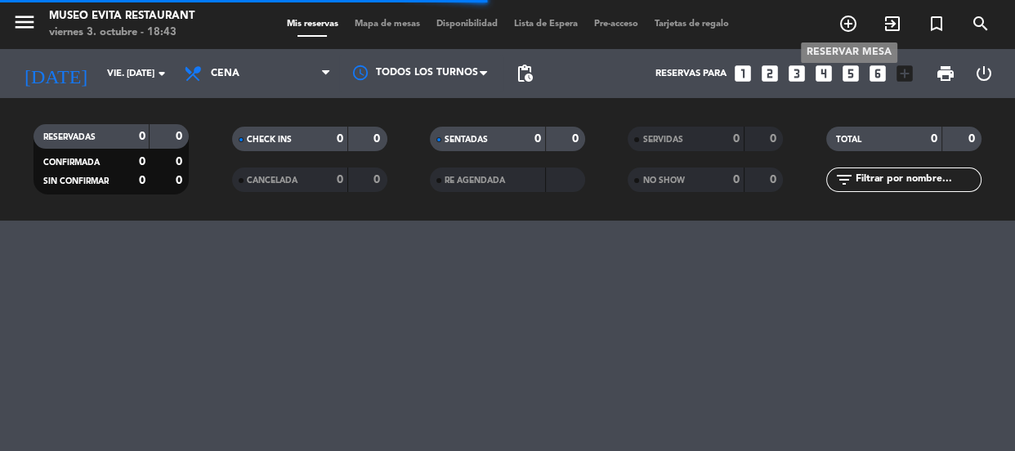
click at [846, 20] on icon "add_circle_outline" at bounding box center [849, 24] width 20 height 20
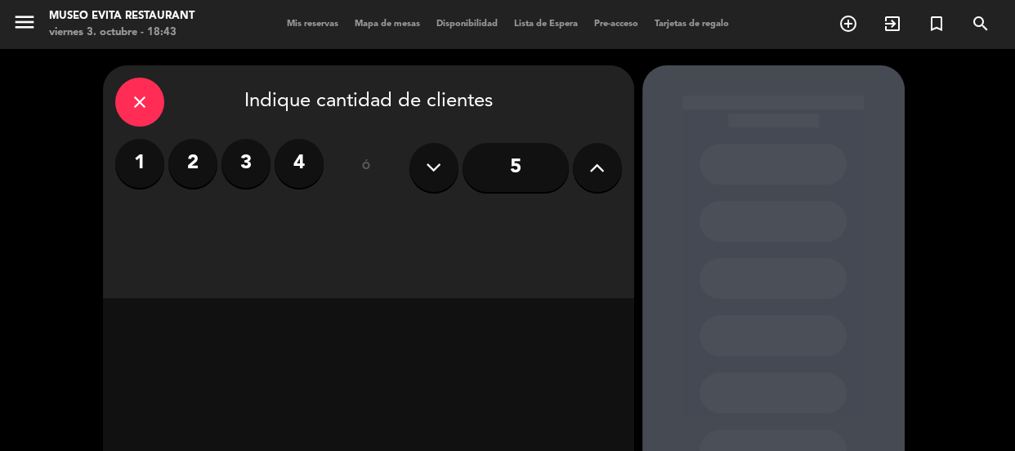
click at [237, 175] on label "3" at bounding box center [246, 163] width 49 height 49
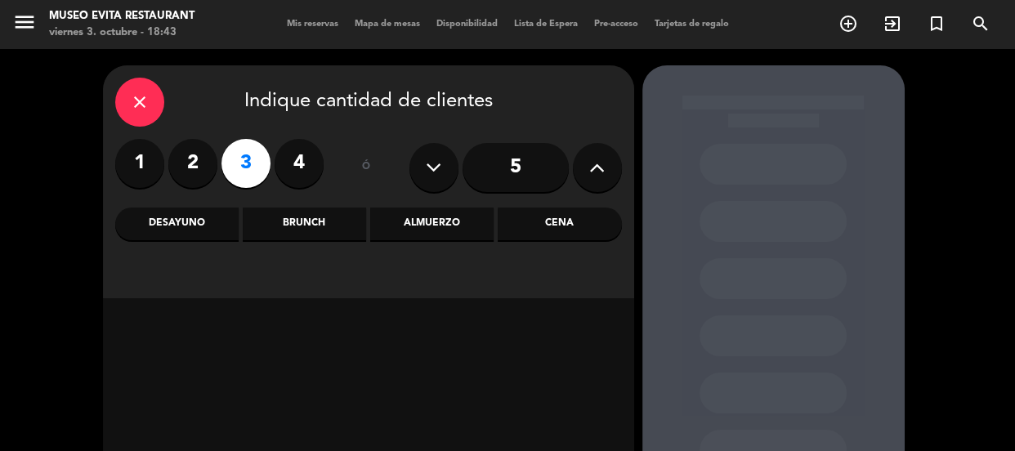
click at [556, 222] on div "Cena" at bounding box center [559, 224] width 123 height 33
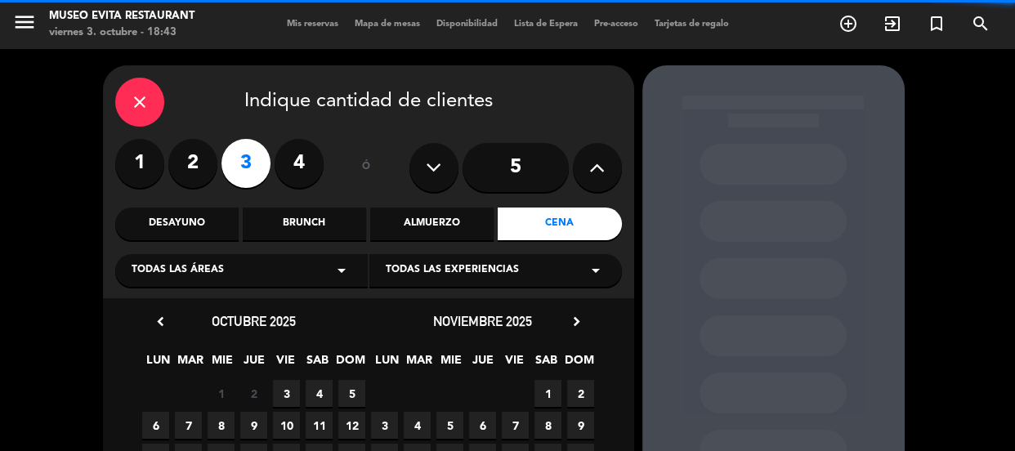
click at [204, 275] on span "Todas las áreas" at bounding box center [178, 270] width 92 height 16
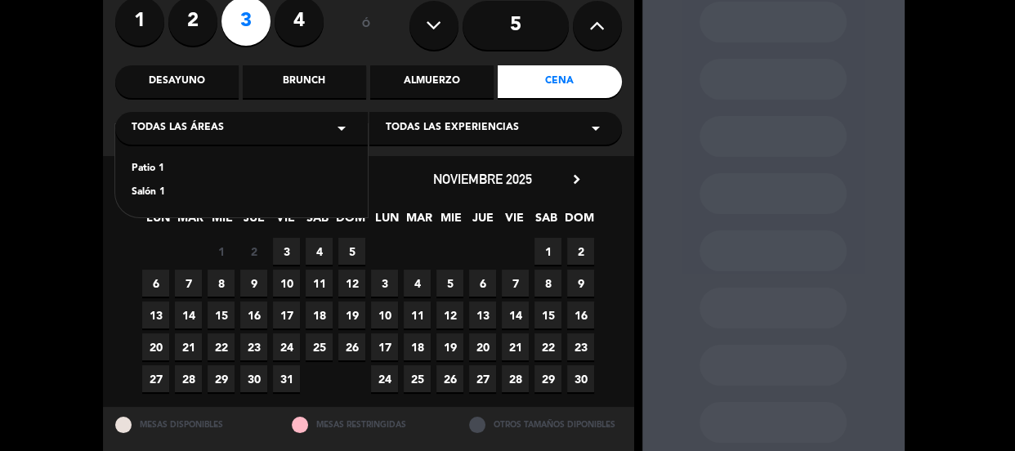
scroll to position [148, 0]
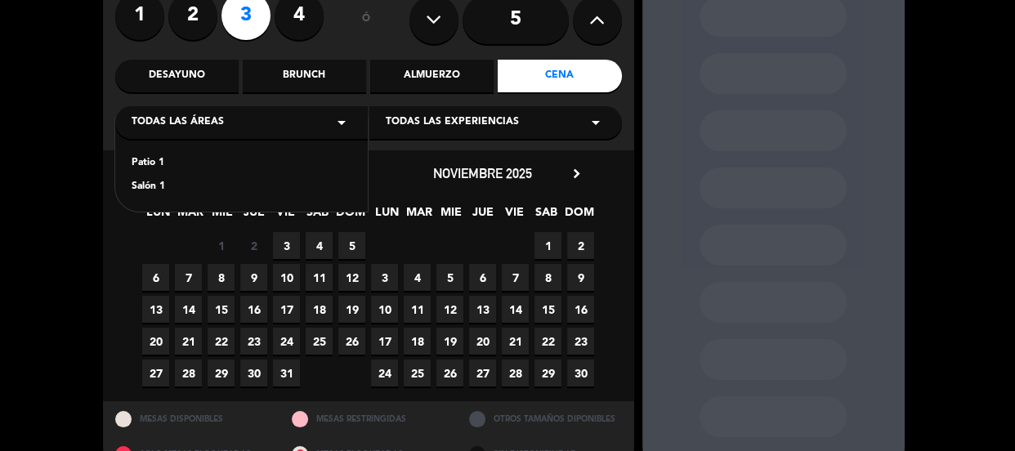
click at [155, 157] on div "Patio 1" at bounding box center [242, 163] width 220 height 16
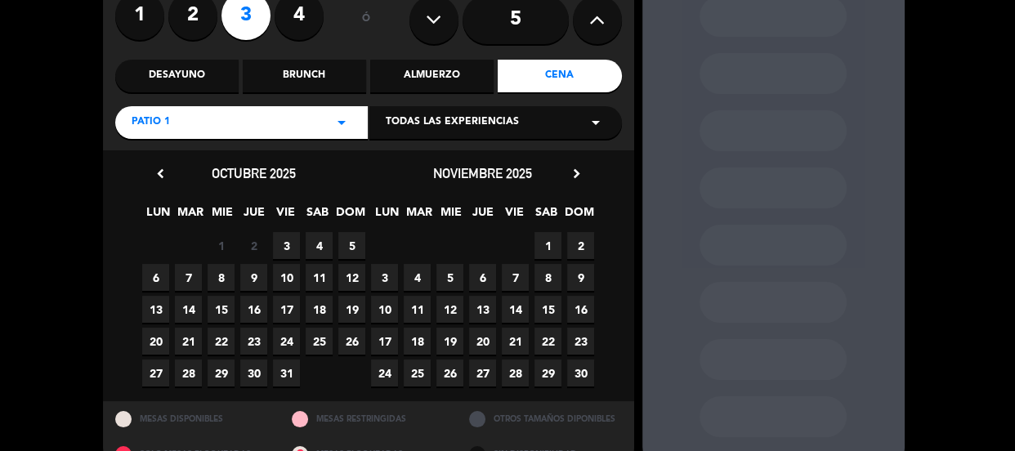
click at [280, 243] on span "3" at bounding box center [286, 245] width 27 height 27
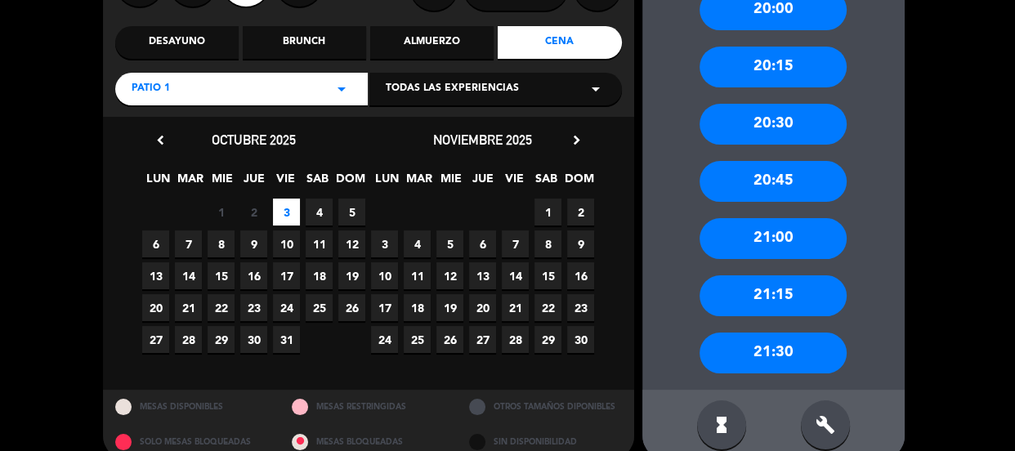
scroll to position [206, 0]
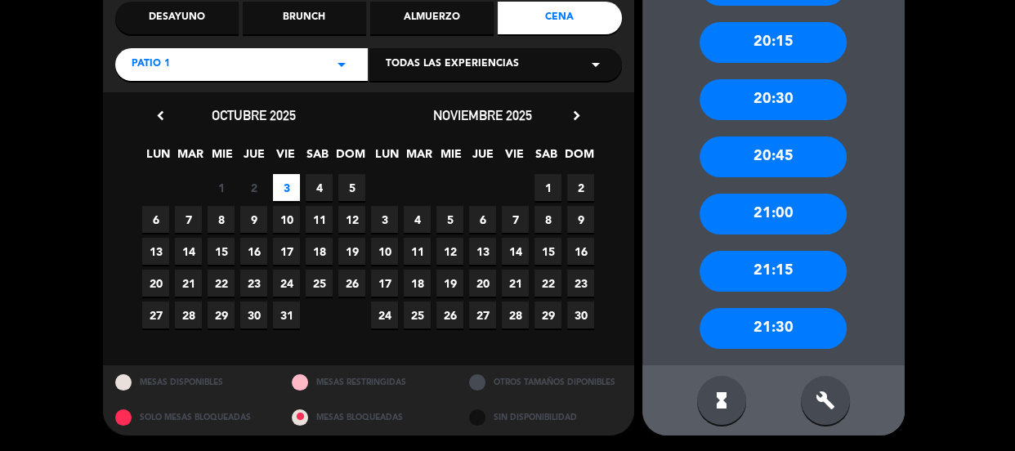
click at [794, 321] on div "21:30" at bounding box center [773, 328] width 147 height 41
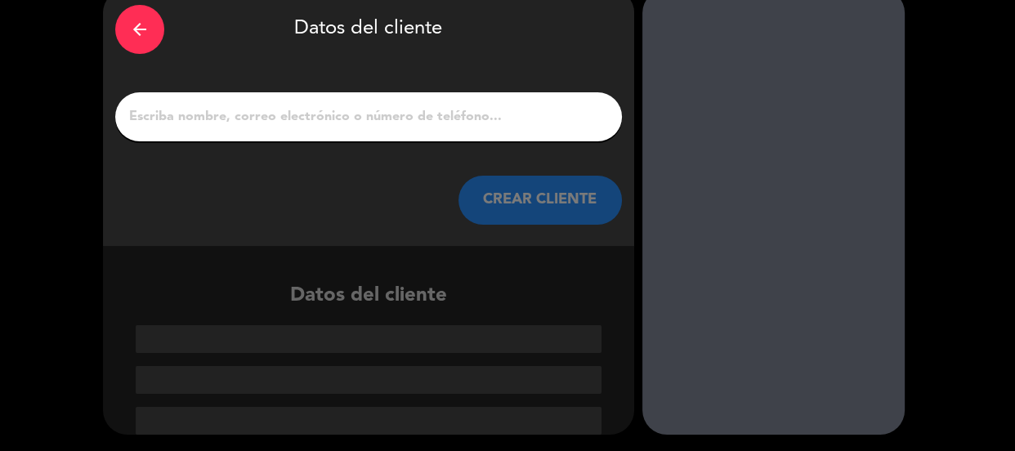
scroll to position [77, 0]
click at [342, 117] on input "1" at bounding box center [369, 116] width 482 height 23
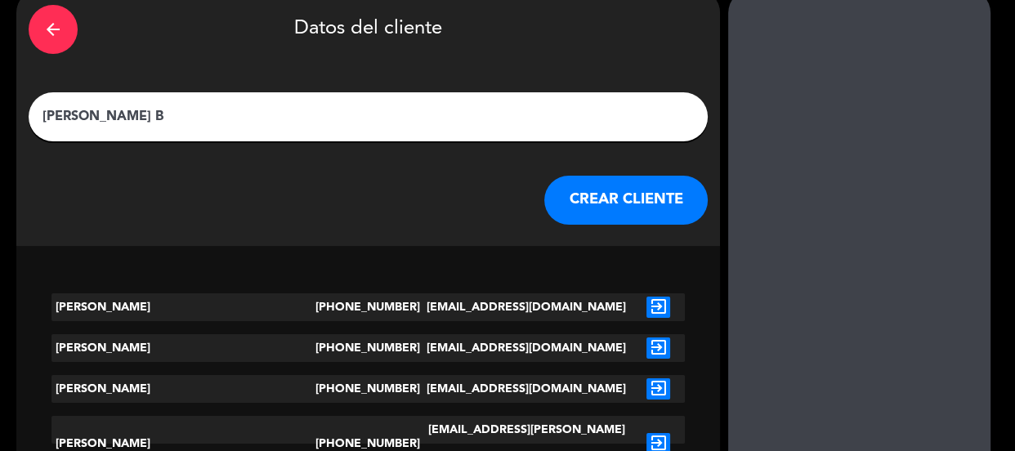
scroll to position [39, 0]
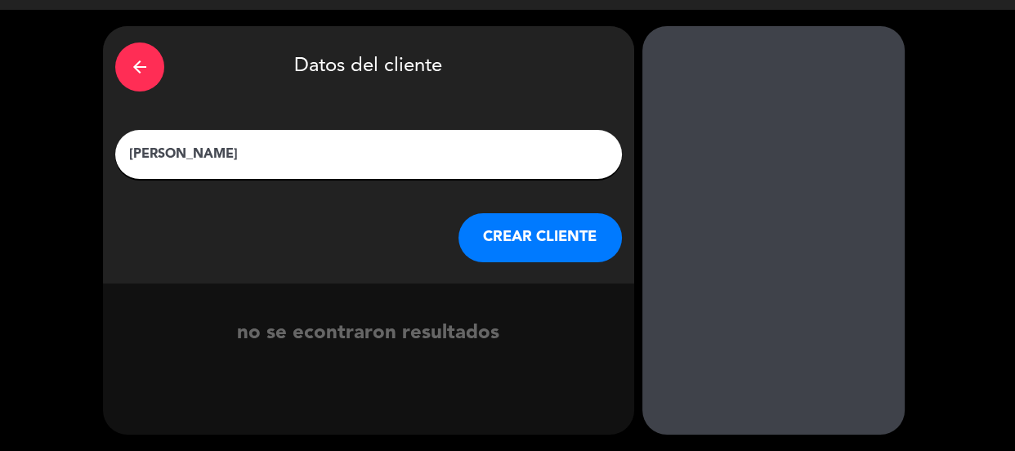
type input "[PERSON_NAME]"
click at [474, 237] on button "CREAR CLIENTE" at bounding box center [541, 237] width 164 height 49
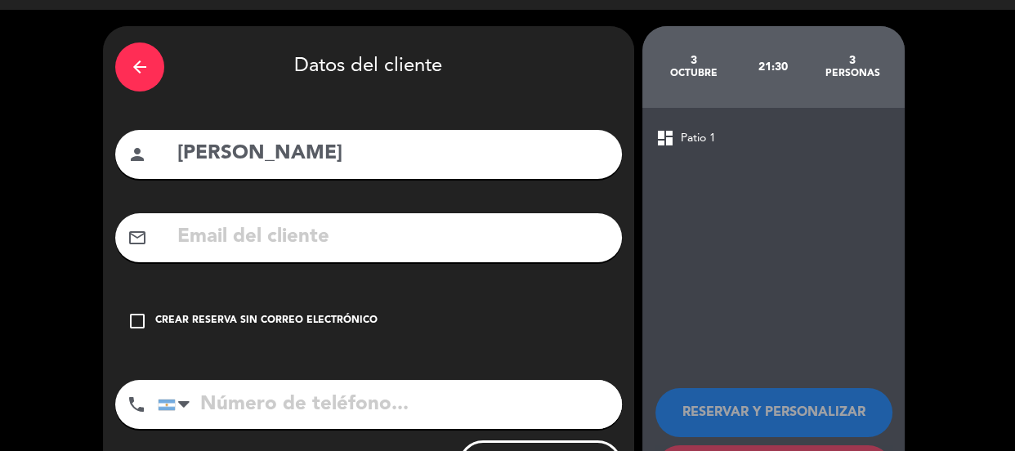
click at [327, 327] on div "Crear reserva sin correo electrónico" at bounding box center [266, 321] width 222 height 16
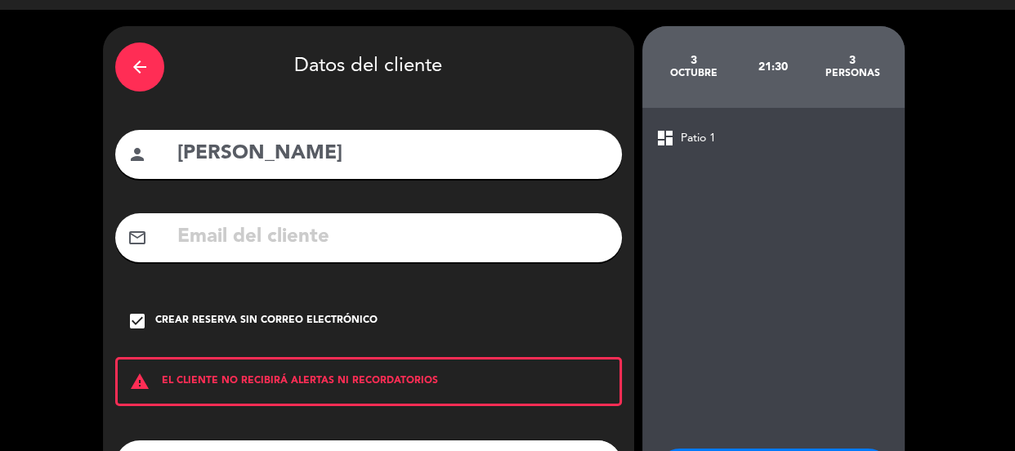
scroll to position [179, 0]
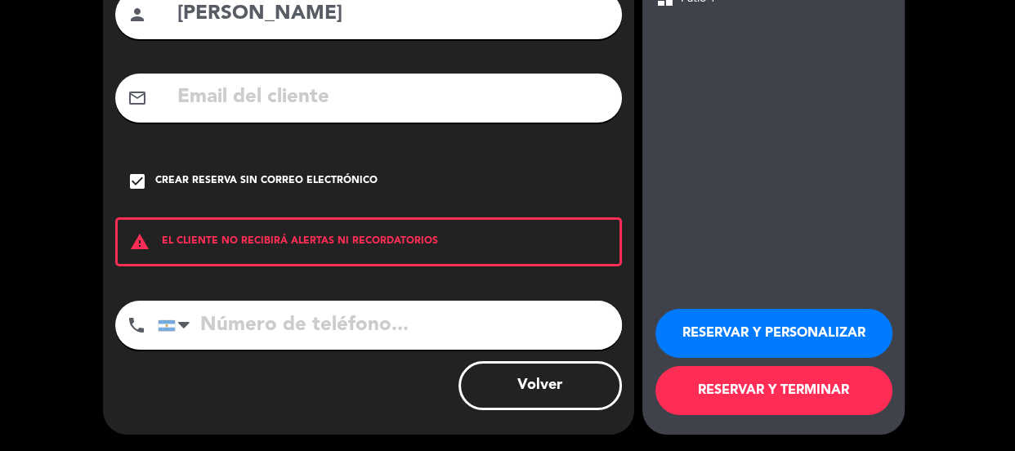
click at [319, 340] on input "tel" at bounding box center [390, 325] width 464 height 49
type input "1144940606"
click at [714, 323] on button "RESERVAR Y PERSONALIZAR" at bounding box center [774, 333] width 237 height 49
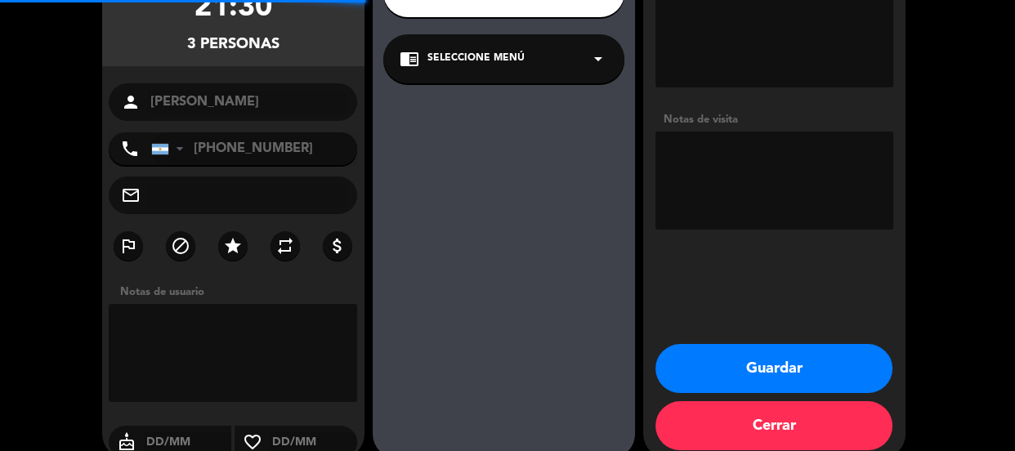
scroll to position [65, 0]
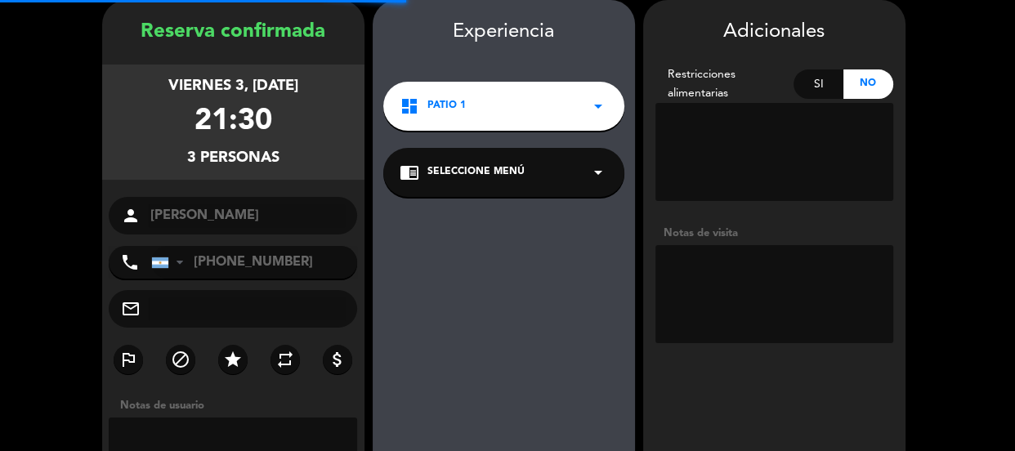
click at [752, 264] on textarea at bounding box center [775, 294] width 238 height 98
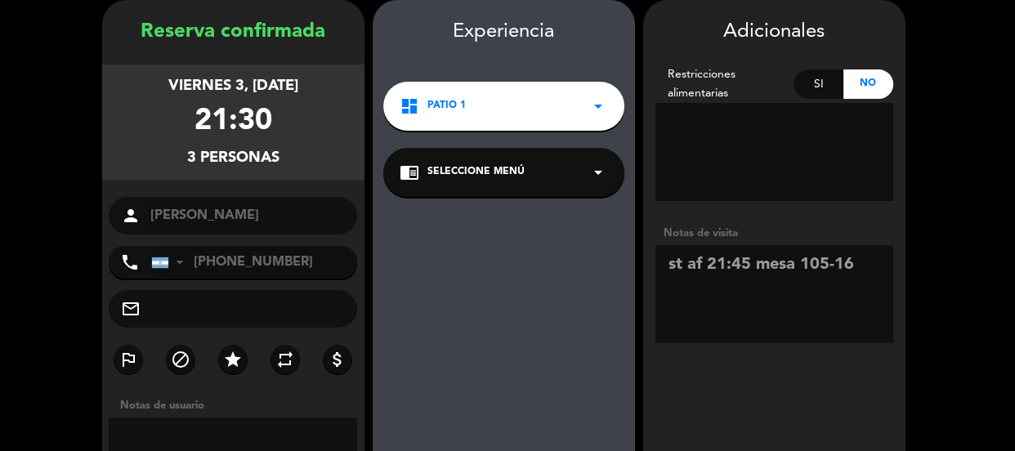
click at [832, 270] on textarea at bounding box center [775, 294] width 238 height 98
click at [836, 270] on textarea at bounding box center [775, 294] width 238 height 98
click at [858, 272] on textarea at bounding box center [775, 294] width 238 height 98
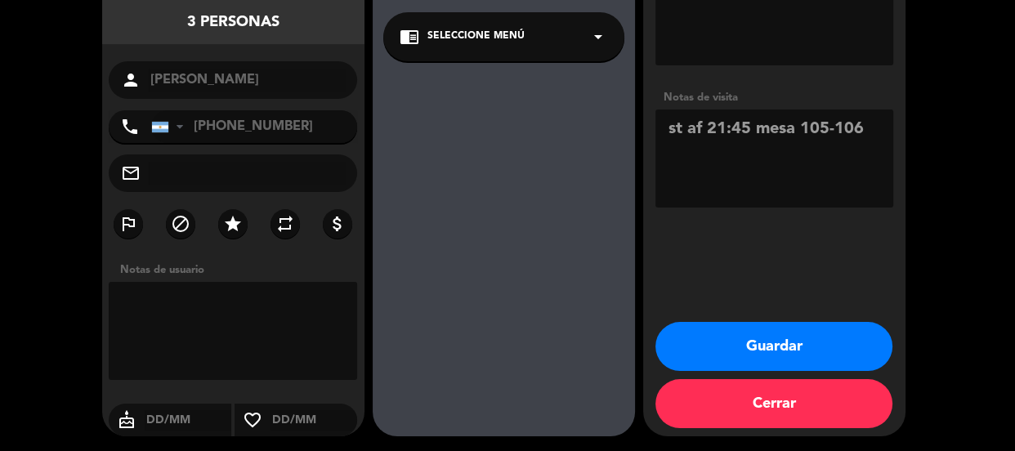
scroll to position [203, 0]
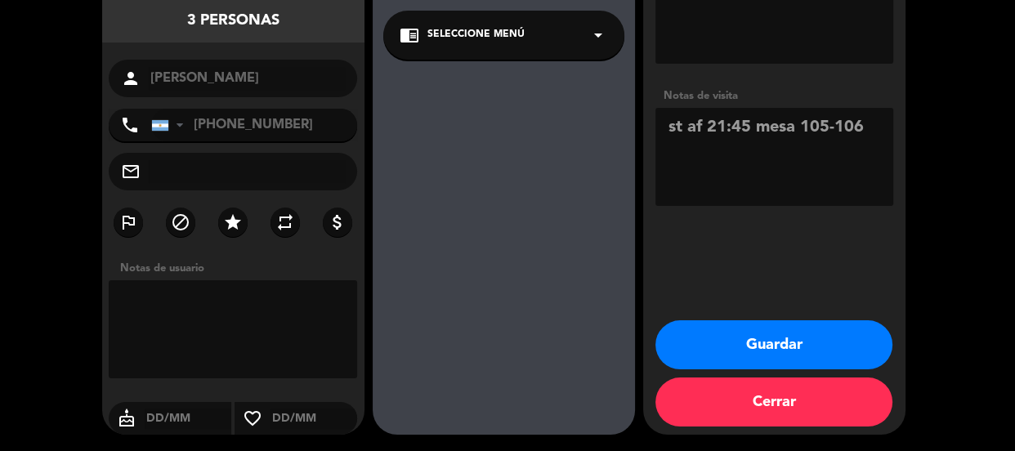
type textarea "st af 21:45 mesa 105-106"
click at [684, 327] on button "Guardar" at bounding box center [774, 344] width 237 height 49
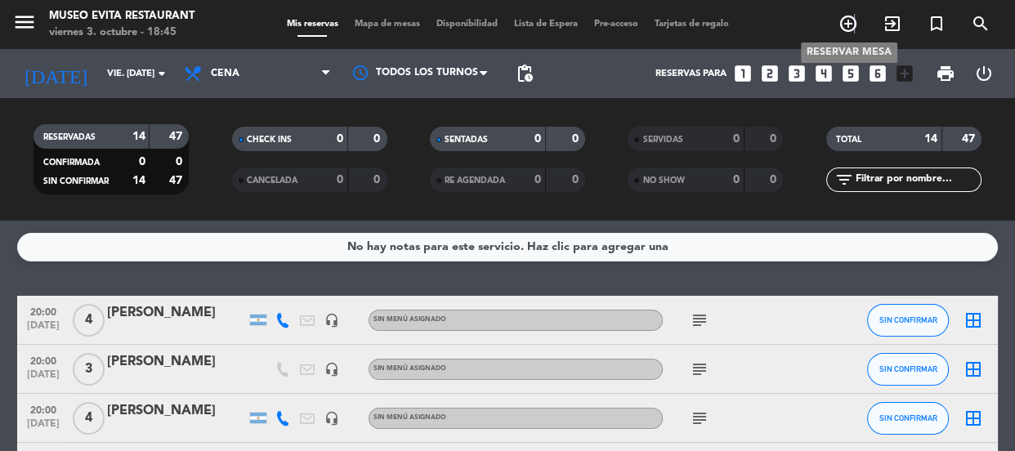
click at [854, 22] on icon "add_circle_outline" at bounding box center [849, 24] width 20 height 20
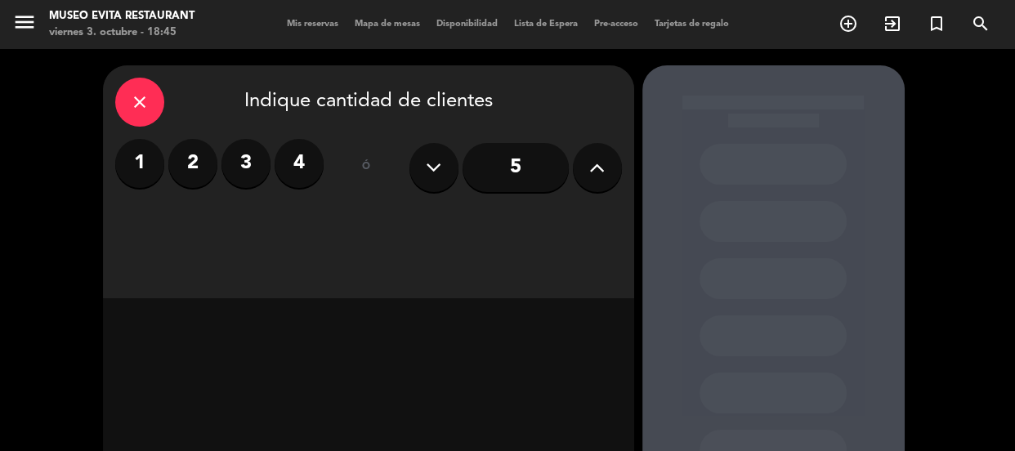
click at [185, 159] on label "2" at bounding box center [192, 163] width 49 height 49
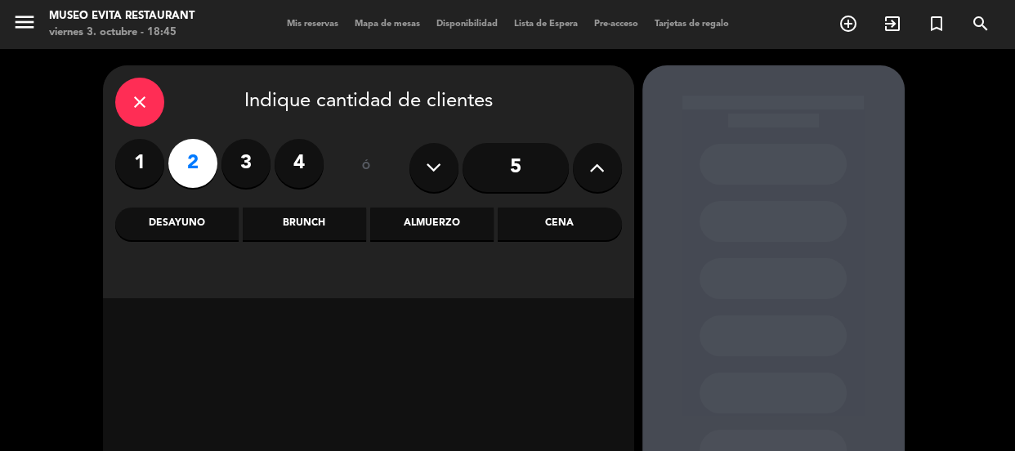
click at [580, 229] on div "Cena" at bounding box center [559, 224] width 123 height 33
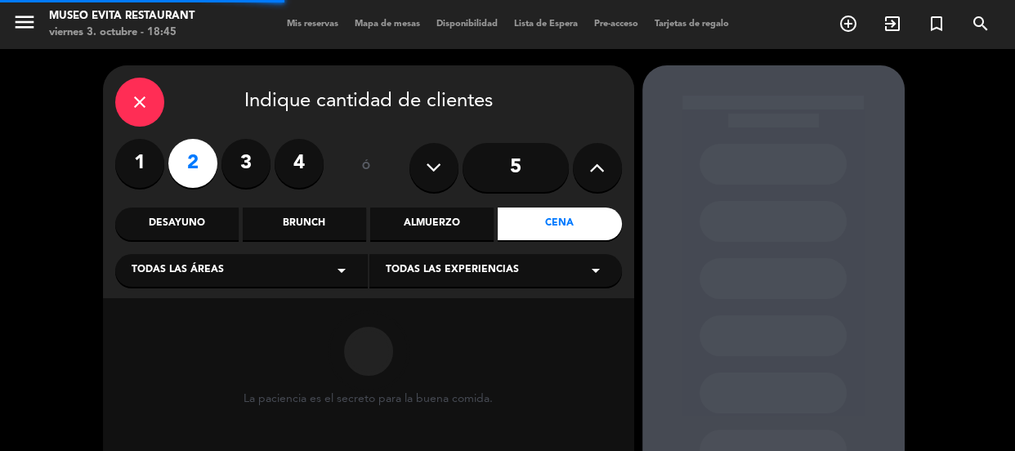
click at [151, 267] on span "Todas las áreas" at bounding box center [178, 270] width 92 height 16
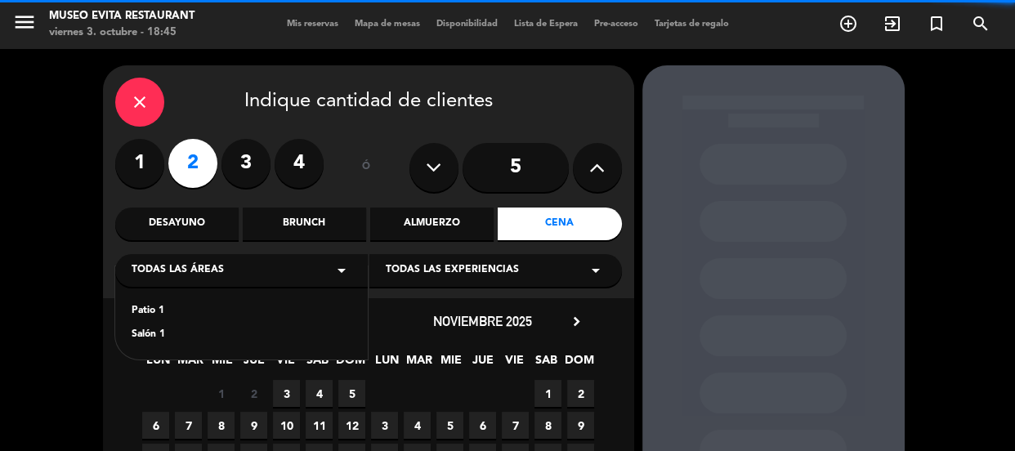
click at [139, 334] on div "Salón 1" at bounding box center [242, 335] width 220 height 16
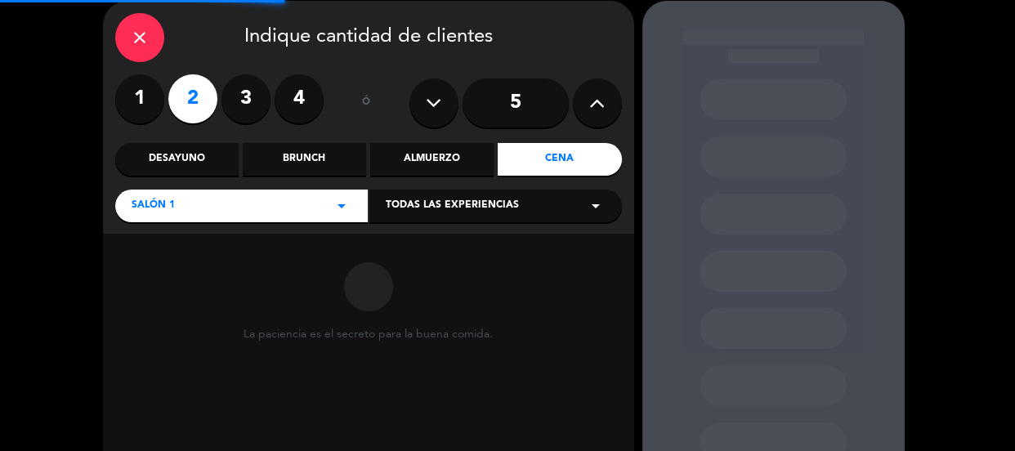
scroll to position [148, 0]
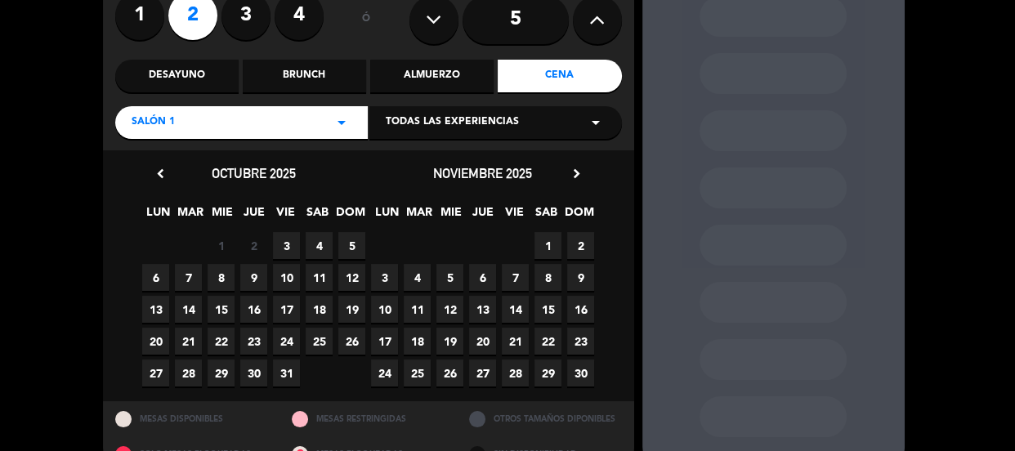
drag, startPoint x: 285, startPoint y: 241, endPoint x: 219, endPoint y: 318, distance: 101.4
click at [283, 242] on span "3" at bounding box center [286, 245] width 27 height 27
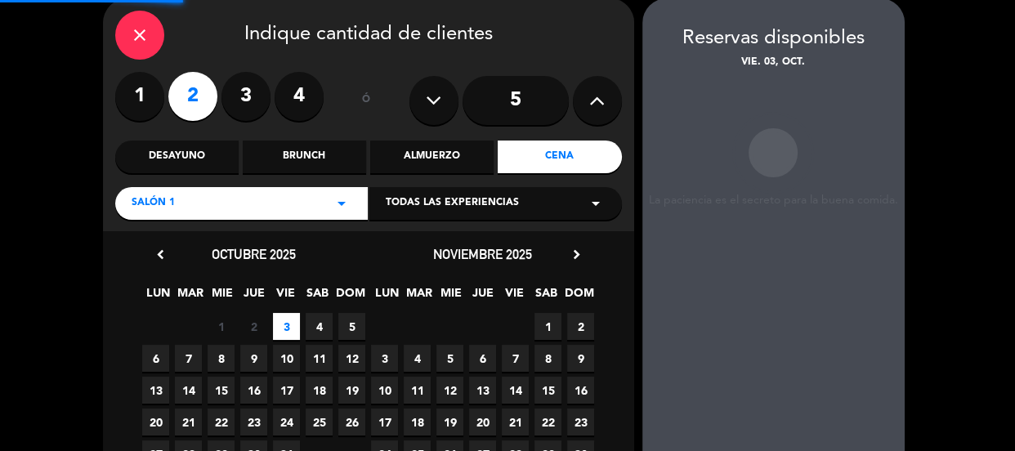
scroll to position [65, 0]
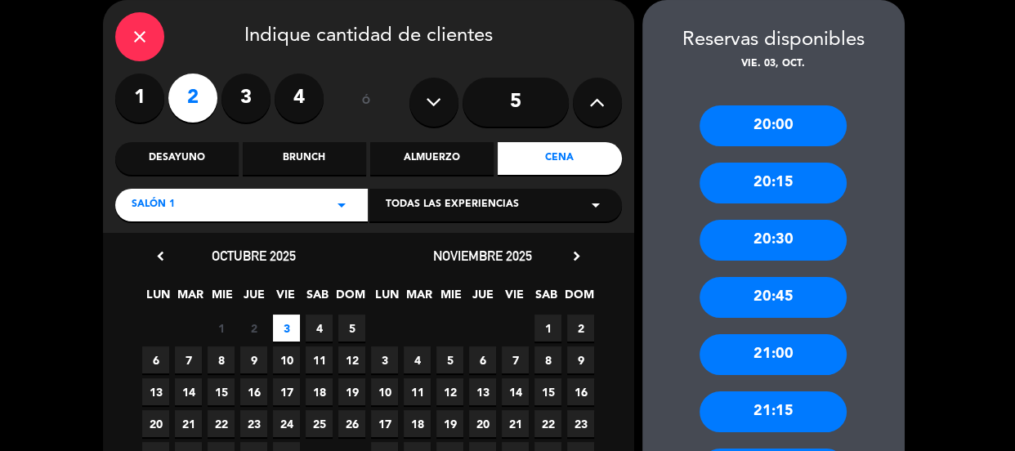
click at [767, 120] on div "20:00" at bounding box center [773, 125] width 147 height 41
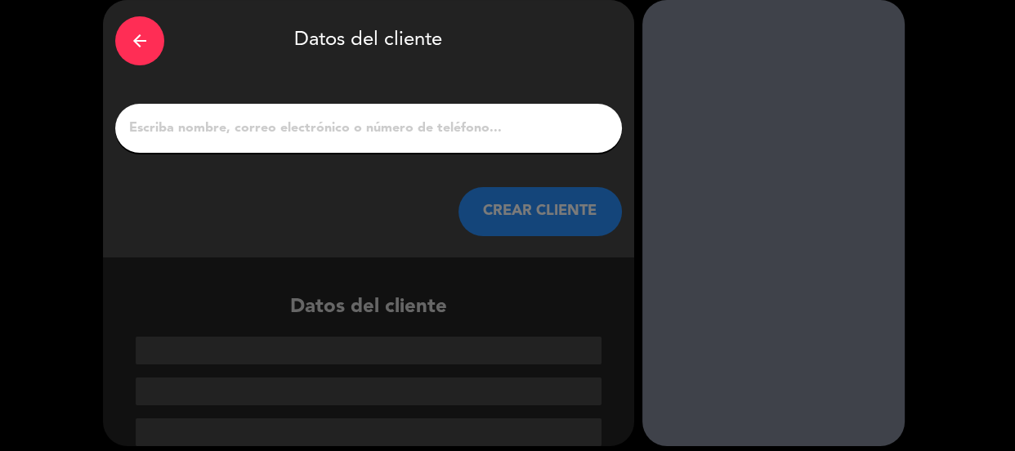
click at [358, 132] on input "1" at bounding box center [369, 128] width 482 height 23
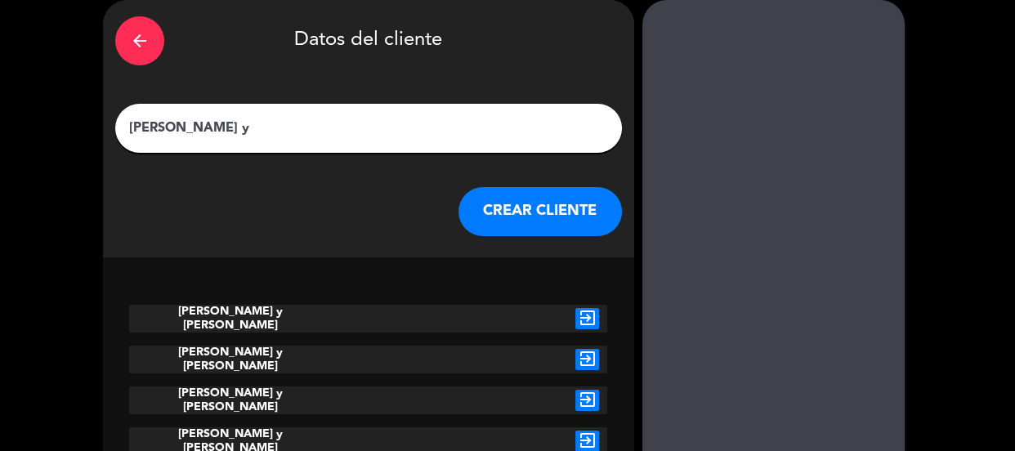
type input "[PERSON_NAME] y"
click at [579, 324] on icon "exit_to_app" at bounding box center [588, 318] width 24 height 21
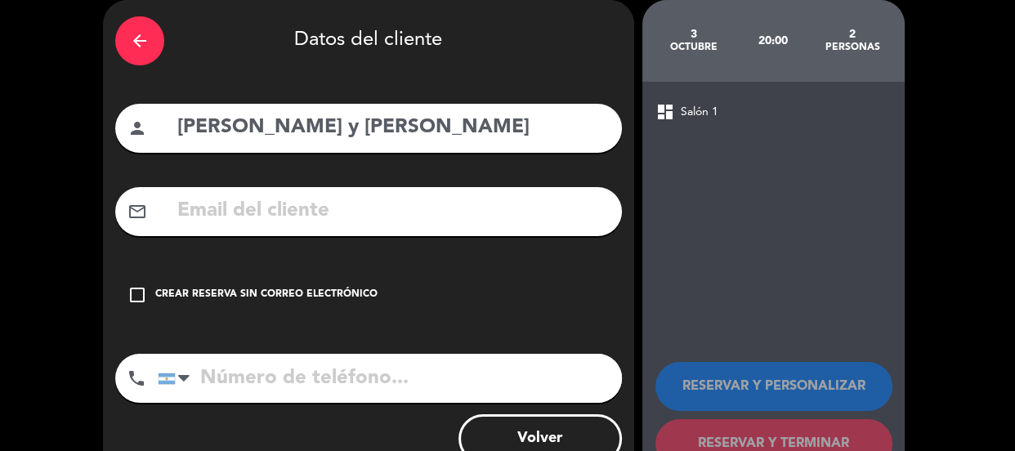
click at [341, 289] on div "Crear reserva sin correo electrónico" at bounding box center [266, 295] width 222 height 16
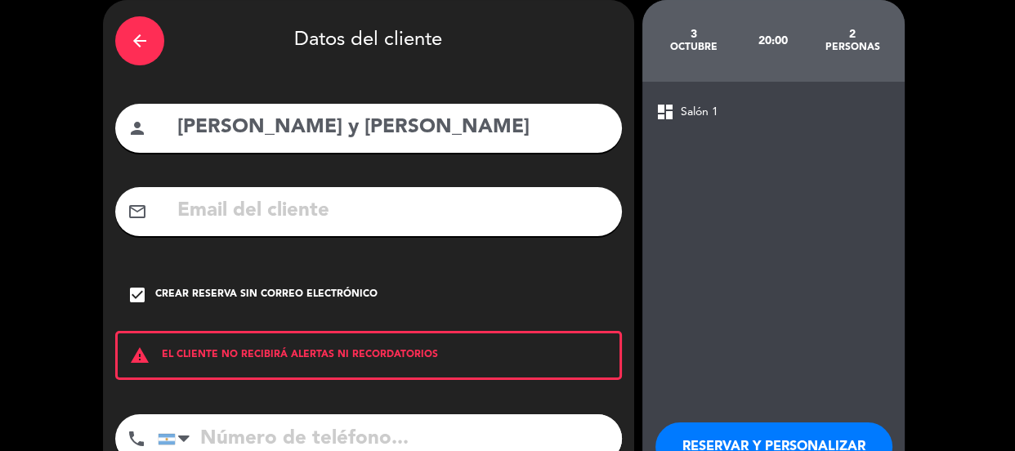
click at [753, 430] on button "RESERVAR Y PERSONALIZAR" at bounding box center [774, 447] width 237 height 49
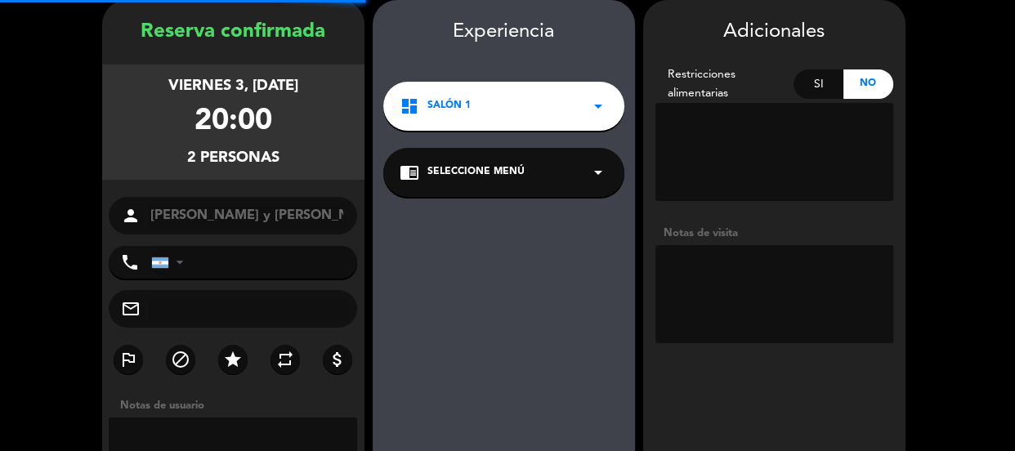
click at [754, 276] on textarea at bounding box center [775, 294] width 238 height 98
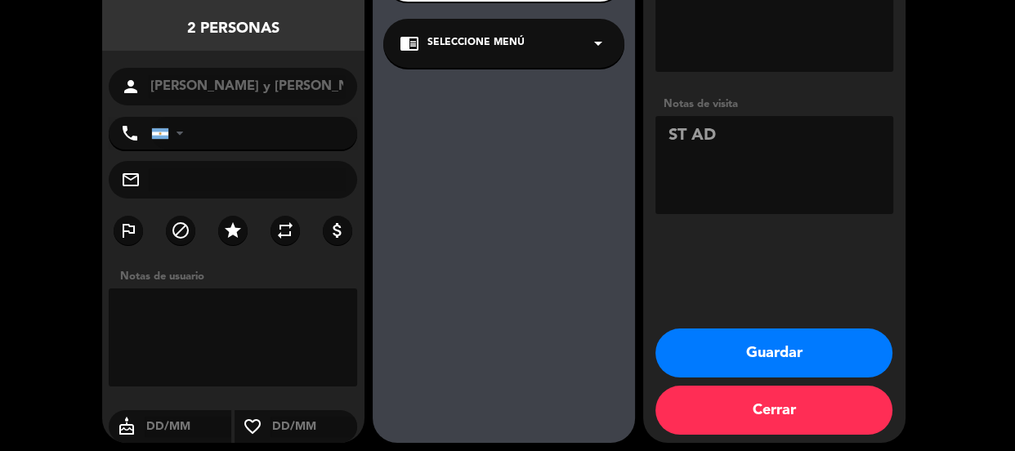
scroll to position [203, 0]
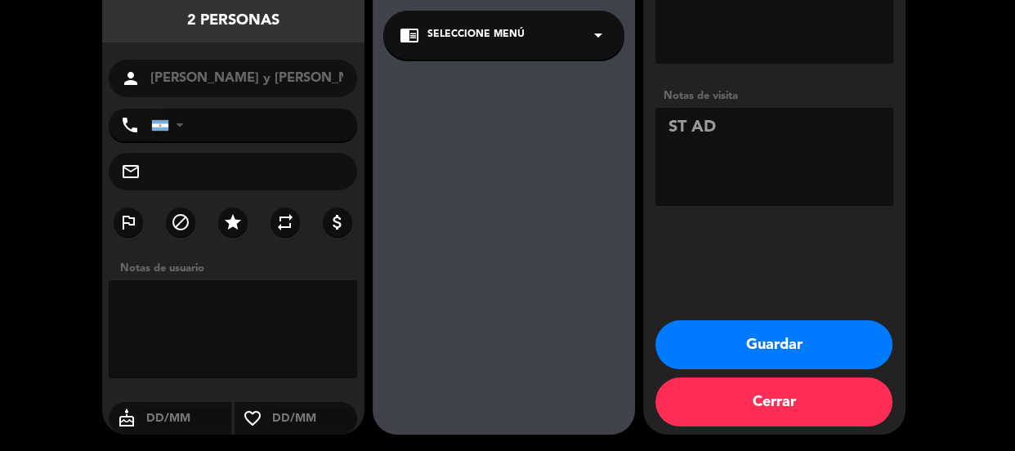
type textarea "ST AD"
click at [747, 362] on button "Guardar" at bounding box center [774, 344] width 237 height 49
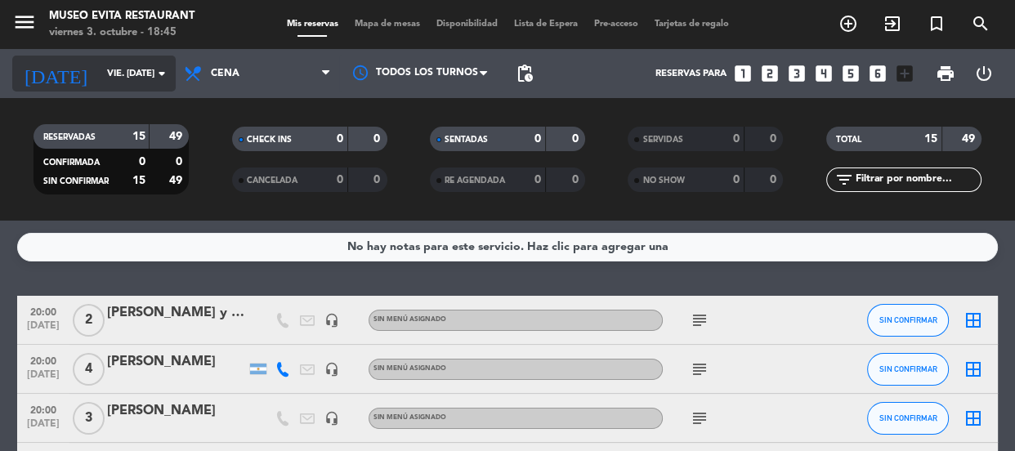
click at [99, 61] on input "vie. [DATE]" at bounding box center [162, 74] width 126 height 27
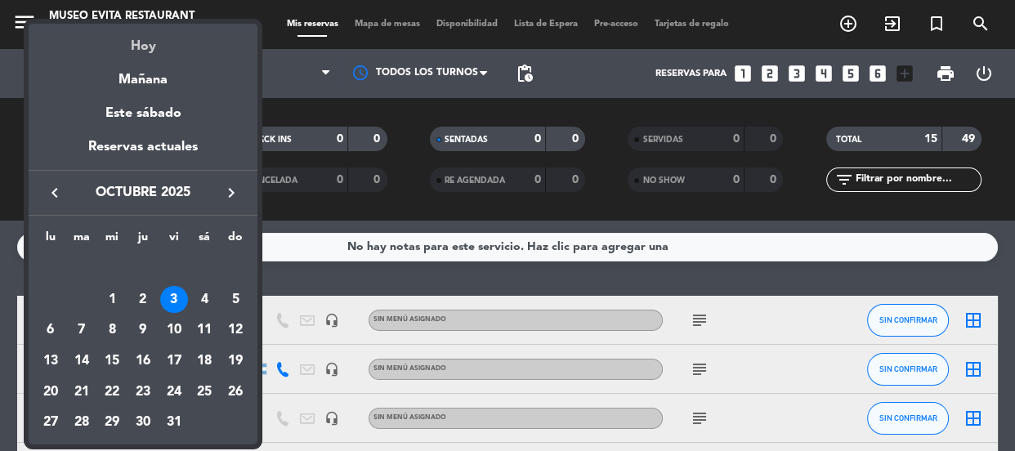
click at [140, 41] on div "Hoy" at bounding box center [143, 41] width 229 height 34
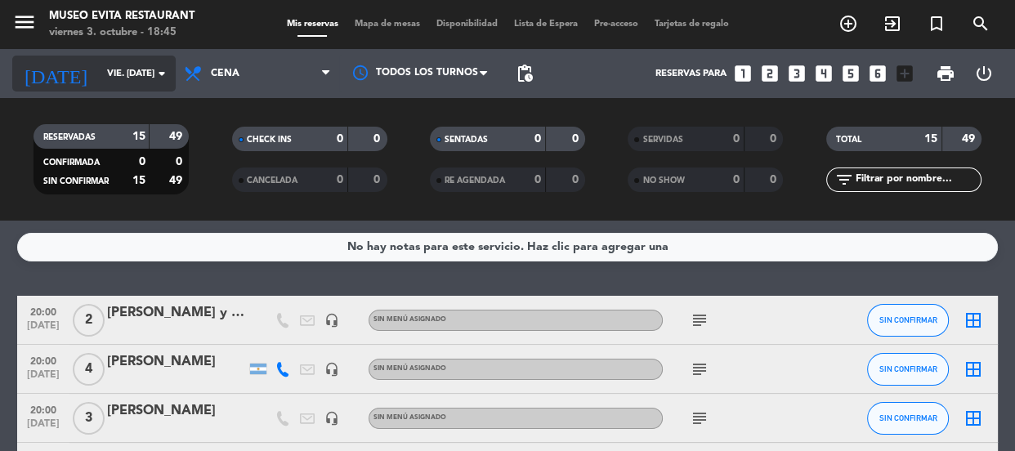
click at [99, 69] on input "vie. [DATE]" at bounding box center [162, 74] width 126 height 27
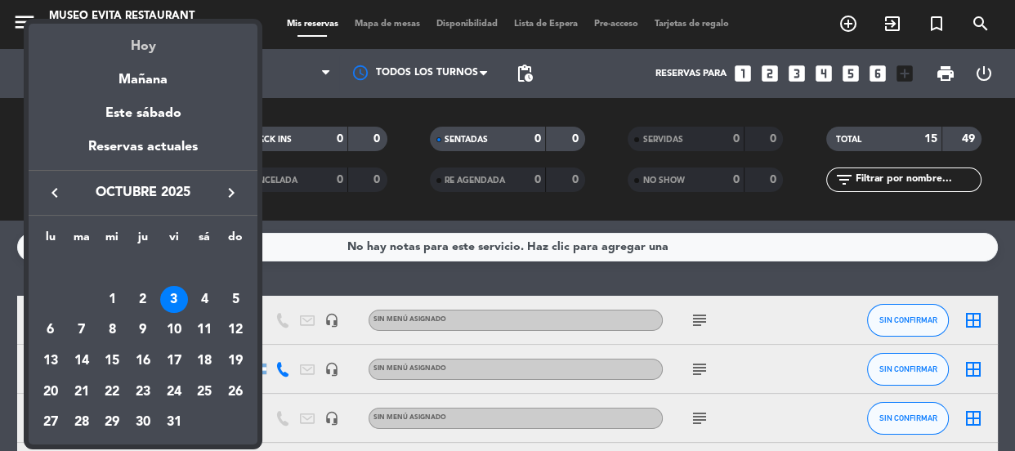
click at [145, 39] on div "Hoy" at bounding box center [143, 41] width 229 height 34
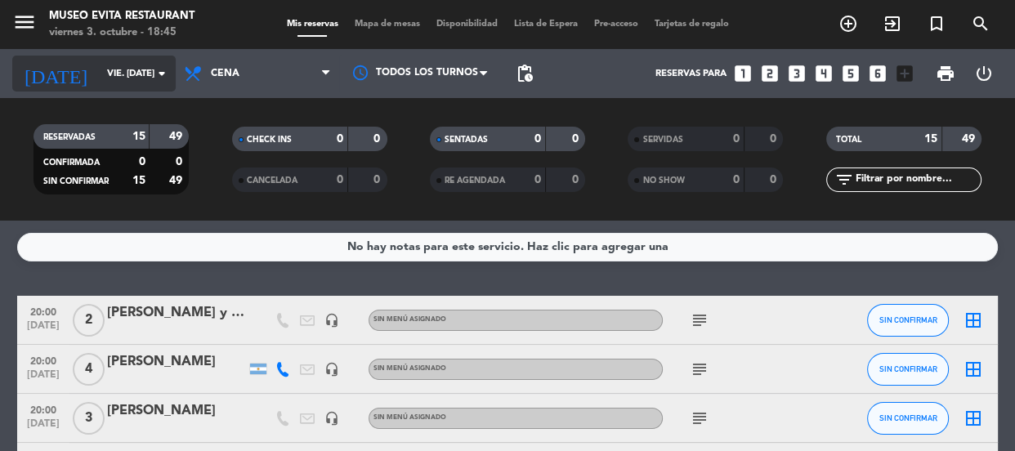
click at [99, 72] on input "vie. [DATE]" at bounding box center [162, 74] width 126 height 27
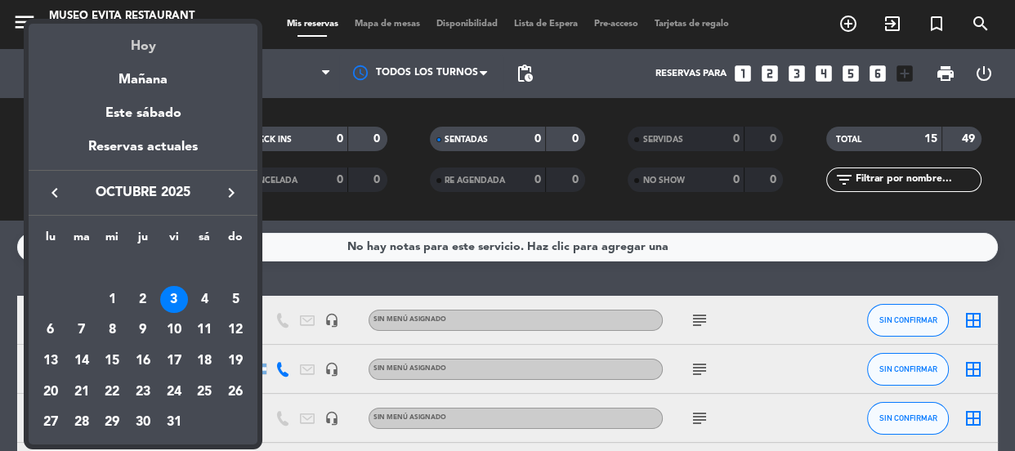
click at [146, 41] on div "Hoy" at bounding box center [143, 41] width 229 height 34
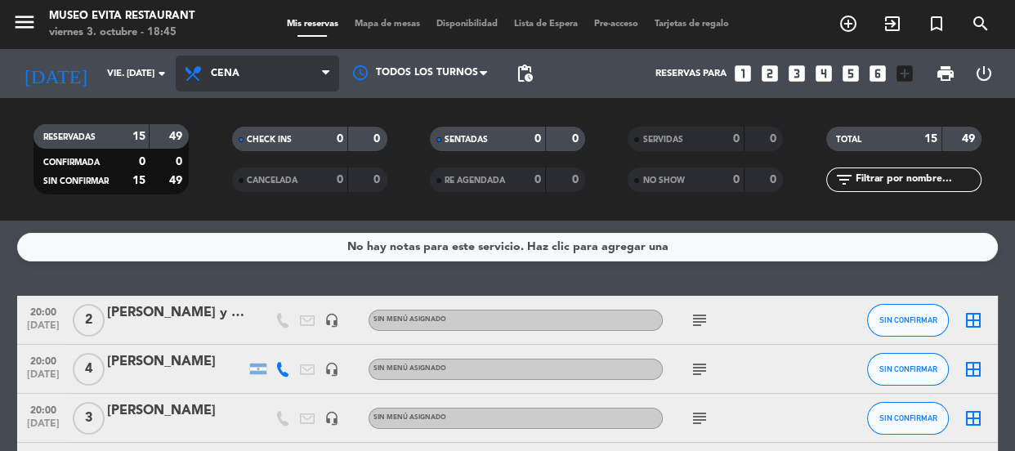
click at [229, 68] on span "Cena" at bounding box center [225, 73] width 29 height 11
click at [219, 248] on ng-component "menu [GEOGRAPHIC_DATA] viernes 3. octubre - 18:45 Mis reservas Mapa de mesas Di…" at bounding box center [507, 225] width 1015 height 451
click at [251, 68] on span "Cena" at bounding box center [258, 74] width 164 height 36
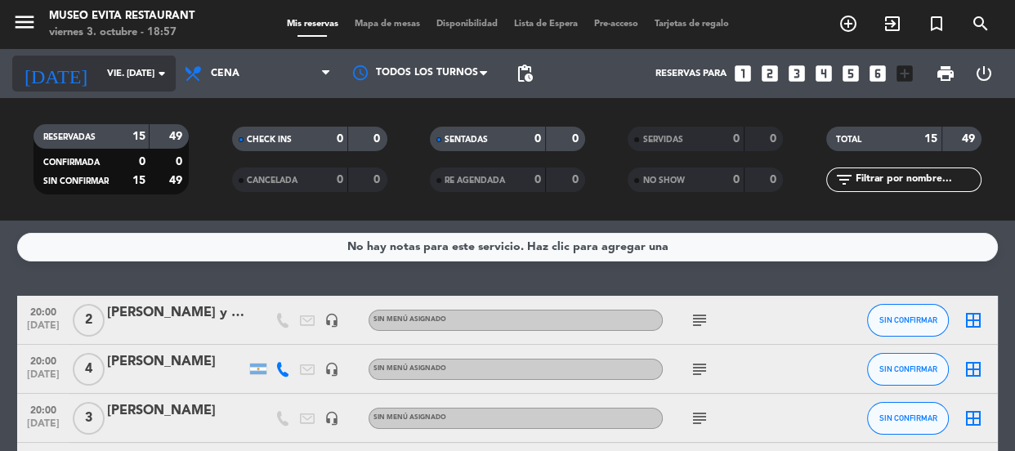
click at [110, 61] on input "vie. [DATE]" at bounding box center [162, 74] width 126 height 27
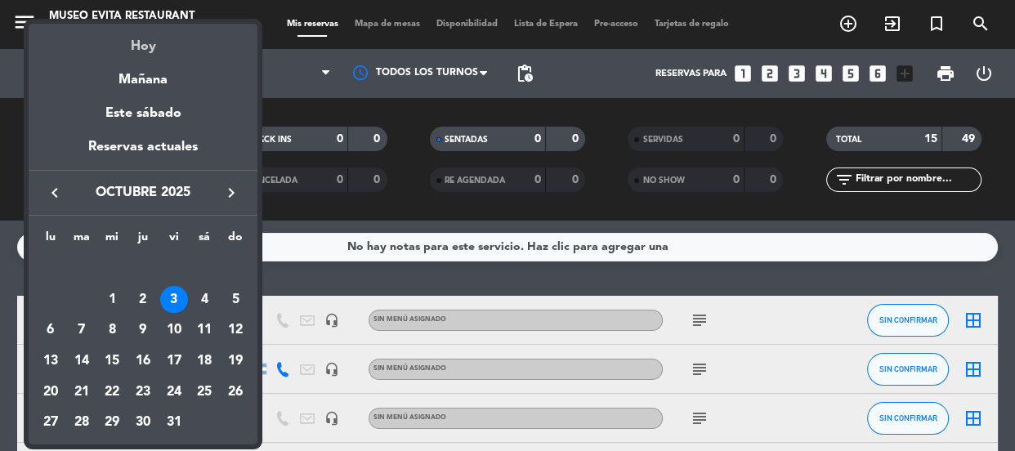
click at [143, 47] on div "Hoy" at bounding box center [143, 41] width 229 height 34
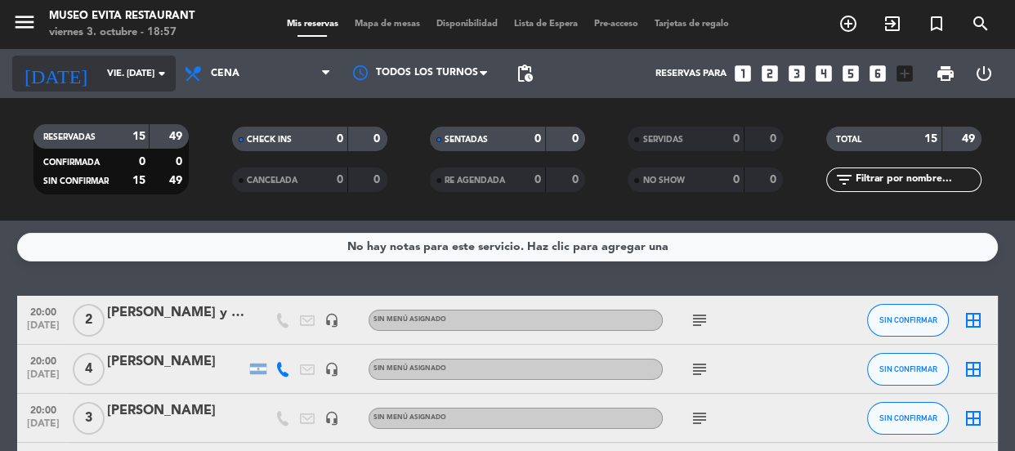
click at [105, 61] on input "vie. [DATE]" at bounding box center [162, 74] width 126 height 27
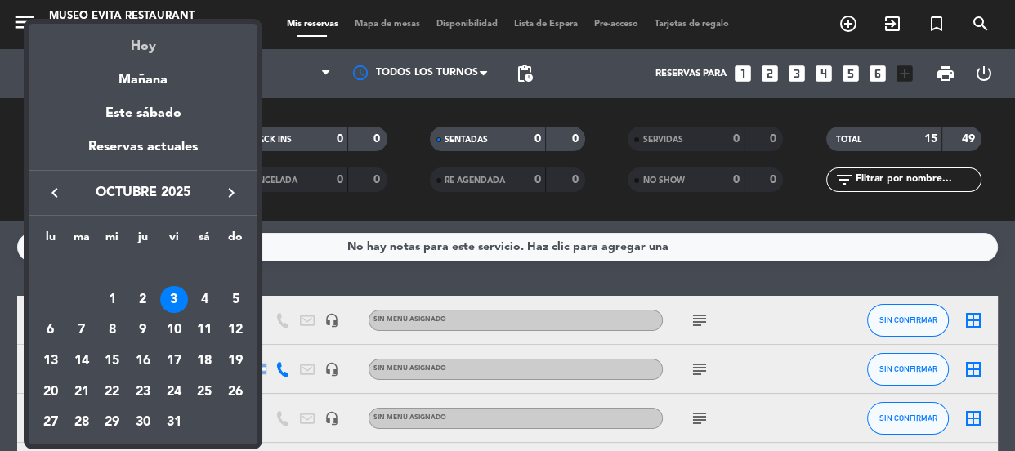
click at [139, 41] on div "Hoy" at bounding box center [143, 41] width 229 height 34
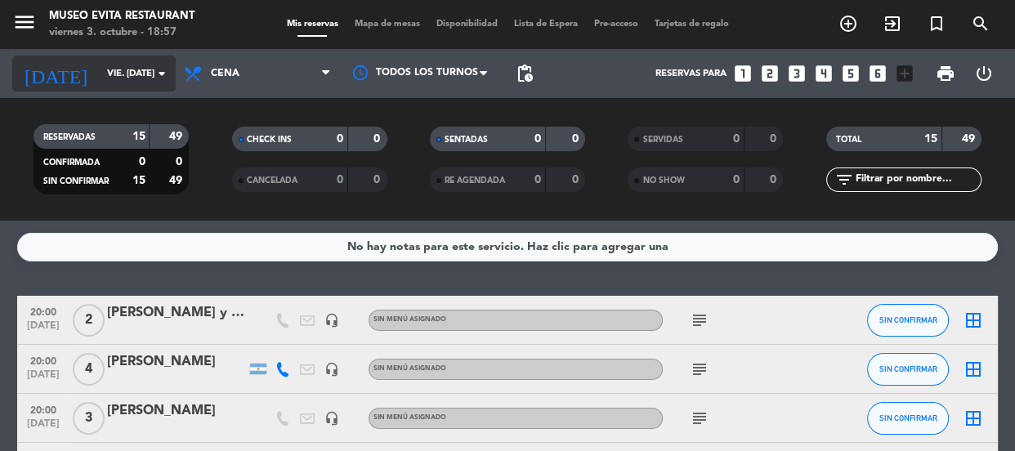
click at [99, 70] on input "vie. [DATE]" at bounding box center [162, 74] width 126 height 27
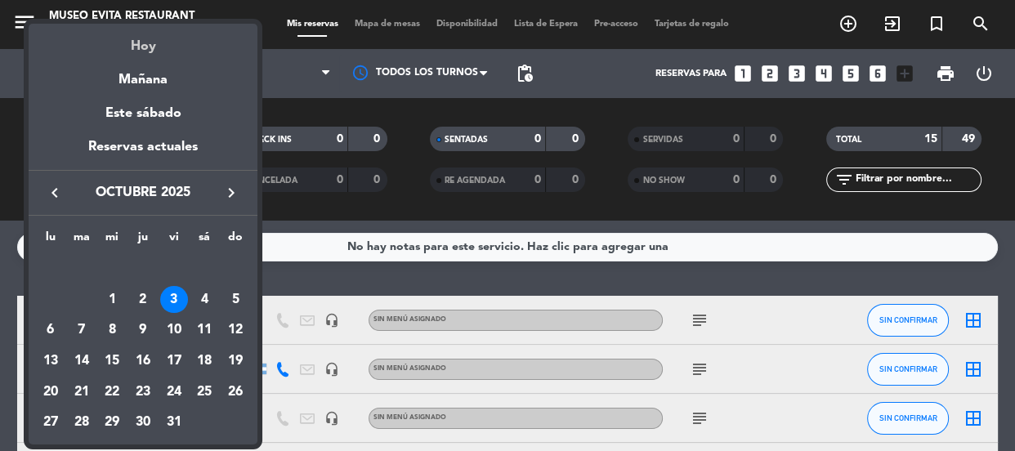
click at [142, 40] on div "Hoy" at bounding box center [143, 41] width 229 height 34
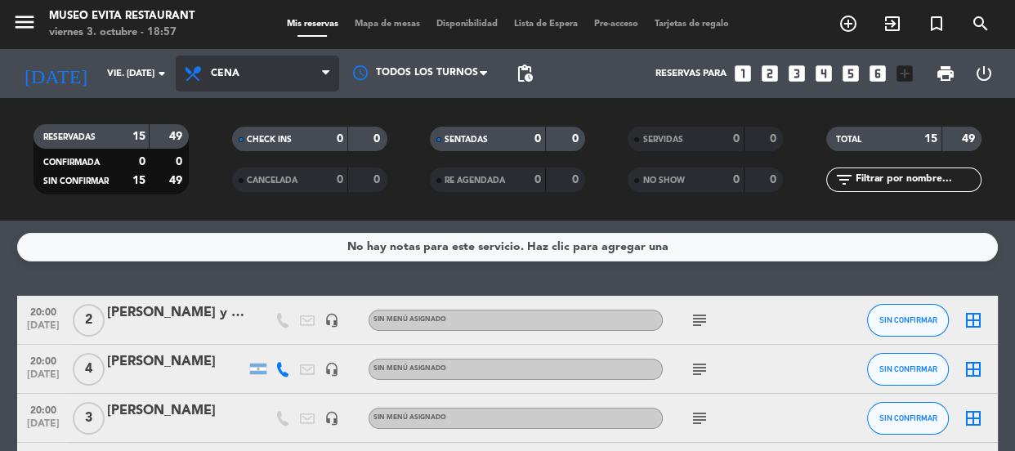
click at [236, 65] on span "Cena" at bounding box center [258, 74] width 164 height 36
click at [241, 245] on ng-component "menu [GEOGRAPHIC_DATA] viernes 3. octubre - 18:57 Mis reservas Mapa de mesas Di…" at bounding box center [507, 225] width 1015 height 451
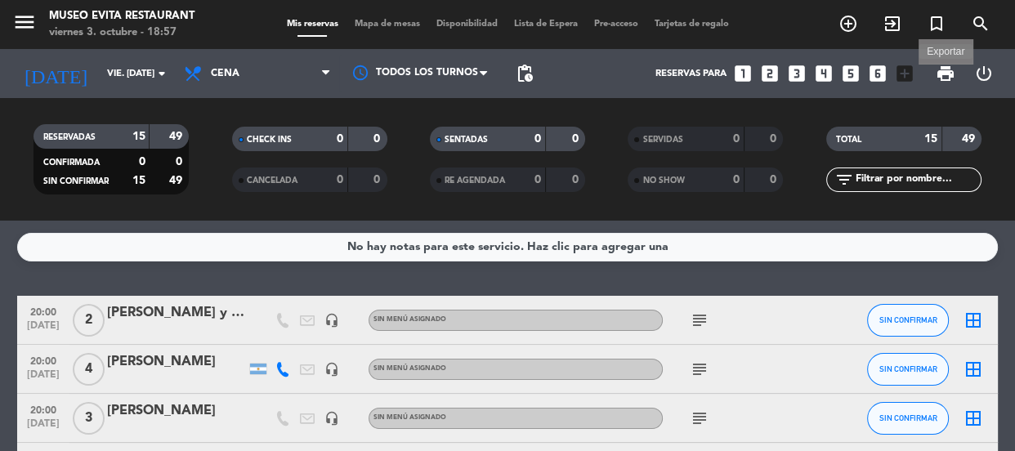
click at [943, 67] on span "print" at bounding box center [946, 74] width 20 height 20
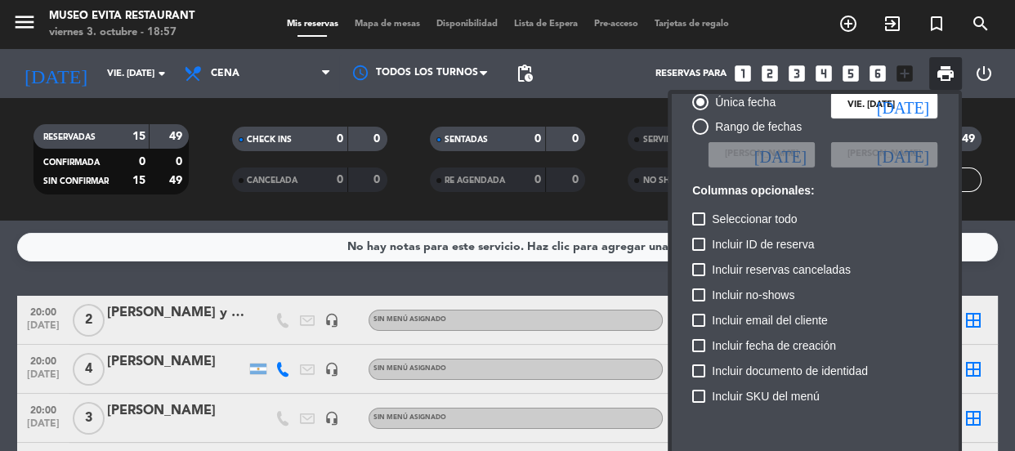
scroll to position [99, 0]
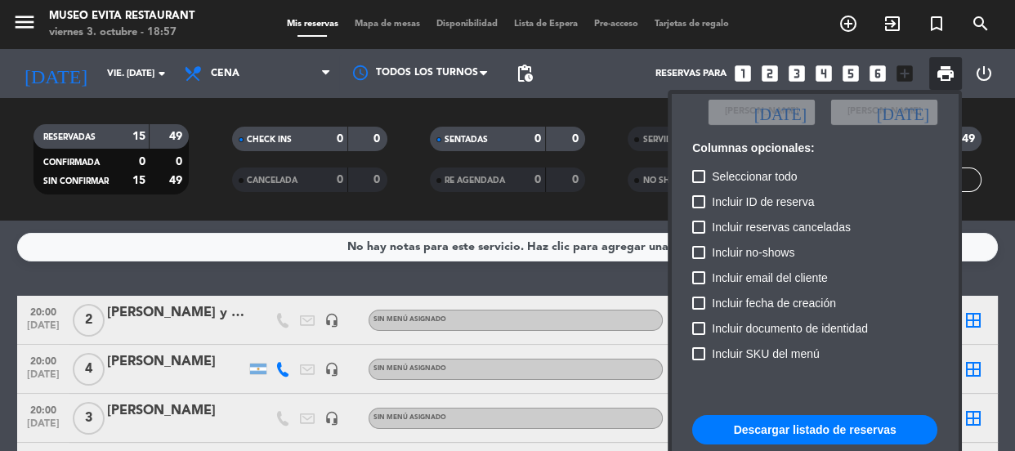
click at [801, 422] on button "Descargar listado de reservas" at bounding box center [814, 429] width 245 height 29
click at [78, 68] on div at bounding box center [507, 225] width 1015 height 451
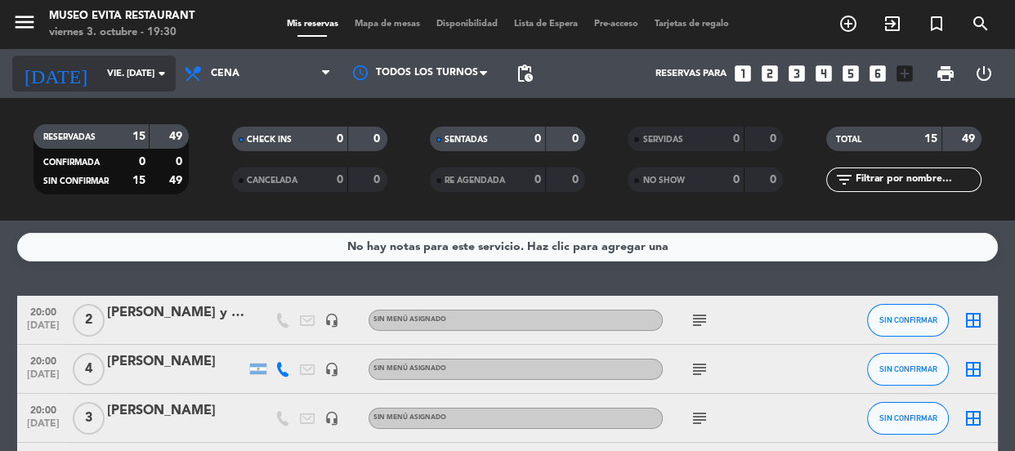
click at [101, 68] on input "vie. [DATE]" at bounding box center [162, 74] width 126 height 27
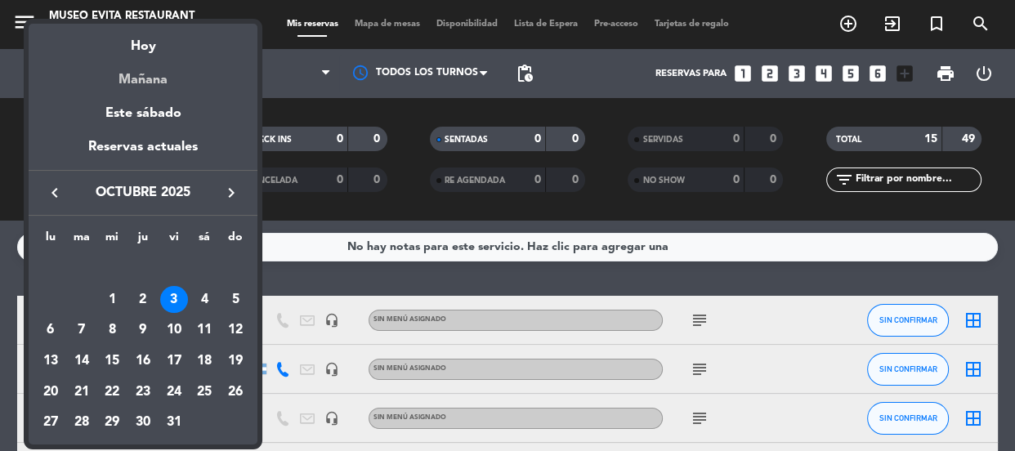
click at [137, 86] on div "Mañana" at bounding box center [143, 74] width 229 height 34
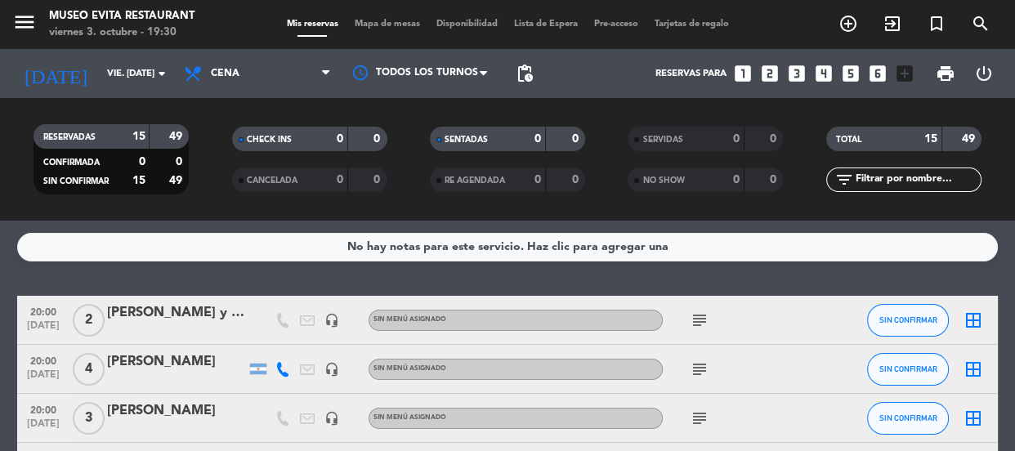
type input "sáb. [DATE]"
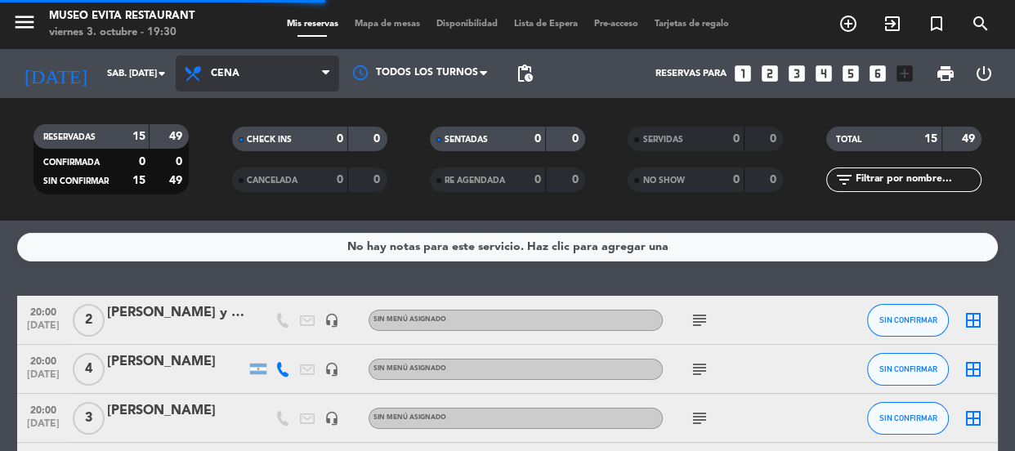
click at [253, 74] on span "Cena" at bounding box center [258, 74] width 164 height 36
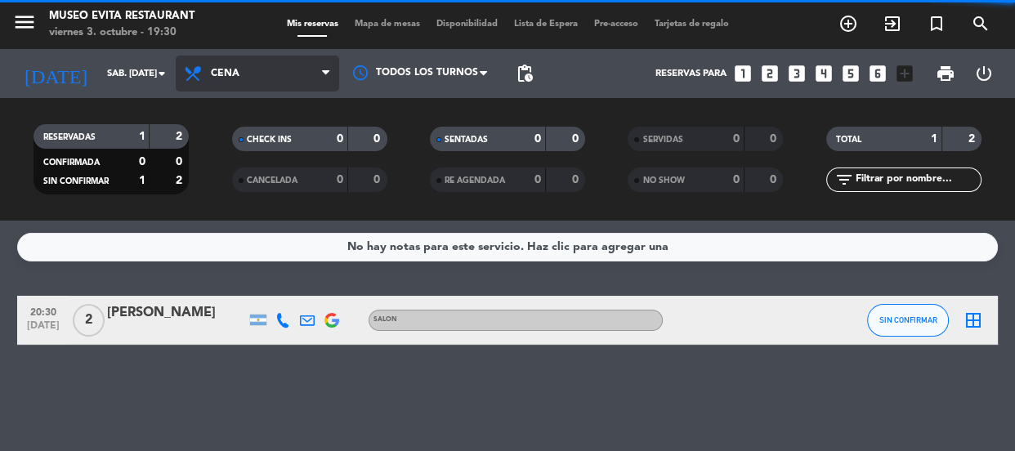
click at [232, 71] on span "Cena" at bounding box center [225, 73] width 29 height 11
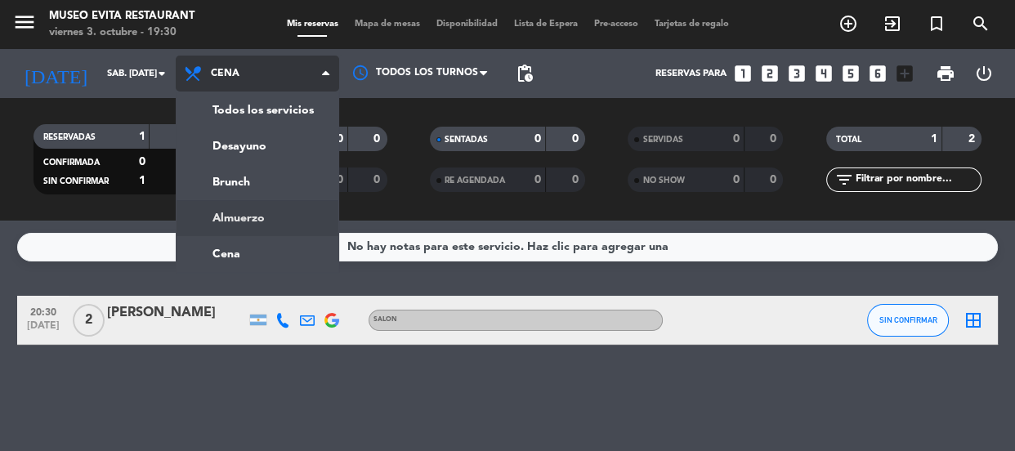
click at [237, 213] on div "menu [GEOGRAPHIC_DATA] viernes 3. octubre - 19:30 Mis reservas Mapa de mesas Di…" at bounding box center [507, 110] width 1015 height 221
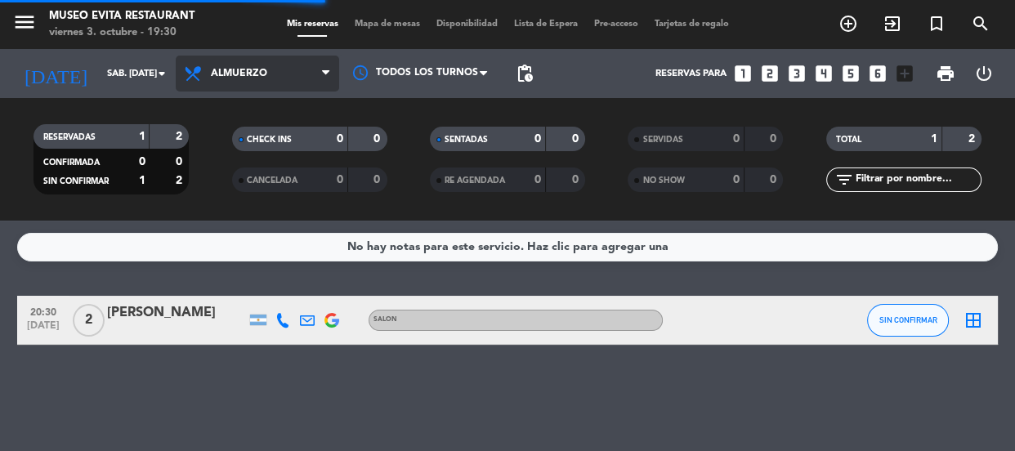
click at [224, 65] on span "Almuerzo" at bounding box center [258, 74] width 164 height 36
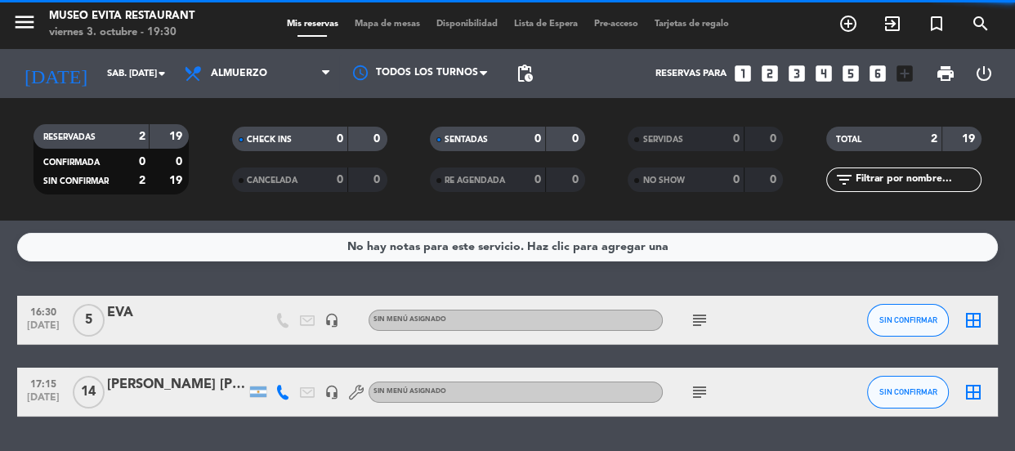
click at [238, 65] on span "Almuerzo" at bounding box center [258, 74] width 164 height 36
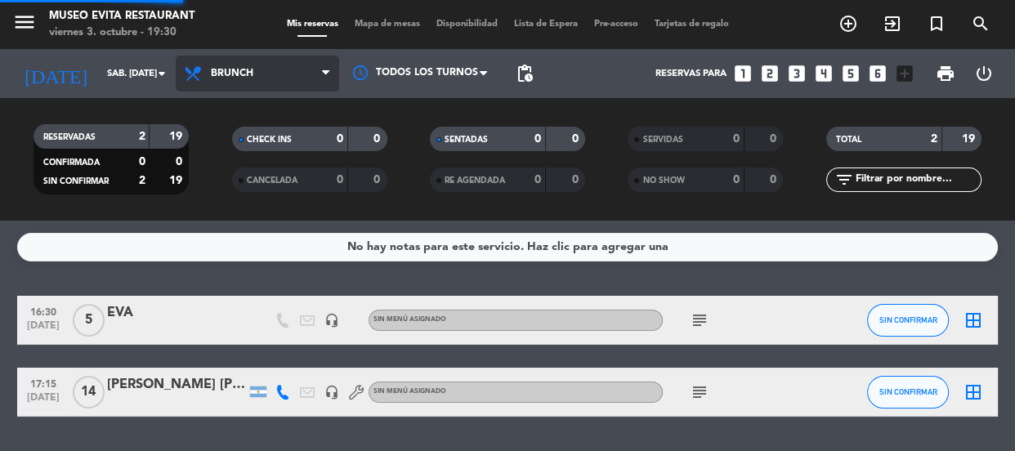
click at [237, 173] on div "menu [GEOGRAPHIC_DATA] viernes 3. octubre - 19:30 Mis reservas Mapa de mesas Di…" at bounding box center [507, 110] width 1015 height 221
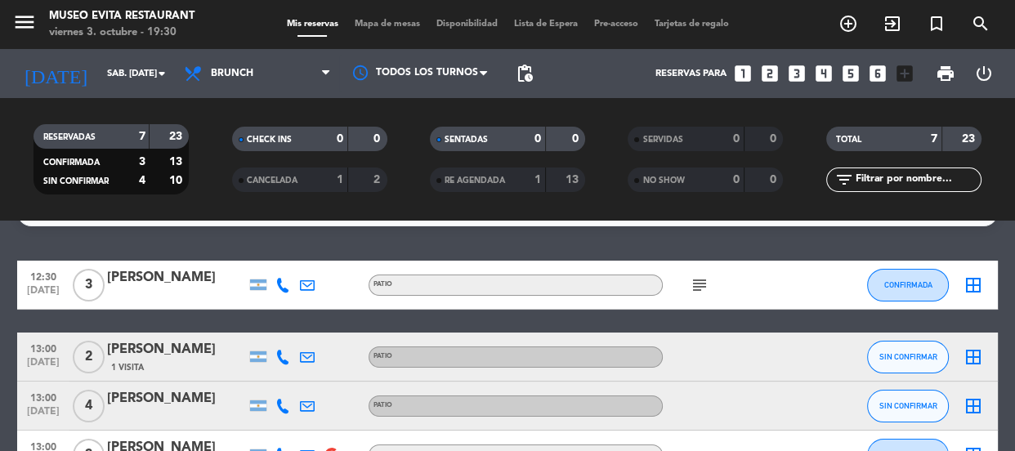
scroll to position [0, 0]
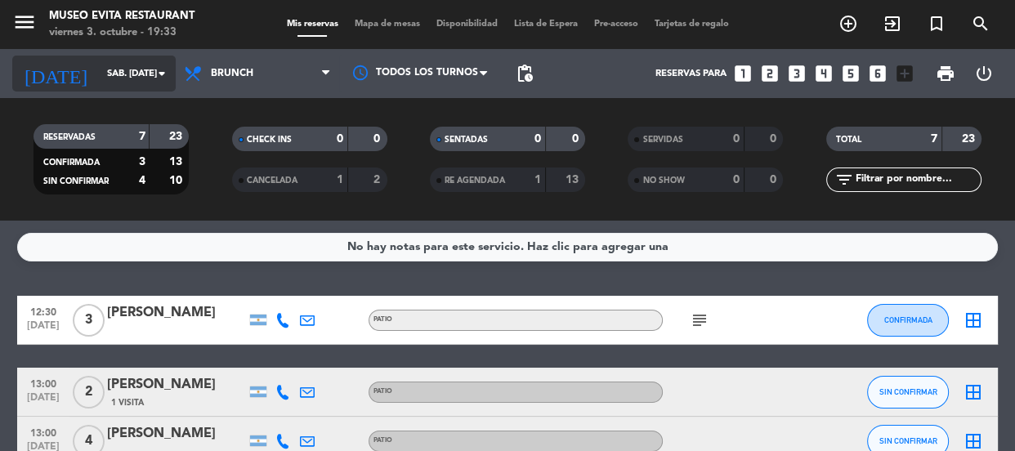
click at [112, 78] on input "sáb. [DATE]" at bounding box center [162, 74] width 126 height 27
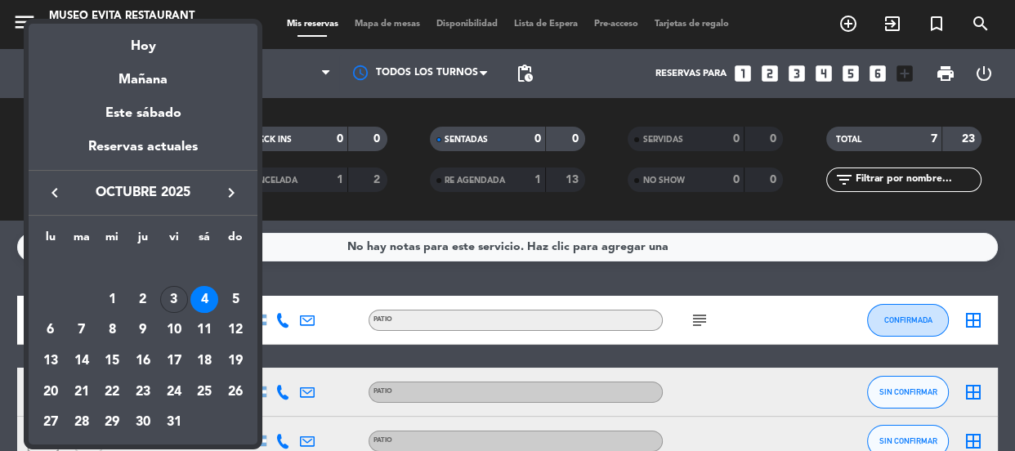
click at [200, 298] on div "4" at bounding box center [204, 300] width 28 height 28
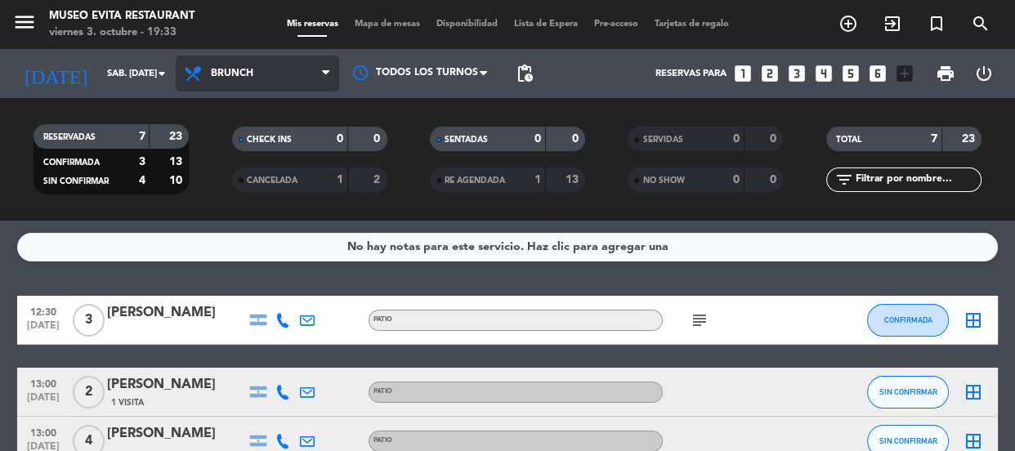
click at [214, 69] on span "Brunch" at bounding box center [232, 73] width 43 height 11
click at [258, 173] on div "menu [GEOGRAPHIC_DATA] viernes 3. octubre - 19:33 Mis reservas Mapa de mesas Di…" at bounding box center [507, 110] width 1015 height 221
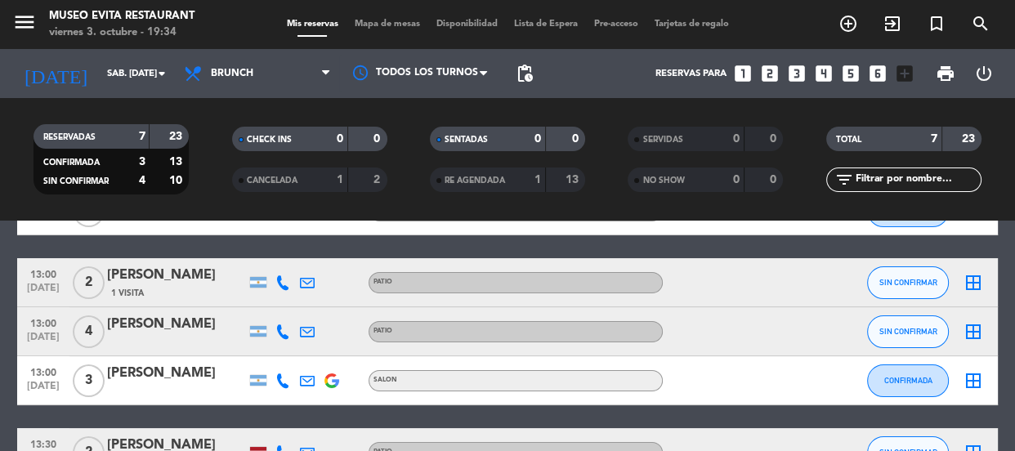
scroll to position [148, 0]
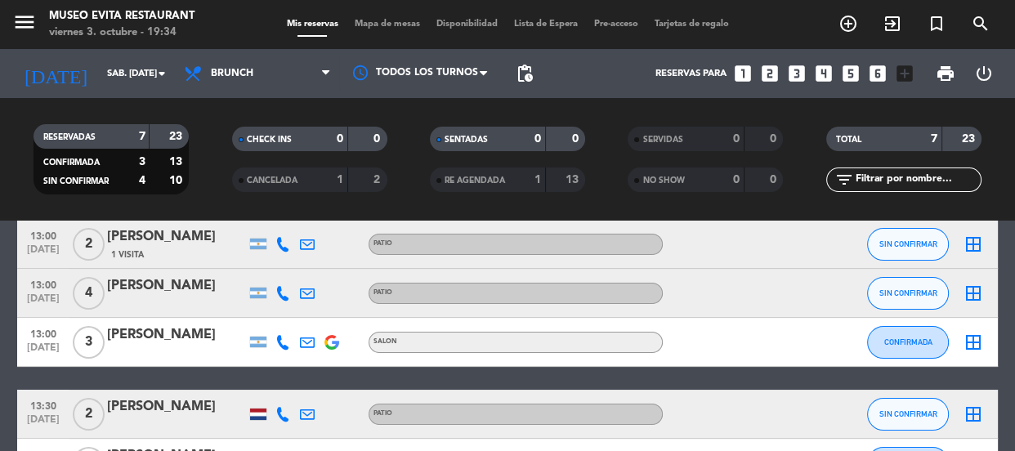
click at [201, 338] on div "[PERSON_NAME]" at bounding box center [176, 335] width 139 height 21
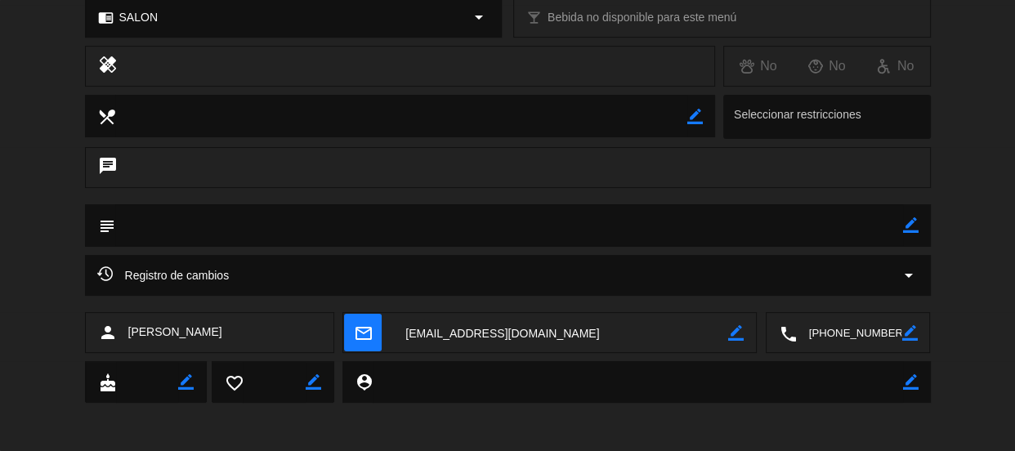
scroll to position [0, 0]
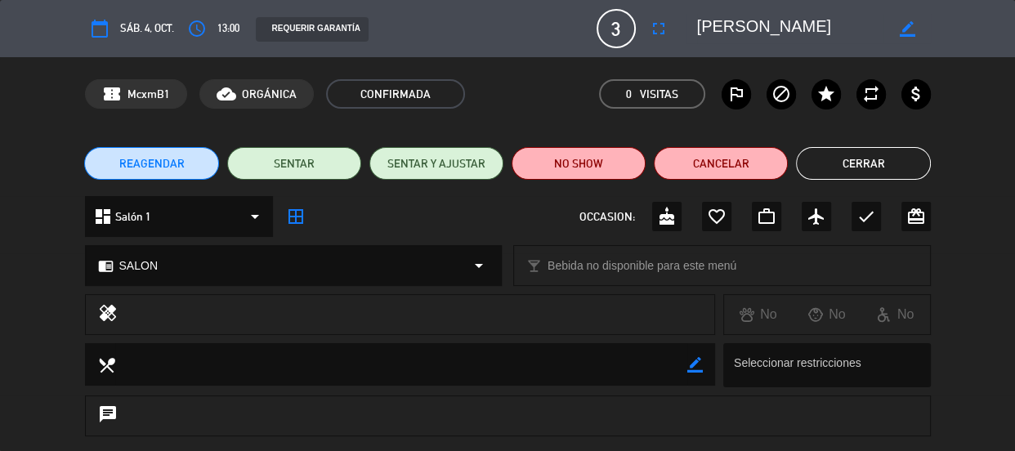
click at [858, 155] on button "Cerrar" at bounding box center [863, 163] width 134 height 33
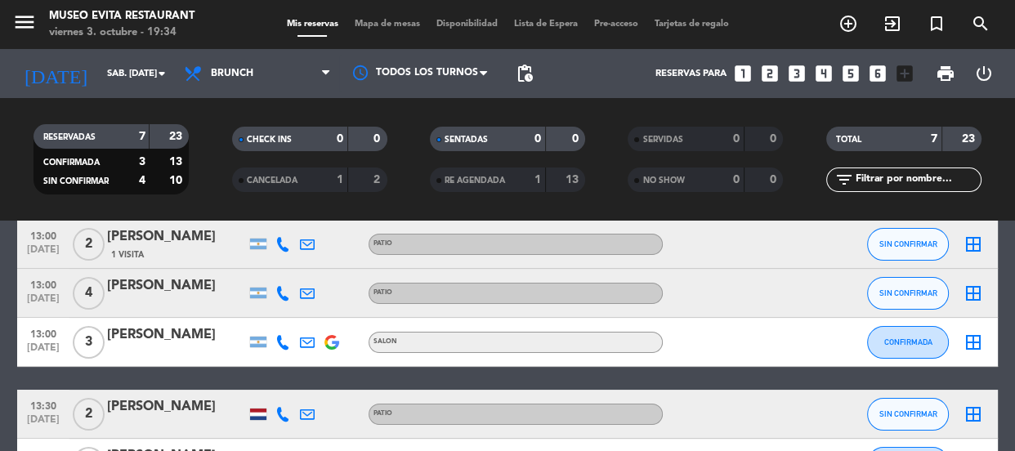
click at [147, 338] on div "[PERSON_NAME]" at bounding box center [176, 335] width 139 height 21
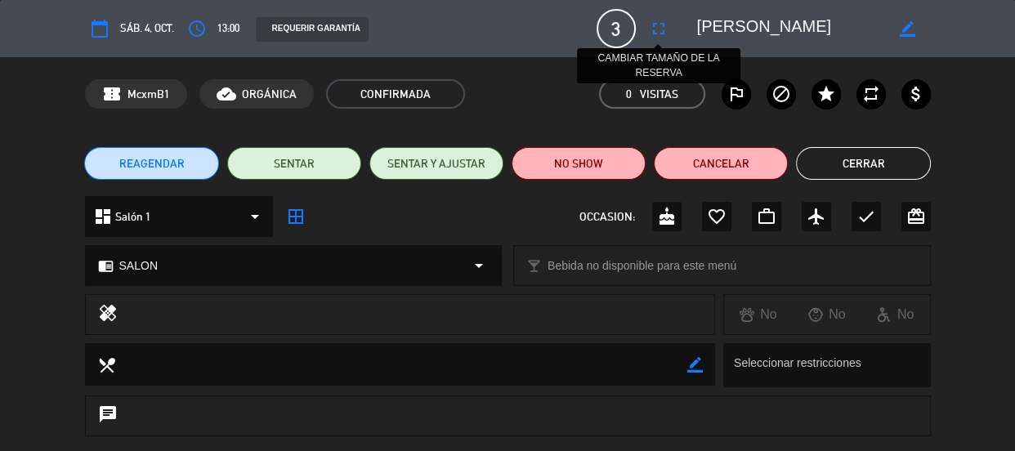
click at [657, 29] on icon "fullscreen" at bounding box center [659, 29] width 20 height 20
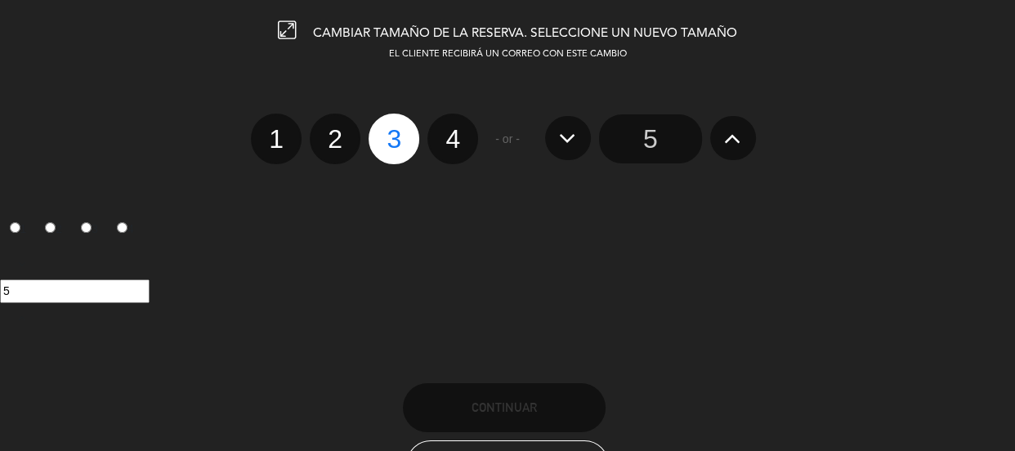
click at [437, 137] on label "4" at bounding box center [453, 139] width 51 height 51
click at [446, 130] on input "4" at bounding box center [451, 124] width 11 height 11
radio input "true"
radio input "false"
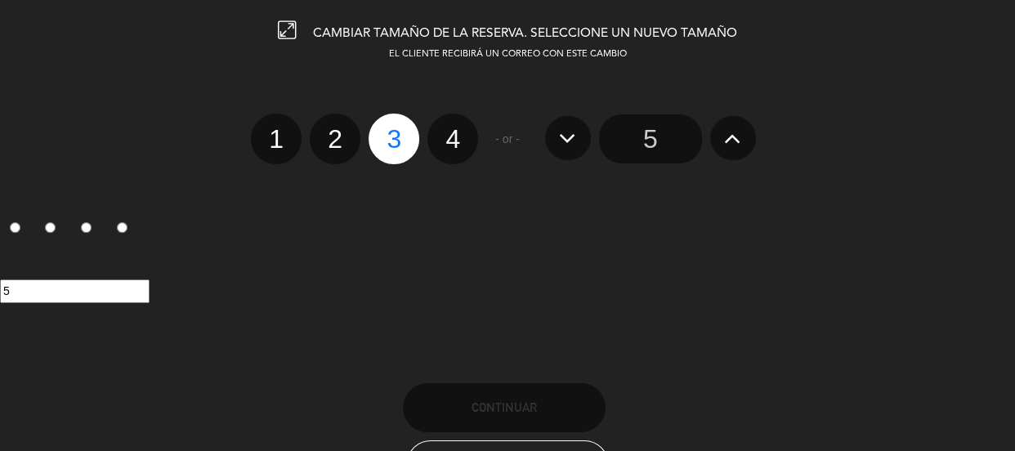
radio input "false"
radio input "true"
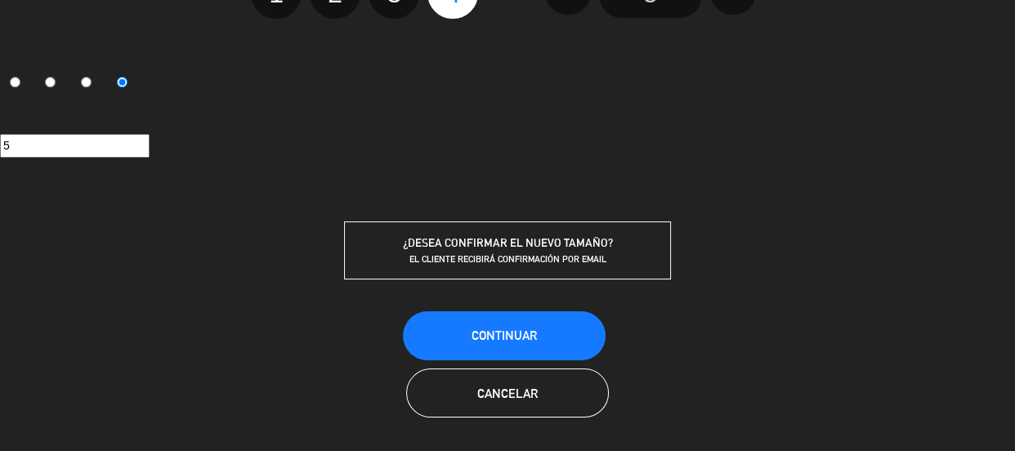
scroll to position [146, 0]
click at [539, 319] on button "Continuar" at bounding box center [504, 335] width 203 height 49
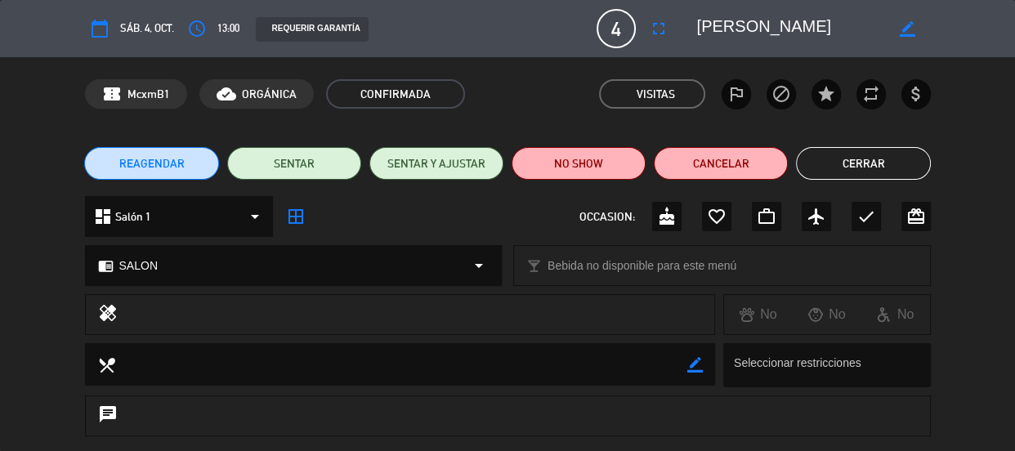
click at [842, 170] on button "Cerrar" at bounding box center [863, 163] width 134 height 33
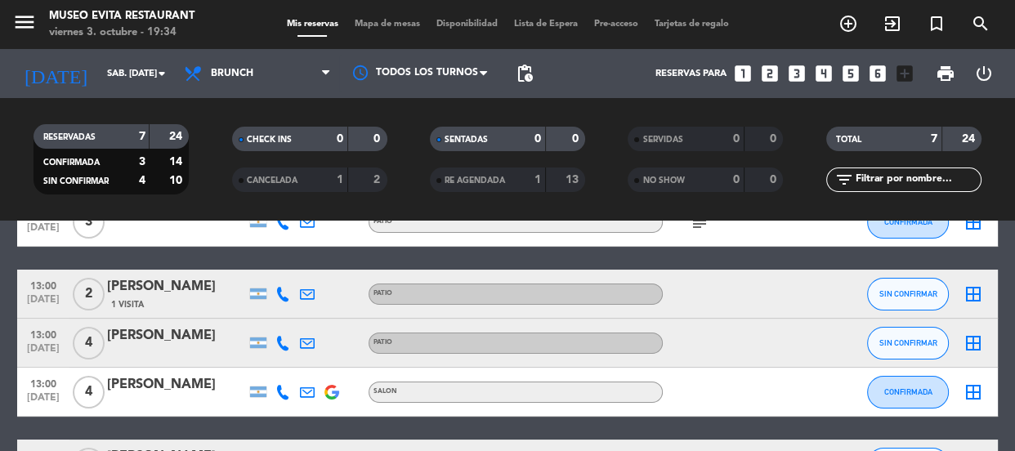
scroll to position [0, 0]
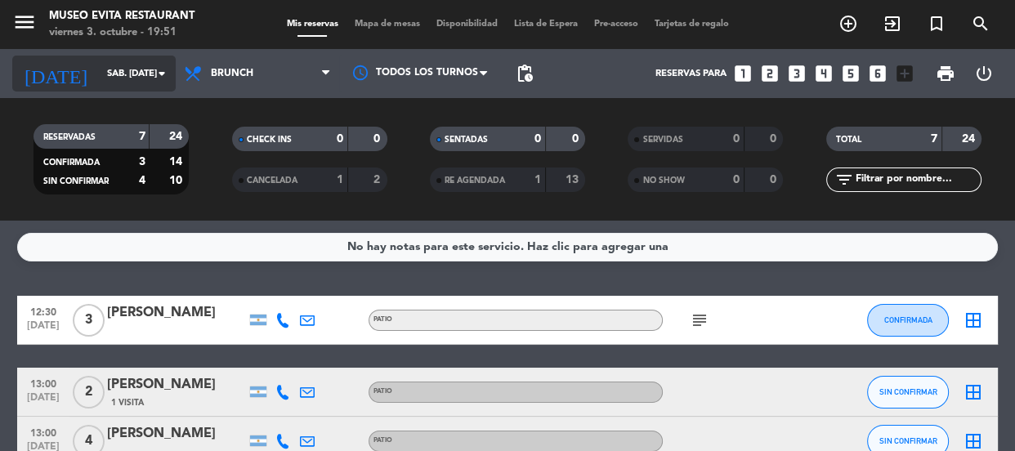
click at [145, 61] on input "sáb. [DATE]" at bounding box center [162, 74] width 126 height 27
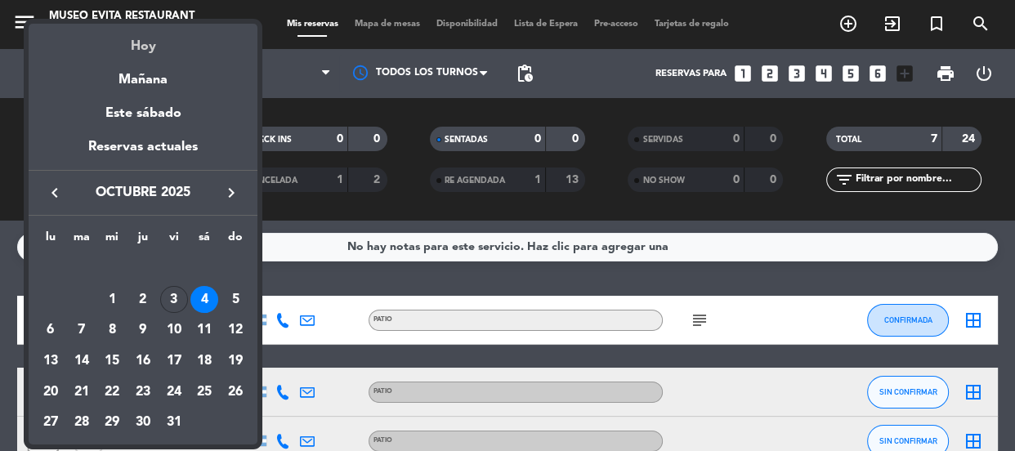
click at [134, 45] on div "Hoy" at bounding box center [143, 41] width 229 height 34
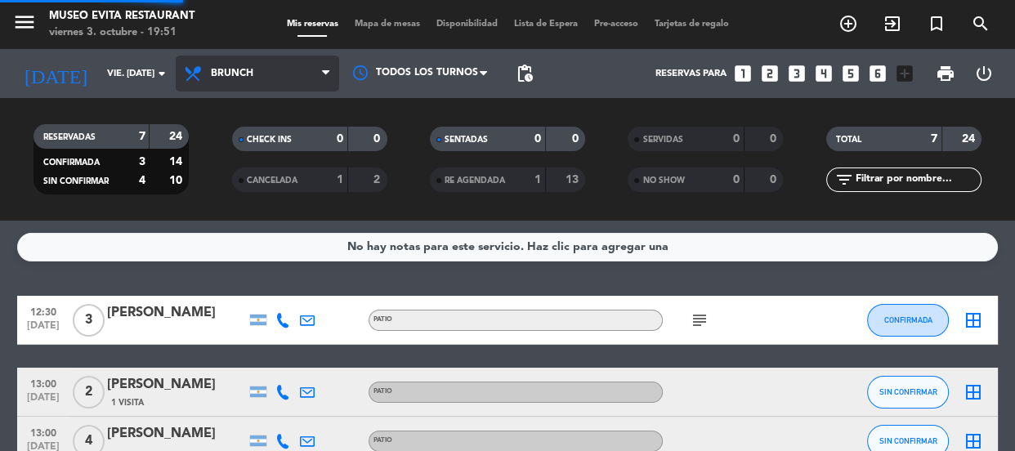
click at [262, 63] on span "Brunch" at bounding box center [258, 74] width 164 height 36
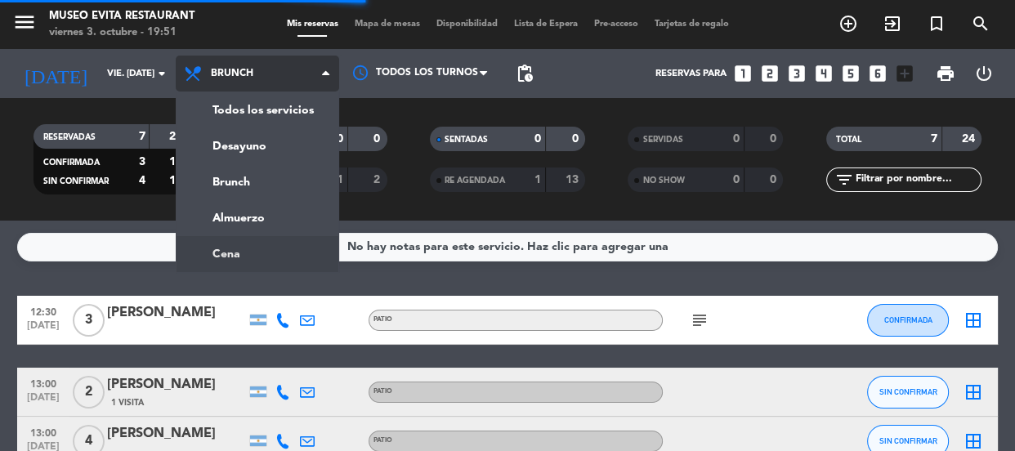
click at [208, 241] on ng-component "menu [GEOGRAPHIC_DATA] viernes 3. octubre - 19:51 Mis reservas Mapa de mesas Di…" at bounding box center [507, 225] width 1015 height 451
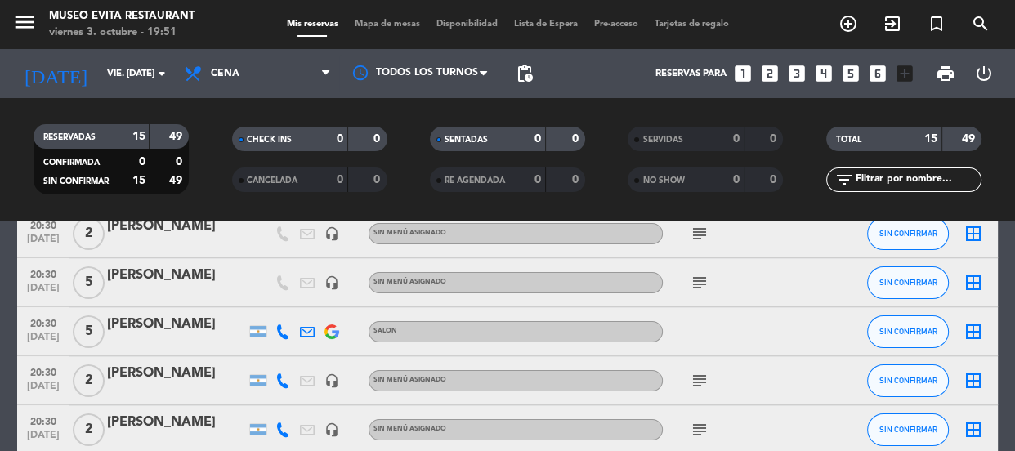
scroll to position [371, 0]
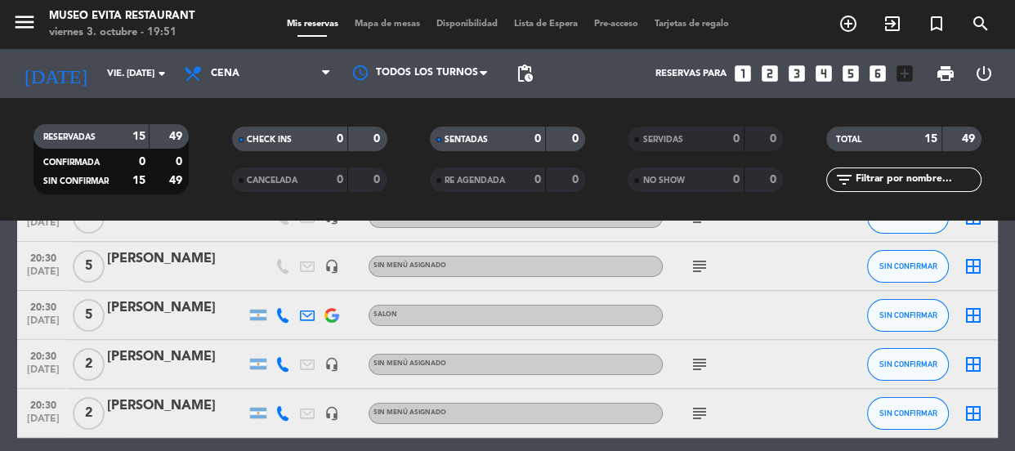
click at [95, 259] on span "5" at bounding box center [89, 266] width 32 height 33
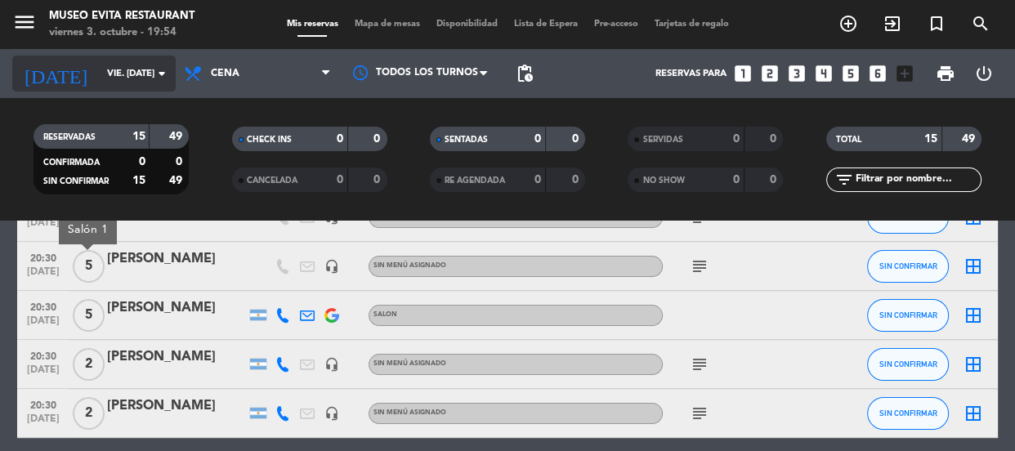
click at [99, 65] on input "vie. [DATE]" at bounding box center [162, 74] width 126 height 27
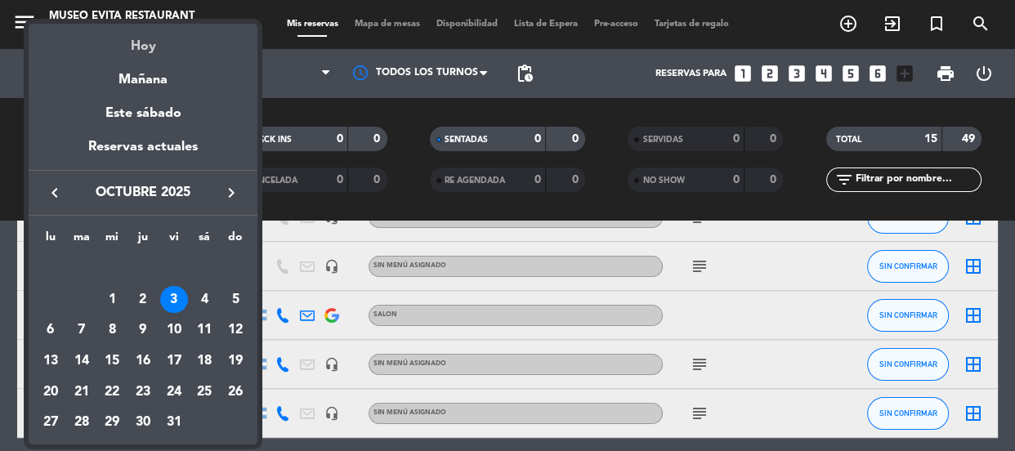
click at [134, 43] on div "Hoy" at bounding box center [143, 41] width 229 height 34
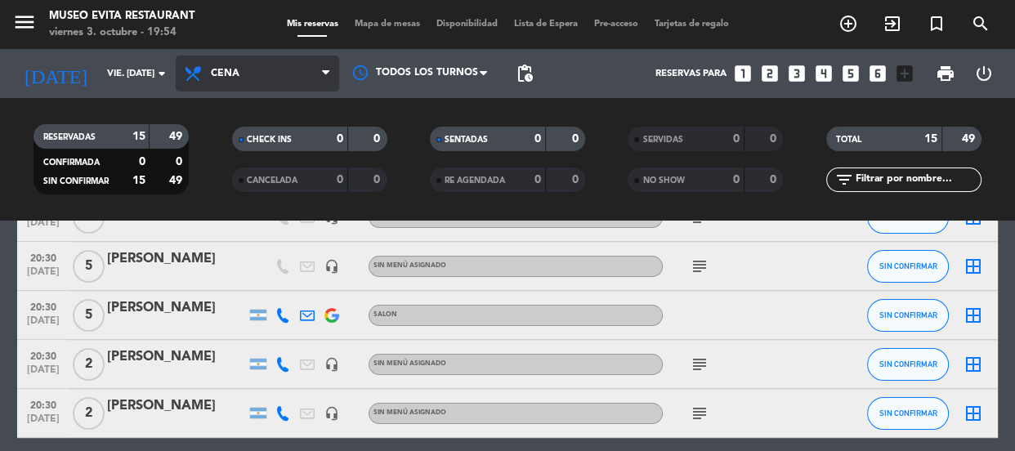
click at [237, 64] on span "Cena" at bounding box center [258, 74] width 164 height 36
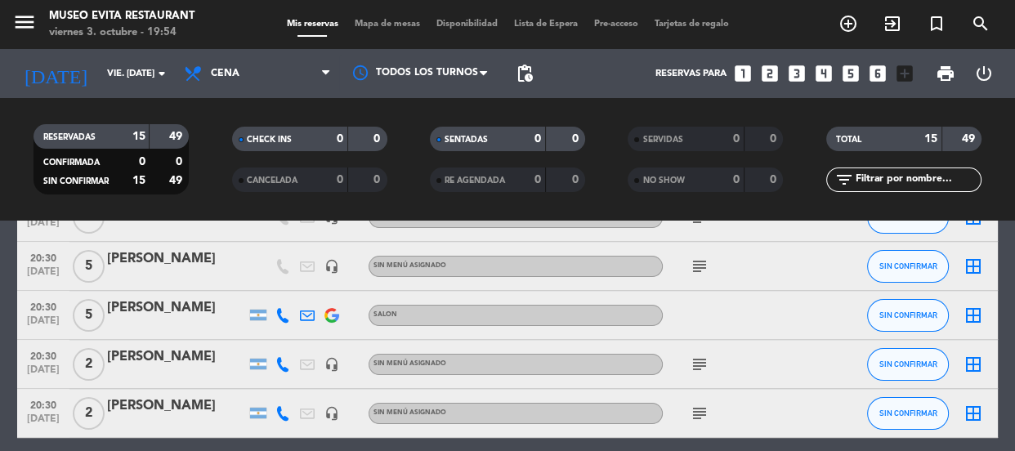
click at [221, 245] on ng-component "menu [GEOGRAPHIC_DATA] viernes 3. octubre - 19:54 Mis reservas Mapa de mesas Di…" at bounding box center [507, 225] width 1015 height 451
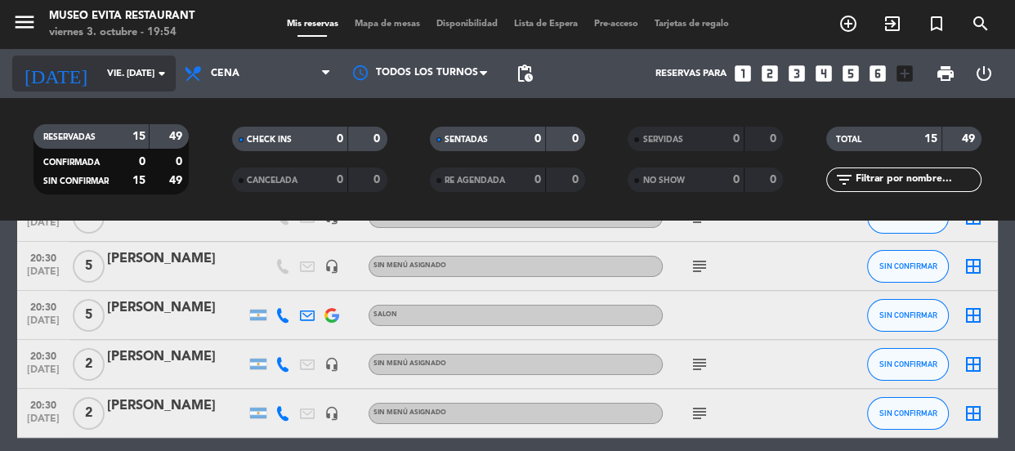
click at [128, 65] on input "vie. [DATE]" at bounding box center [162, 74] width 126 height 27
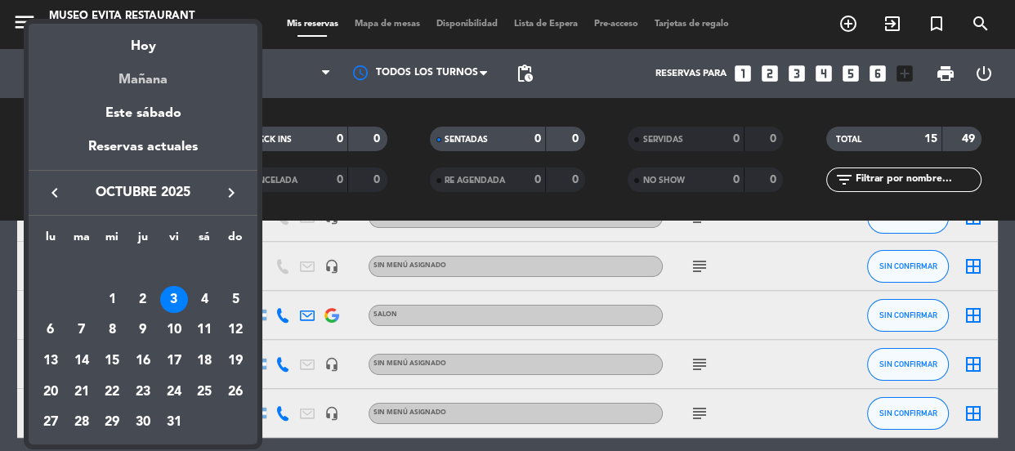
click at [146, 83] on div "Mañana" at bounding box center [143, 74] width 229 height 34
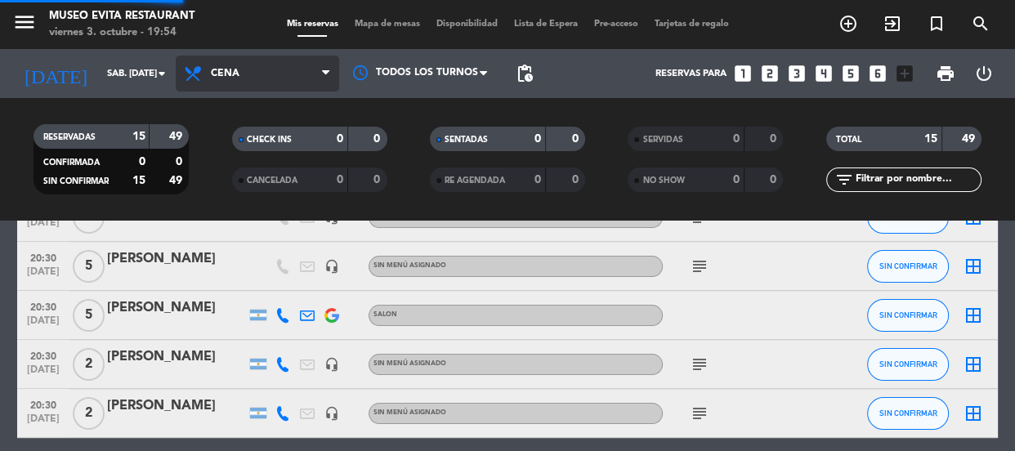
click at [262, 67] on span "Cena" at bounding box center [258, 74] width 164 height 36
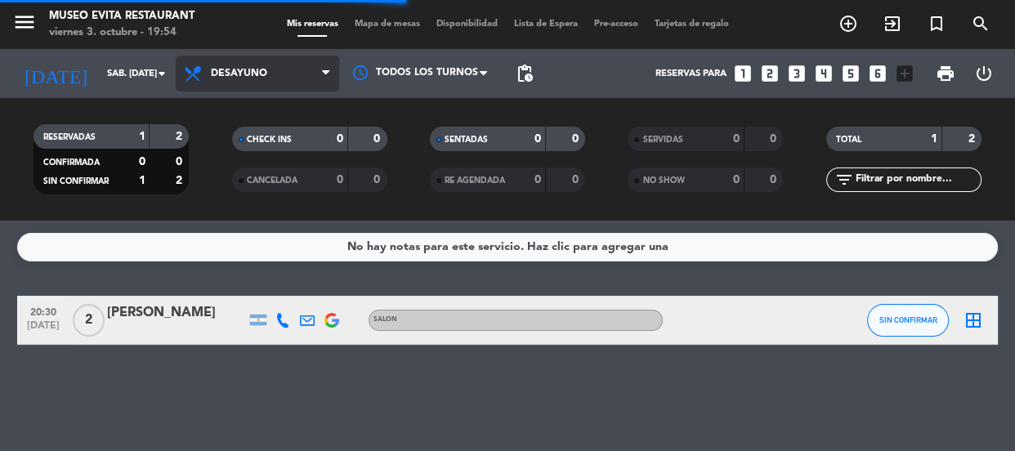
scroll to position [0, 0]
click at [222, 75] on span "Desayuno" at bounding box center [239, 73] width 56 height 11
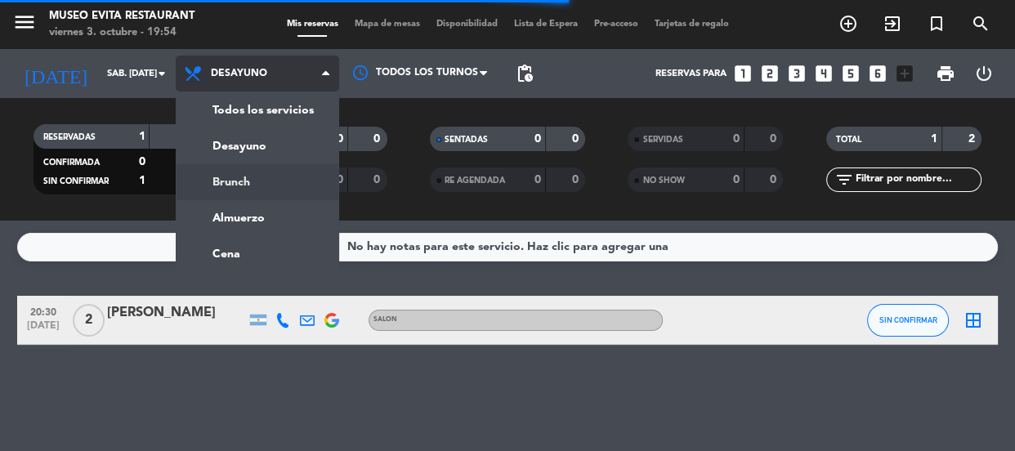
click at [248, 181] on div "menu [GEOGRAPHIC_DATA] viernes 3. octubre - 19:54 Mis reservas Mapa de mesas Di…" at bounding box center [507, 110] width 1015 height 221
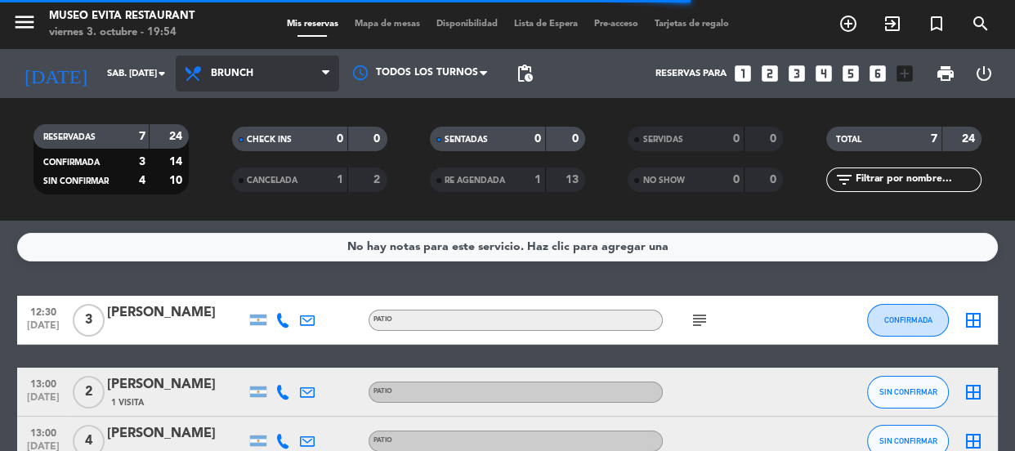
click at [235, 61] on span "Brunch" at bounding box center [258, 74] width 164 height 36
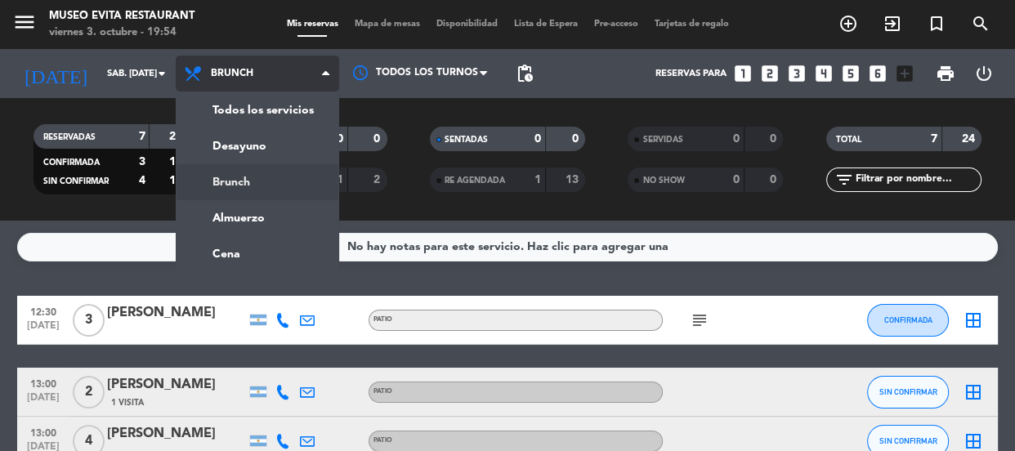
click at [244, 187] on div "menu [GEOGRAPHIC_DATA] viernes 3. octubre - 19:54 Mis reservas Mapa de mesas Di…" at bounding box center [507, 110] width 1015 height 221
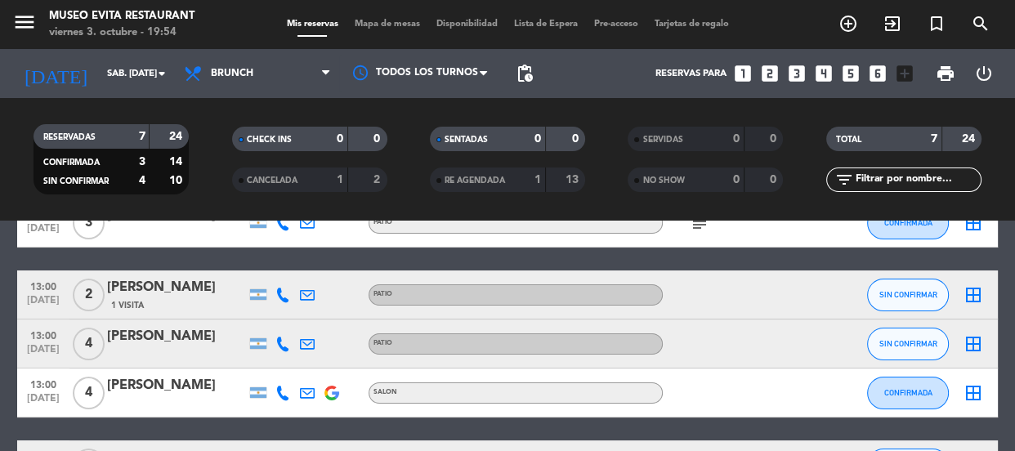
scroll to position [92, 0]
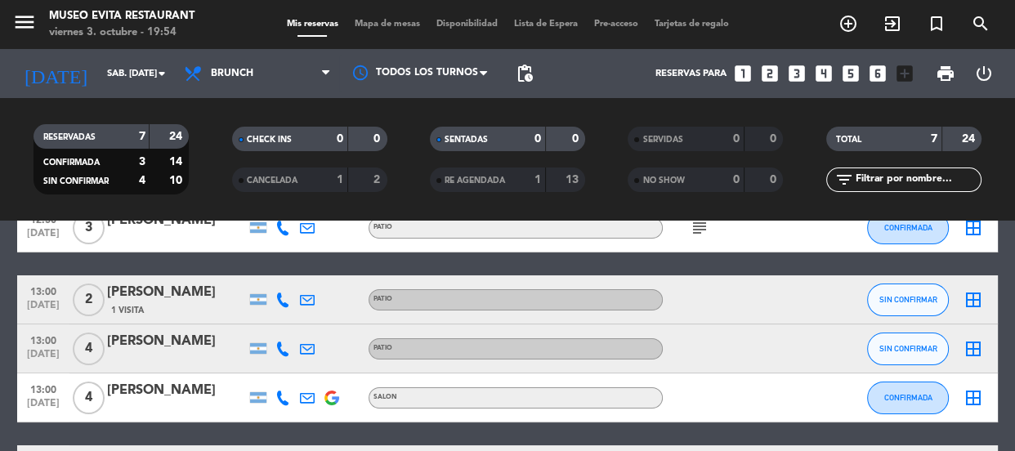
click at [134, 335] on div "[PERSON_NAME]" at bounding box center [176, 341] width 139 height 21
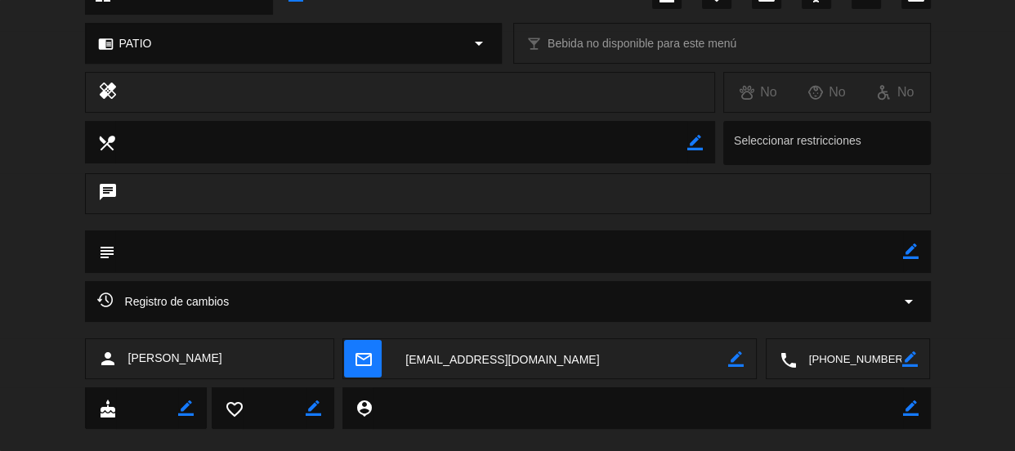
scroll to position [0, 0]
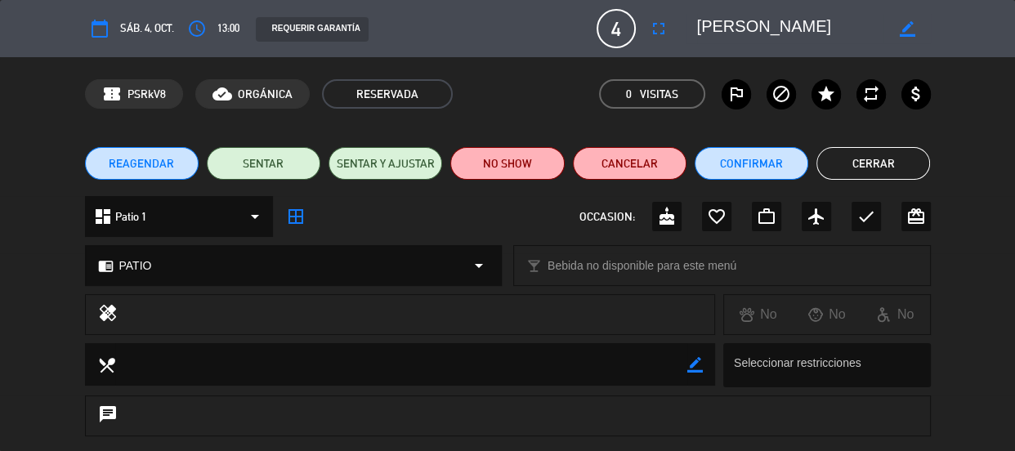
click at [886, 166] on button "Cerrar" at bounding box center [874, 163] width 114 height 33
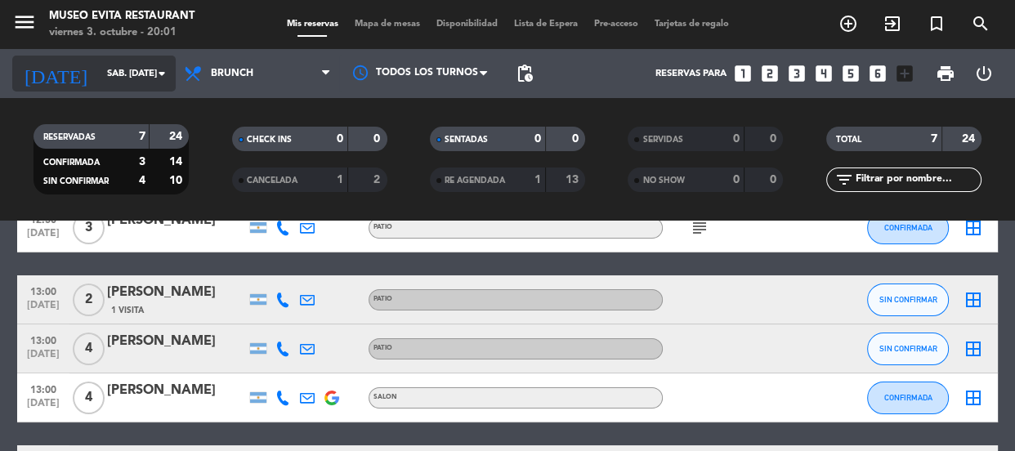
click at [99, 70] on input "sáb. [DATE]" at bounding box center [162, 74] width 126 height 27
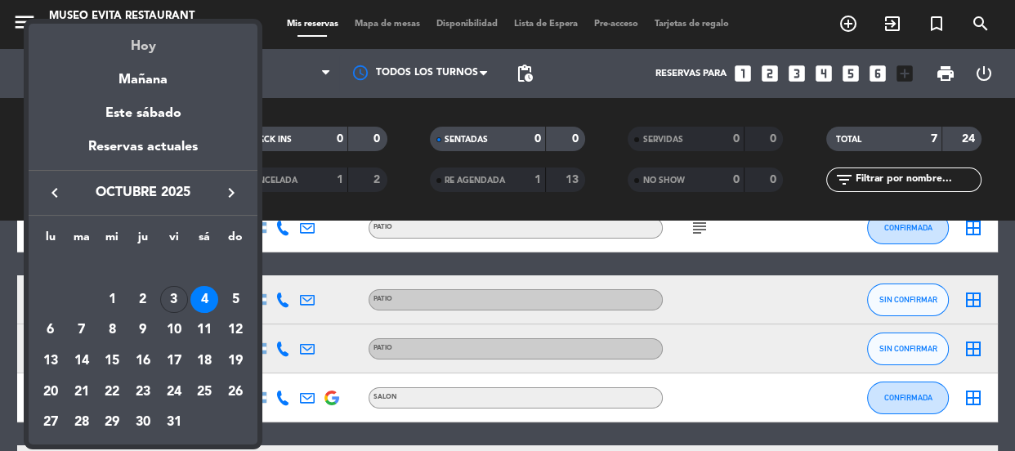
click at [141, 43] on div "Hoy" at bounding box center [143, 41] width 229 height 34
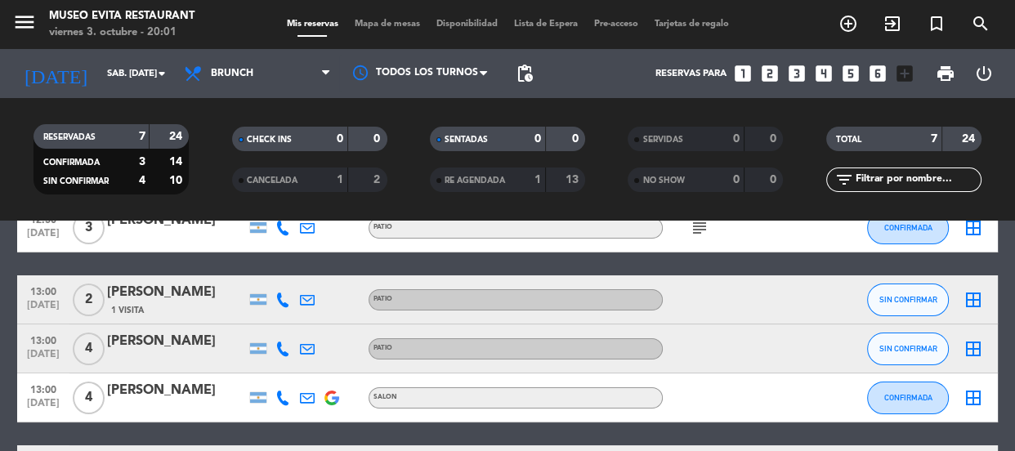
type input "vie. [DATE]"
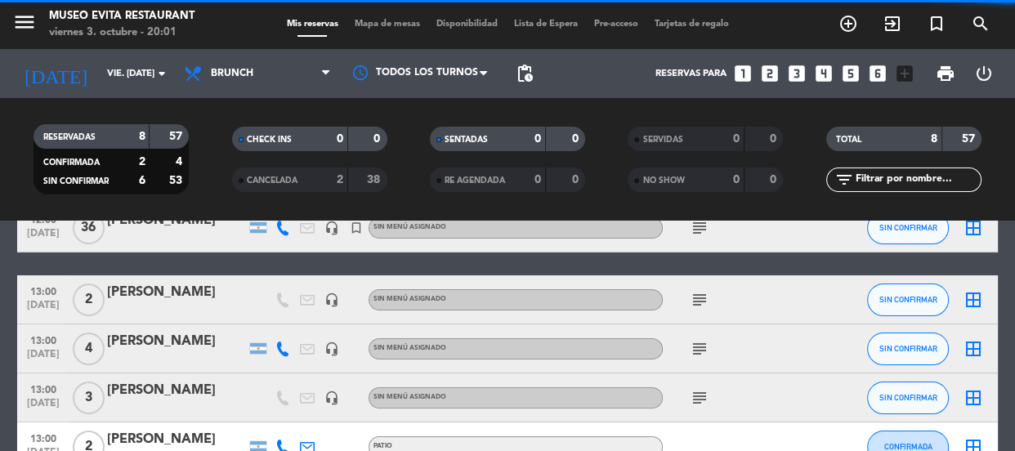
click at [277, 72] on span "Brunch" at bounding box center [258, 74] width 164 height 36
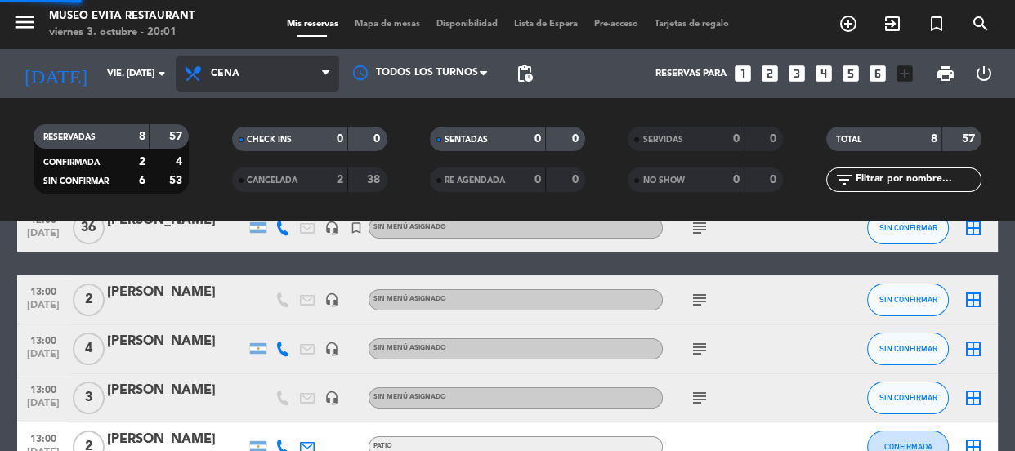
click at [212, 254] on ng-component "menu [GEOGRAPHIC_DATA] viernes 3. octubre - 20:01 Mis reservas Mapa de mesas Di…" at bounding box center [507, 225] width 1015 height 451
